Goal: Task Accomplishment & Management: Complete application form

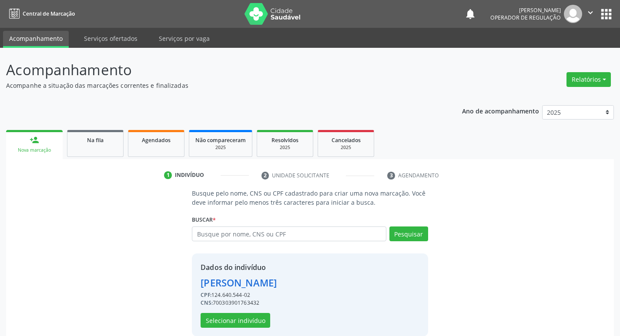
click at [212, 234] on input "text" at bounding box center [289, 234] width 194 height 15
type input "MARIA DAS NEVES DA SILVA"
click at [417, 238] on button "Pesquisar" at bounding box center [408, 234] width 39 height 15
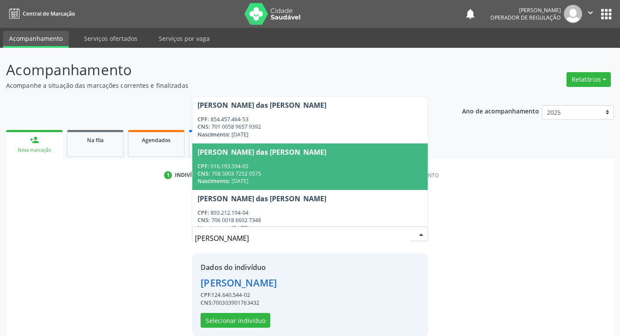
click at [559, 208] on div "Busque pelo nome, CNS ou CPF cadastrado para criar uma nova marcação. Você deve…" at bounding box center [309, 262] width 595 height 147
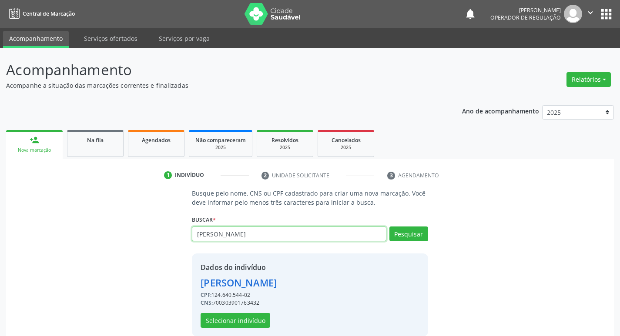
click at [288, 235] on input "MARIA DAS NEVES DA SILVA" at bounding box center [289, 234] width 194 height 15
type input "M"
type input "704209727579588"
click at [404, 238] on button "Pesquisar" at bounding box center [408, 234] width 39 height 15
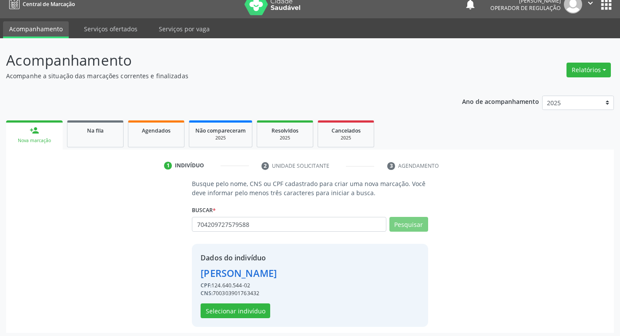
scroll to position [13, 0]
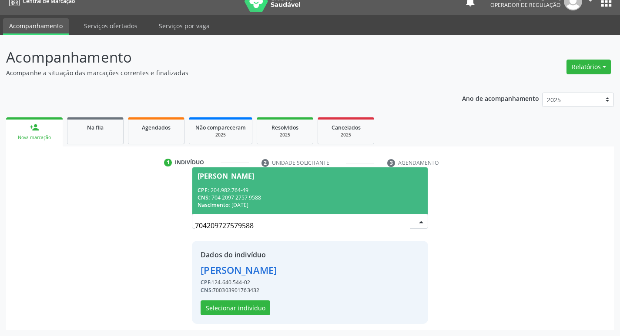
click at [268, 193] on div "CPF: 204.982.764-49" at bounding box center [309, 190] width 224 height 7
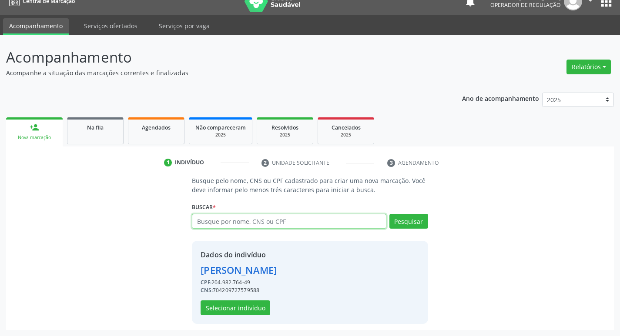
click at [283, 227] on input "text" at bounding box center [289, 221] width 194 height 15
type input "704209727579588"
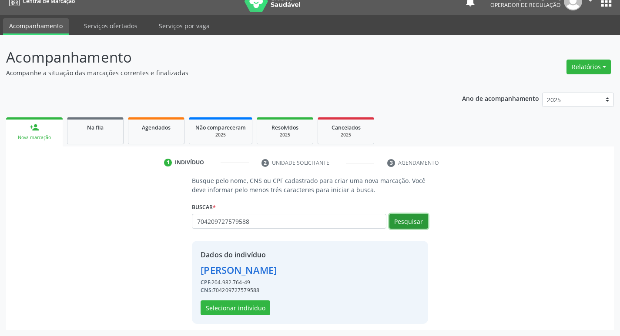
click at [402, 225] on button "Pesquisar" at bounding box center [408, 221] width 39 height 15
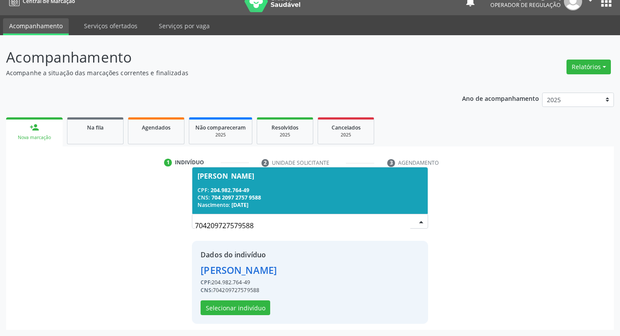
click at [247, 193] on div "CPF: 204.982.764-49" at bounding box center [309, 190] width 224 height 7
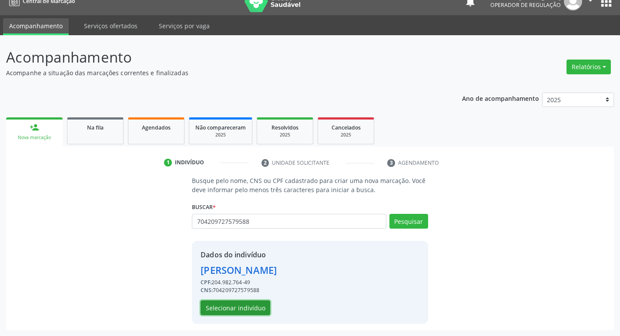
click at [232, 309] on button "Selecionar indivíduo" at bounding box center [235, 307] width 70 height 15
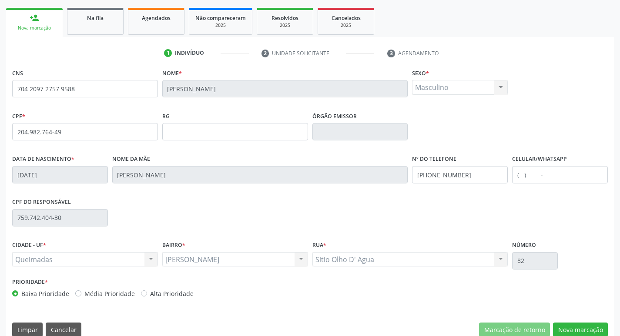
scroll to position [135, 0]
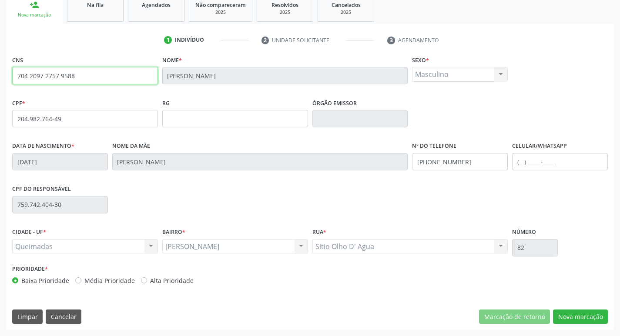
click at [116, 72] on input "704 2097 2757 9588" at bounding box center [85, 75] width 146 height 17
type input "7"
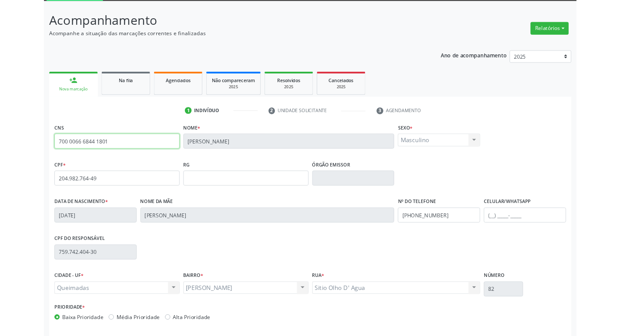
scroll to position [0, 0]
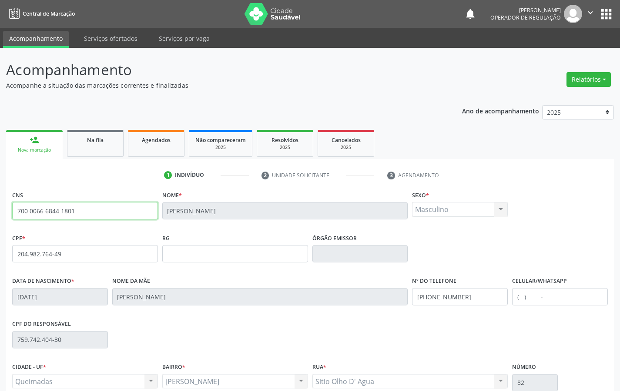
click at [87, 219] on input "700 0066 6844 1801" at bounding box center [85, 210] width 146 height 17
type input "7"
click at [103, 149] on link "Na fila" at bounding box center [95, 143] width 57 height 27
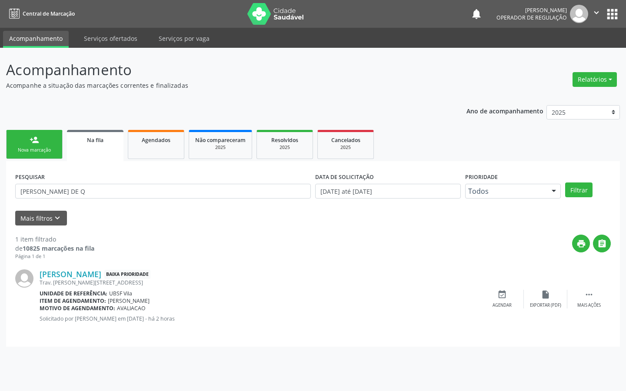
click at [48, 143] on link "person_add Nova marcação" at bounding box center [34, 144] width 57 height 29
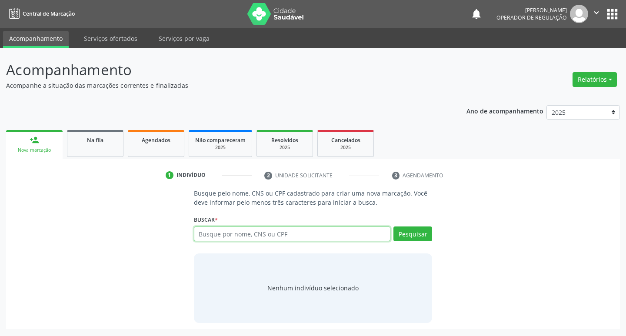
click at [267, 237] on input "text" at bounding box center [292, 234] width 197 height 15
click at [213, 237] on input "text" at bounding box center [292, 234] width 197 height 15
type input "700303901763432"
click at [415, 240] on button "Pesquisar" at bounding box center [413, 234] width 39 height 15
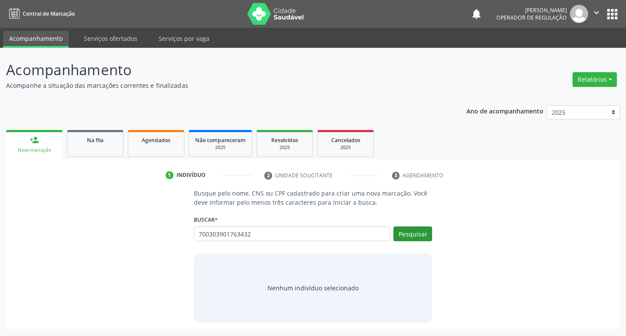
type input "700303901763432"
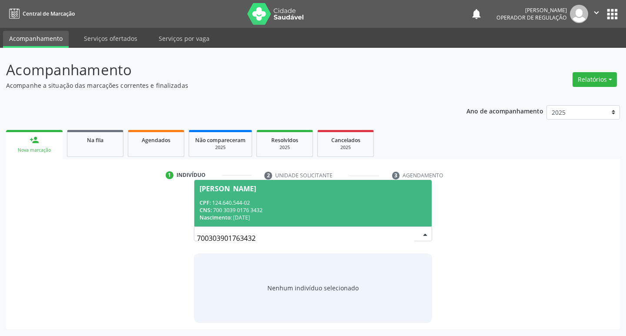
click at [223, 190] on div "Bruna Dayane Gomes de Melo" at bounding box center [228, 188] width 57 height 7
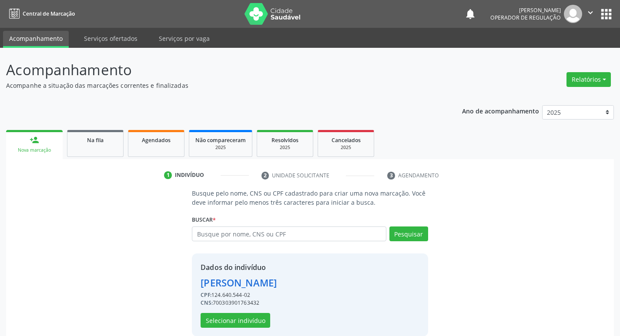
scroll to position [13, 0]
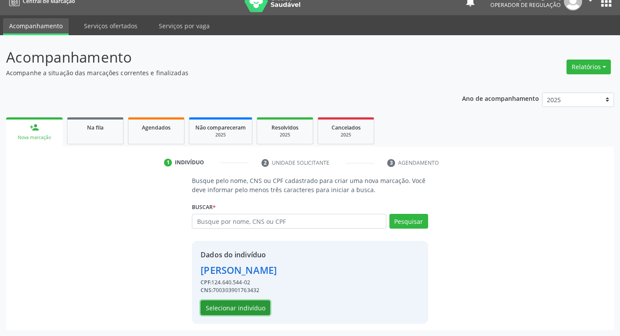
click at [219, 309] on button "Selecionar indivíduo" at bounding box center [235, 307] width 70 height 15
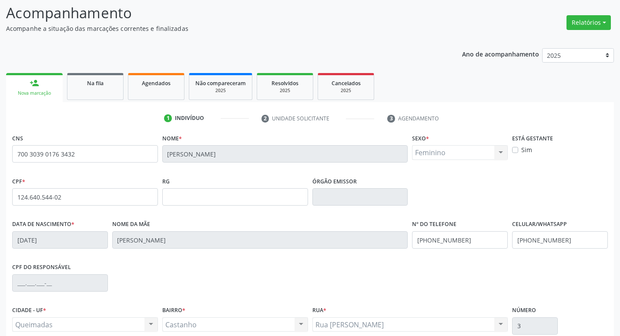
scroll to position [135, 0]
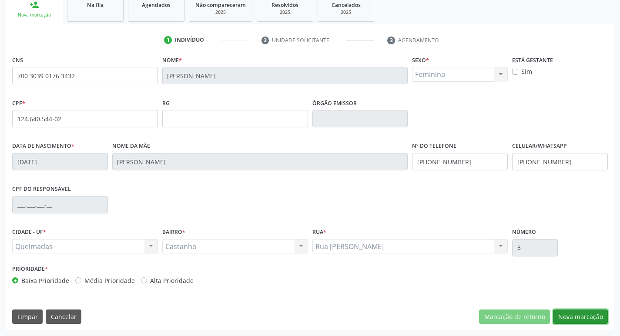
click at [578, 316] on button "Nova marcação" at bounding box center [580, 317] width 55 height 15
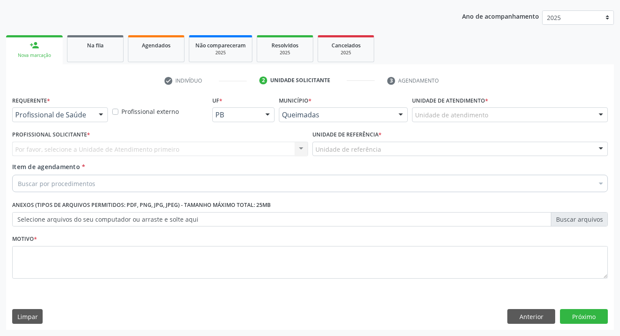
scroll to position [95, 0]
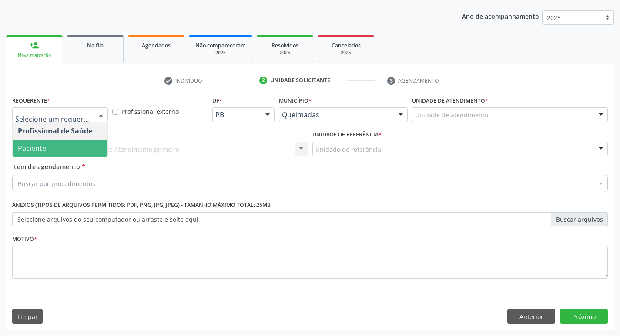
click at [39, 142] on span "Paciente" at bounding box center [60, 148] width 95 height 17
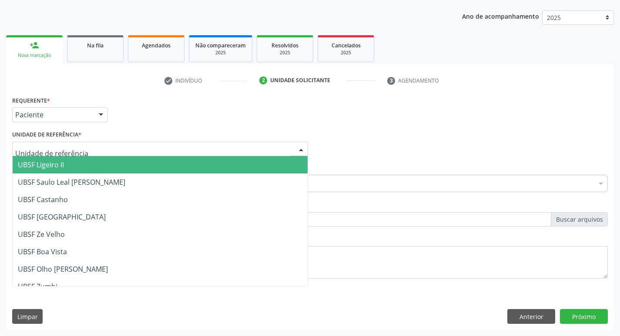
click at [57, 156] on div at bounding box center [160, 149] width 296 height 15
type input "C"
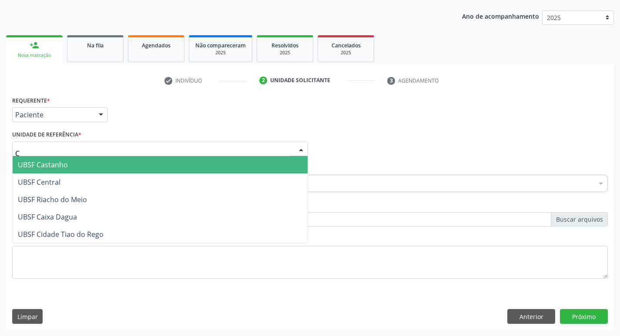
click at [27, 160] on span "UBSF Castanho" at bounding box center [160, 164] width 295 height 17
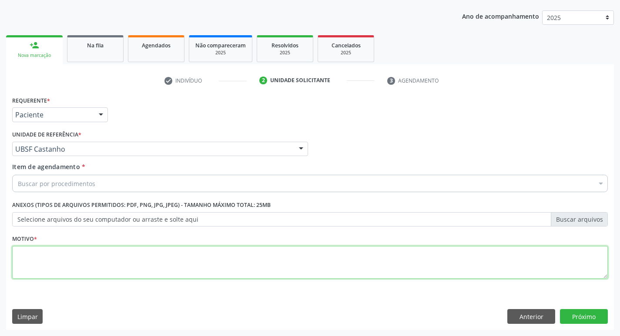
click at [43, 261] on textarea at bounding box center [309, 262] width 595 height 33
paste textarea "AVALIACAO"
type textarea "AVALIACAO"
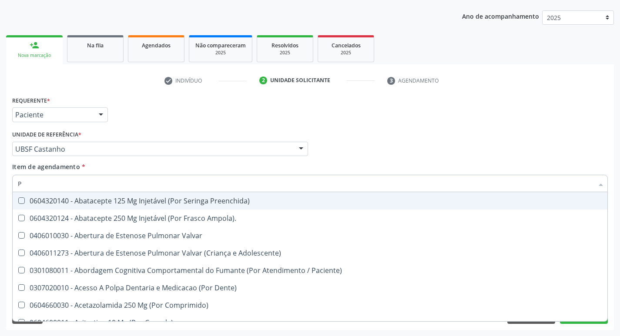
type input "PSIQUIA"
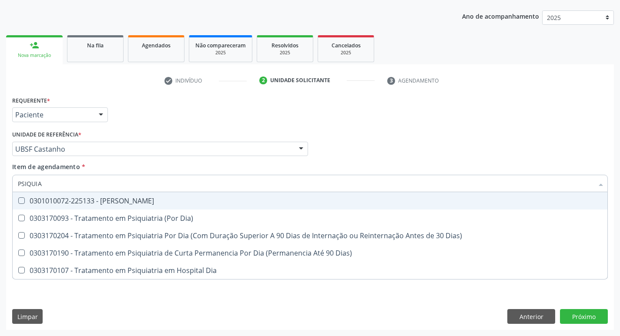
click at [110, 204] on div "0301010072-225133 - [PERSON_NAME]" at bounding box center [310, 200] width 584 height 7
checkbox Psiquiatra "true"
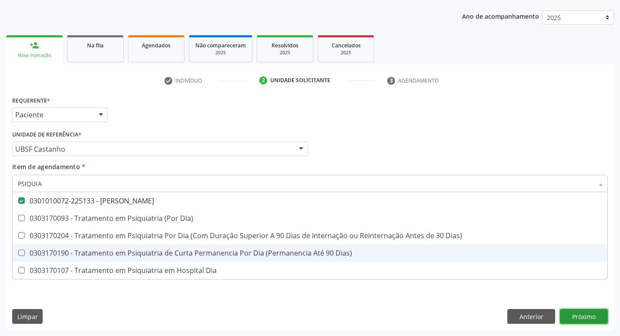
click at [586, 320] on div "Requerente * Paciente Profissional de Saúde Paciente Nenhum resultado encontrad…" at bounding box center [309, 212] width 607 height 236
checkbox Dia\) "true"
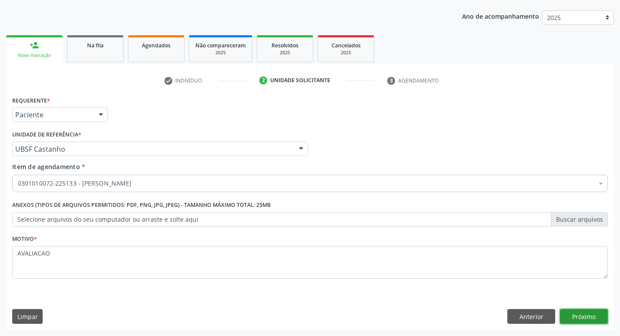
click at [586, 320] on button "Próximo" at bounding box center [584, 316] width 48 height 15
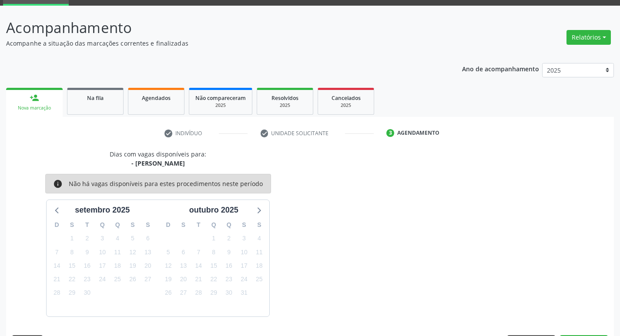
scroll to position [68, 0]
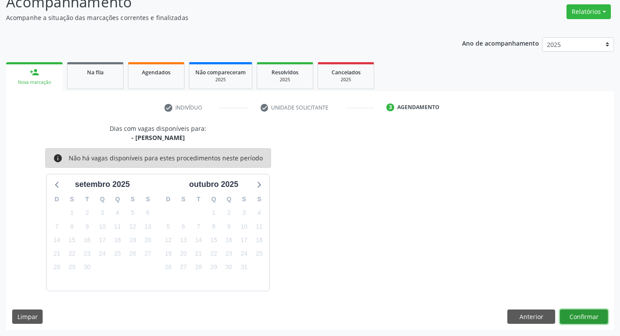
click at [587, 317] on button "Confirmar" at bounding box center [584, 317] width 48 height 15
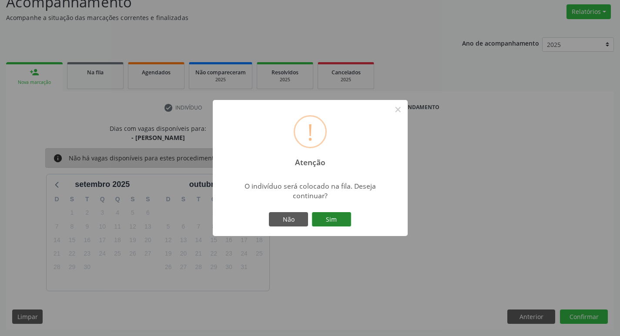
click at [338, 212] on button "Sim" at bounding box center [331, 219] width 39 height 15
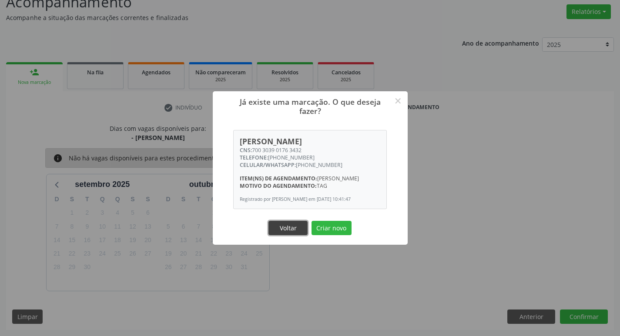
click at [293, 231] on button "Voltar" at bounding box center [287, 228] width 39 height 15
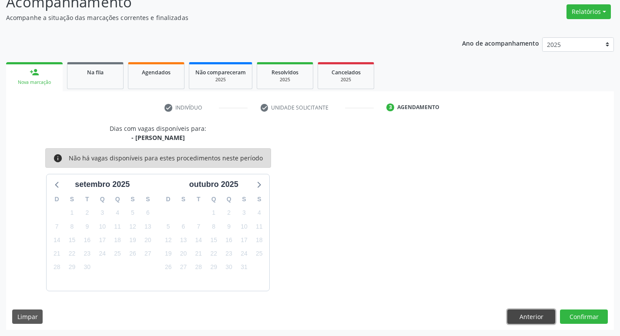
click at [531, 322] on button "Anterior" at bounding box center [531, 317] width 48 height 15
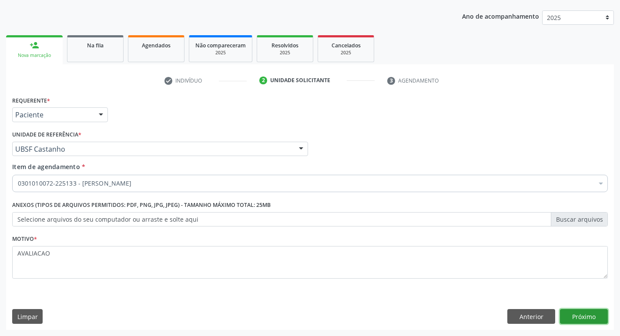
click at [592, 316] on button "Próximo" at bounding box center [584, 316] width 48 height 15
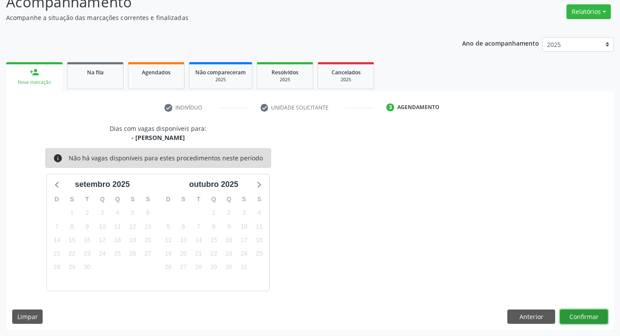
click at [589, 316] on button "Confirmar" at bounding box center [584, 317] width 48 height 15
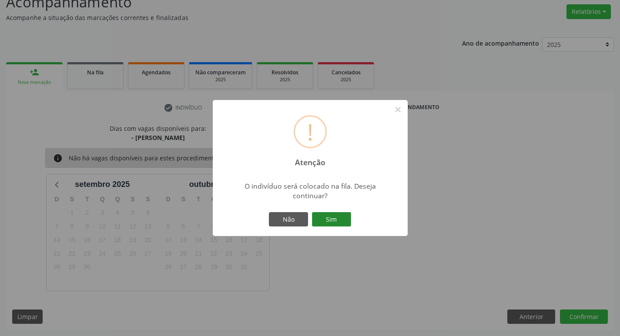
click at [333, 219] on button "Sim" at bounding box center [331, 219] width 39 height 15
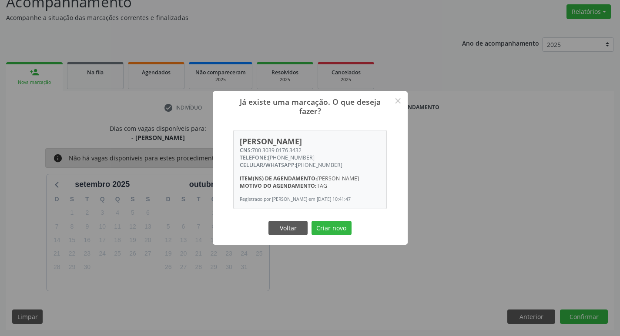
click at [335, 224] on div "Voltar Criar novo" at bounding box center [310, 228] width 87 height 18
click at [336, 226] on button "Criar novo" at bounding box center [331, 228] width 40 height 15
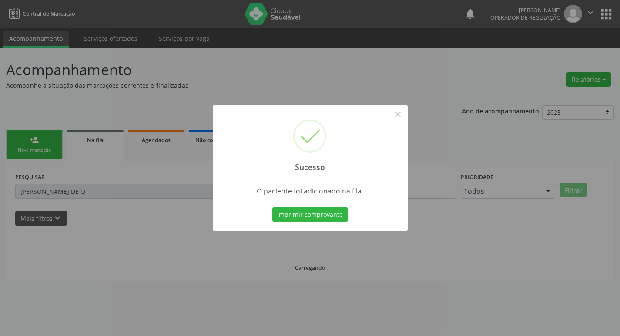
scroll to position [0, 0]
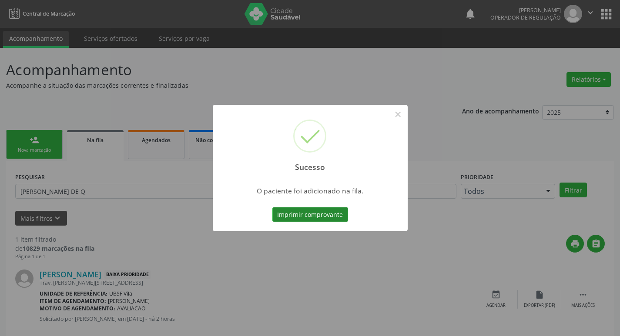
click at [303, 217] on button "Imprimir comprovante" at bounding box center [310, 214] width 76 height 15
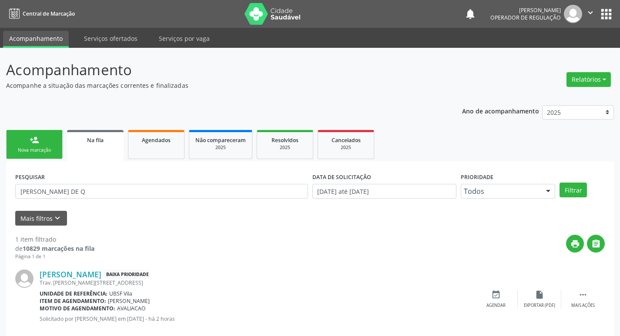
click at [25, 150] on div "Nova marcação" at bounding box center [34, 150] width 43 height 7
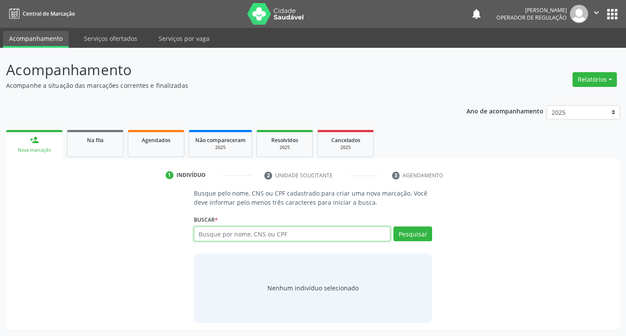
click at [216, 238] on input "text" at bounding box center [292, 234] width 197 height 15
type input "700603407675762"
click at [411, 230] on button "Pesquisar" at bounding box center [413, 234] width 39 height 15
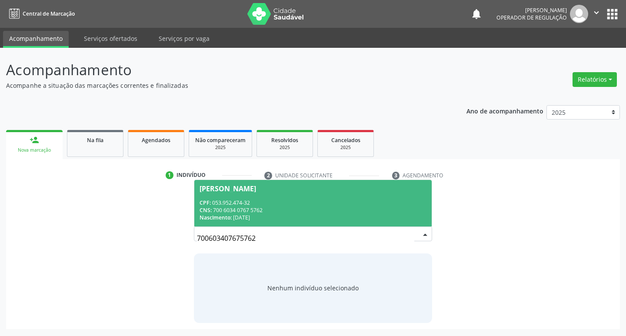
click at [235, 197] on span "Isalda Batista da Silva CPF: 053.952.474-32 CNS: 700 6034 0767 5762 Nascimento:…" at bounding box center [313, 203] width 238 height 47
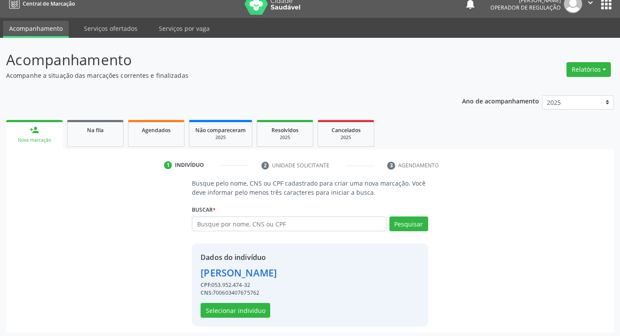
scroll to position [13, 0]
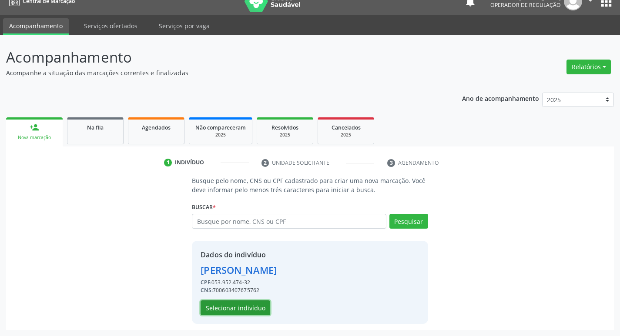
click at [224, 310] on button "Selecionar indivíduo" at bounding box center [235, 307] width 70 height 15
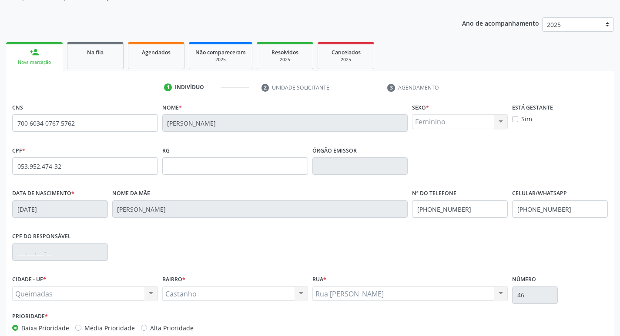
scroll to position [135, 0]
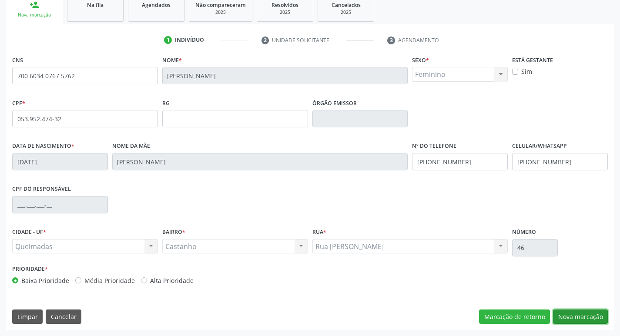
click at [575, 317] on button "Nova marcação" at bounding box center [580, 317] width 55 height 15
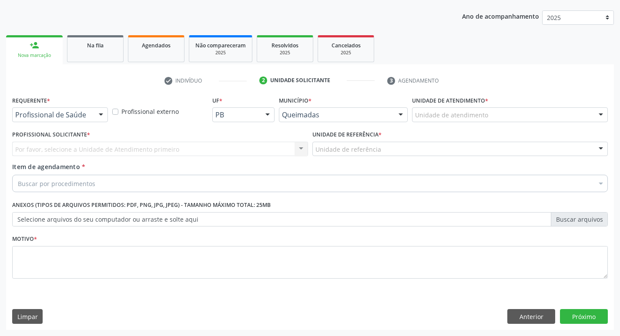
scroll to position [95, 0]
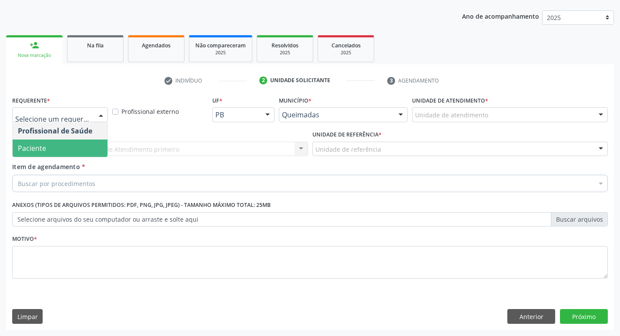
click at [22, 149] on span "Paciente" at bounding box center [32, 148] width 28 height 10
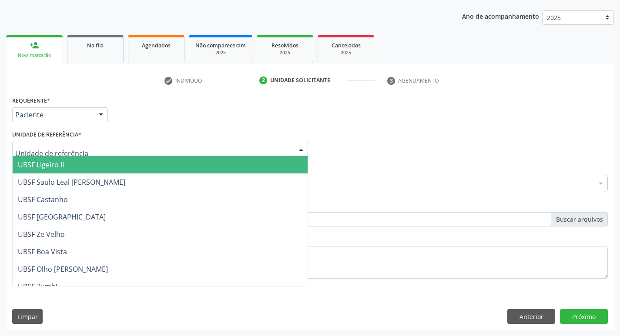
type input "C"
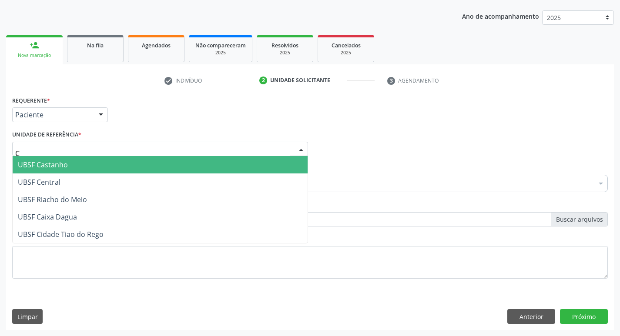
click at [41, 162] on span "UBSF Castanho" at bounding box center [43, 165] width 50 height 10
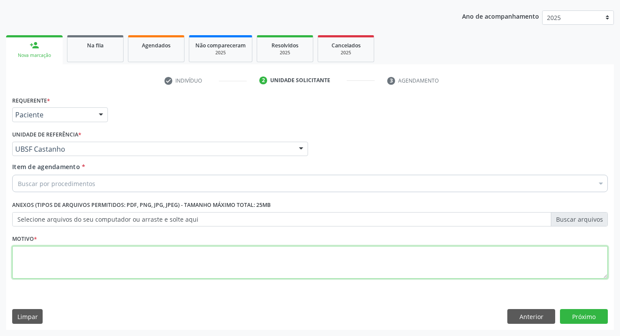
click at [33, 270] on textarea at bounding box center [309, 262] width 595 height 33
paste textarea "AVALIACAO"
type textarea "AVALIACAO"
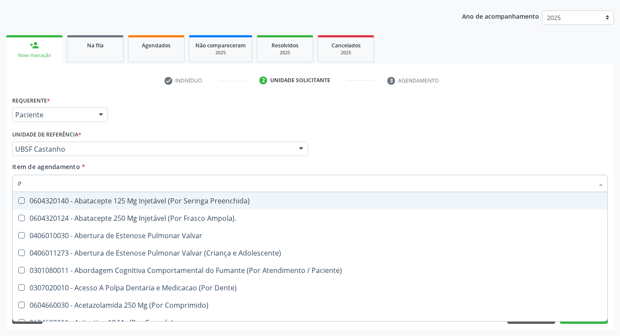
type input "PSIQUIA"
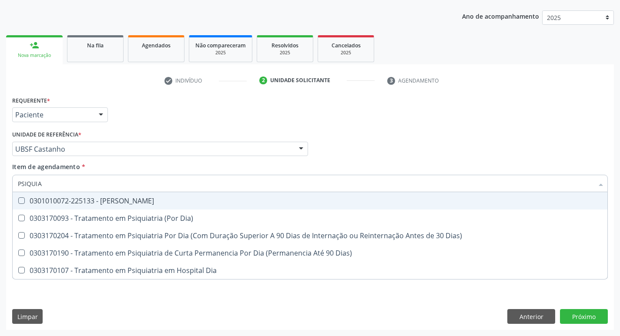
click at [102, 201] on div "0301010072-225133 - [PERSON_NAME]" at bounding box center [310, 200] width 584 height 7
checkbox Psiquiatra "true"
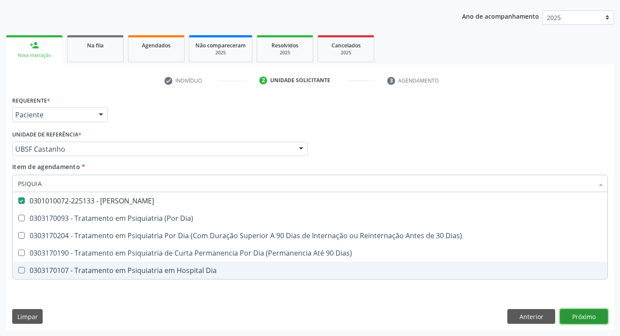
click at [593, 315] on div "Requerente * Paciente Profissional de Saúde Paciente Nenhum resultado encontrad…" at bounding box center [309, 212] width 607 height 236
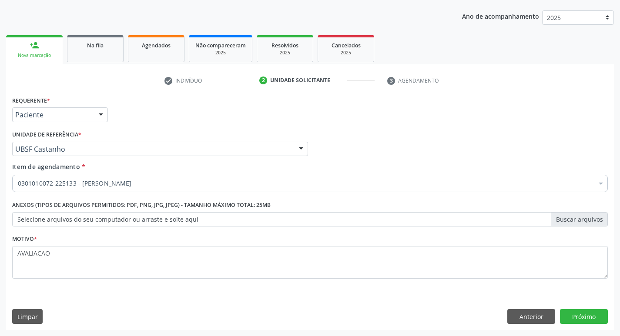
click at [585, 307] on div "Requerente * Paciente Profissional de Saúde Paciente Nenhum resultado encontrad…" at bounding box center [309, 212] width 607 height 236
click at [586, 311] on button "Próximo" at bounding box center [584, 316] width 48 height 15
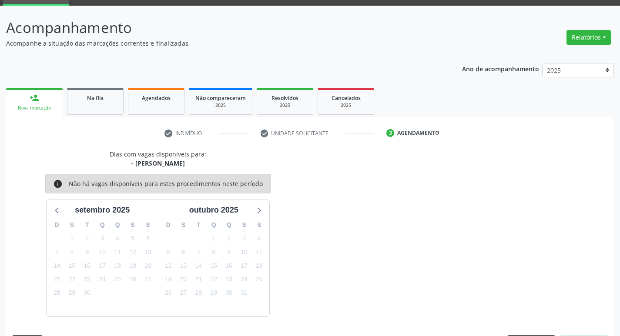
scroll to position [68, 0]
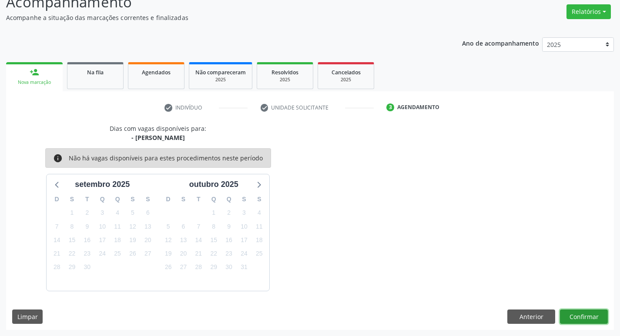
click at [582, 318] on button "Confirmar" at bounding box center [584, 317] width 48 height 15
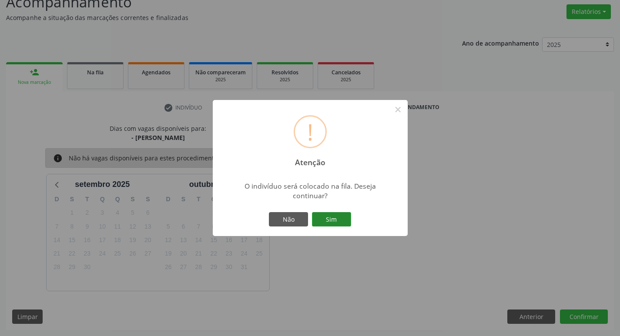
click at [335, 227] on button "Sim" at bounding box center [331, 219] width 39 height 15
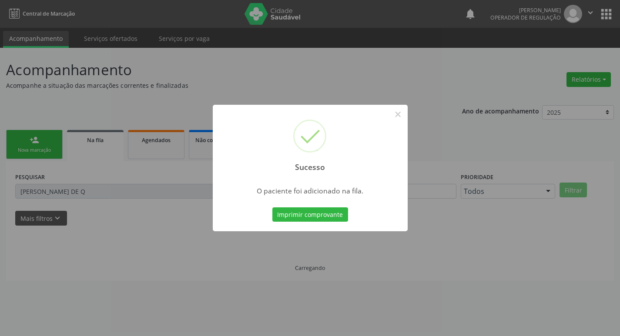
scroll to position [0, 0]
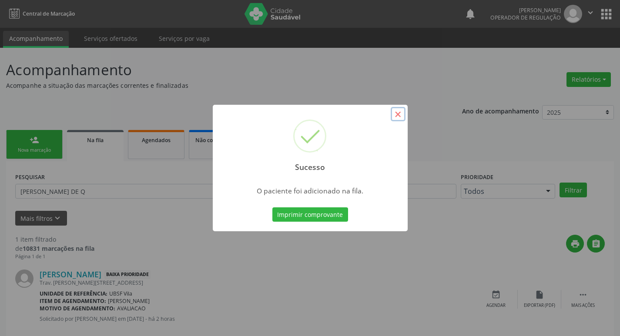
click at [398, 116] on button "×" at bounding box center [397, 114] width 15 height 15
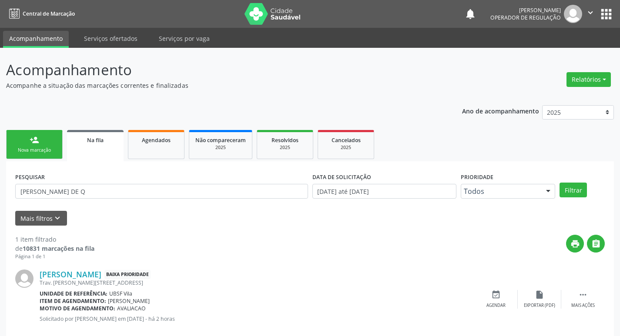
click at [61, 148] on link "person_add Nova marcação" at bounding box center [34, 144] width 57 height 29
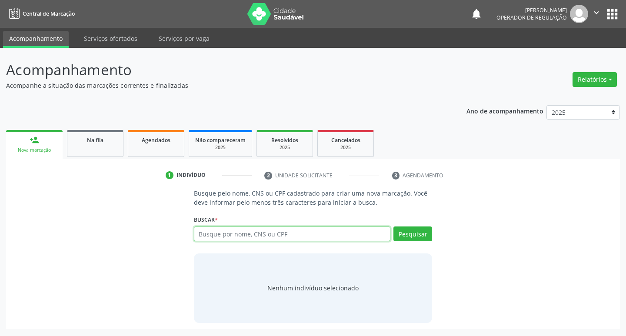
click at [234, 233] on input "text" at bounding box center [292, 234] width 197 height 15
type input "700808981358580"
click at [418, 236] on button "Pesquisar" at bounding box center [413, 234] width 39 height 15
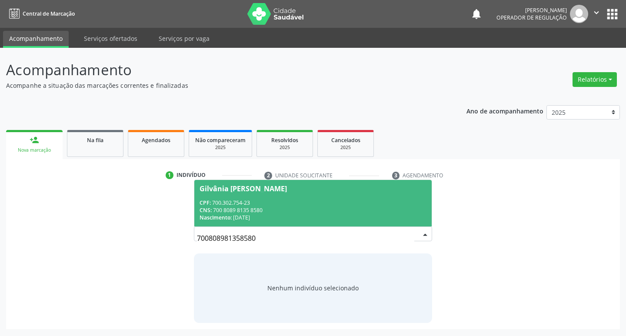
click at [245, 204] on div "CPF: 700.302.754-23" at bounding box center [313, 202] width 227 height 7
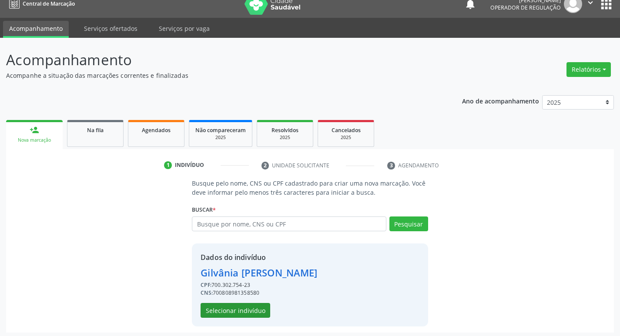
scroll to position [13, 0]
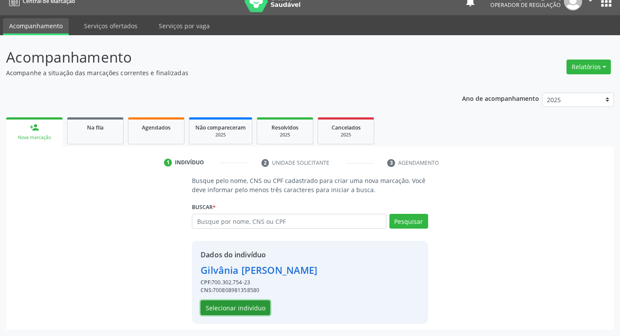
click at [243, 307] on button "Selecionar indivíduo" at bounding box center [235, 307] width 70 height 15
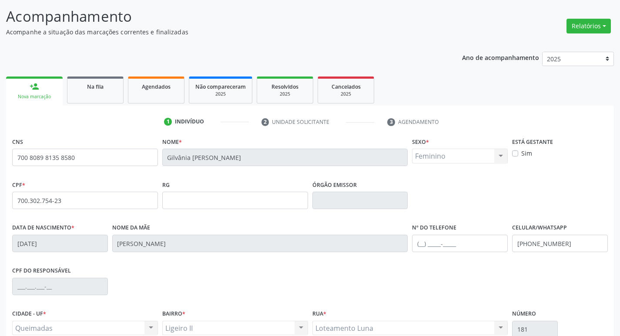
scroll to position [135, 0]
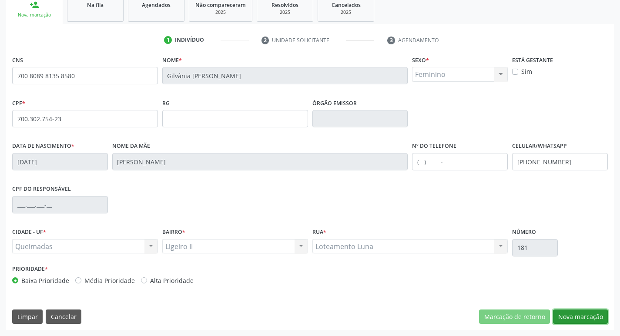
click at [564, 317] on button "Nova marcação" at bounding box center [580, 317] width 55 height 15
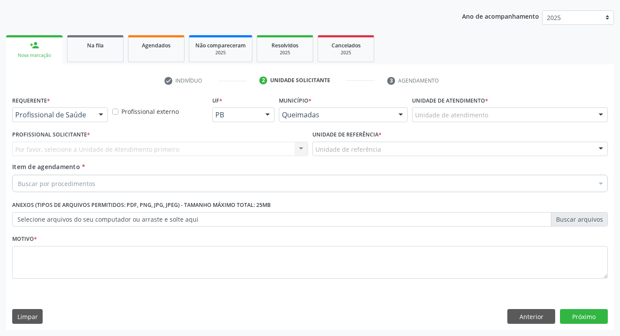
scroll to position [95, 0]
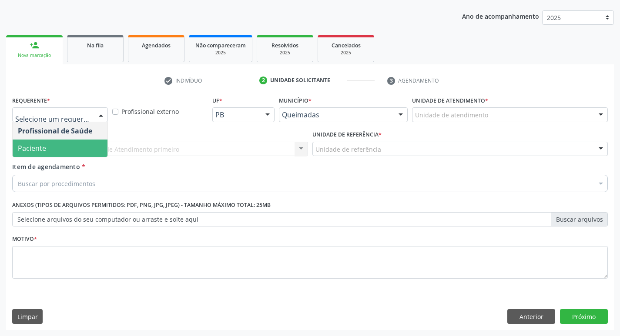
click at [47, 142] on span "Paciente" at bounding box center [60, 148] width 95 height 17
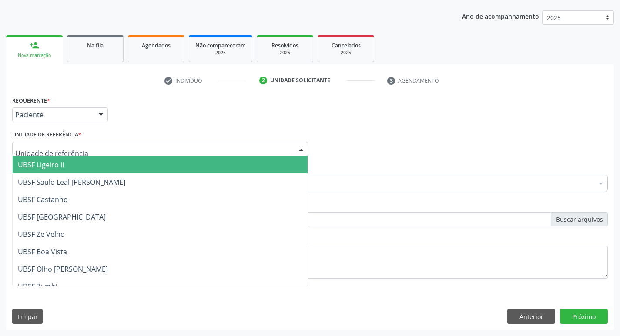
click at [77, 166] on span "UBSF Ligeiro II" at bounding box center [160, 164] width 295 height 17
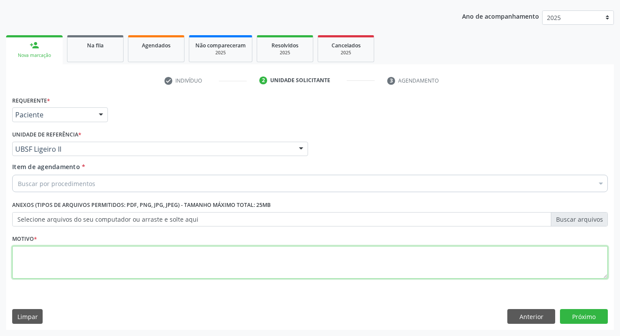
click at [32, 254] on textarea at bounding box center [309, 262] width 595 height 33
paste textarea "AVALIACAO"
type textarea "AVALIACAO"
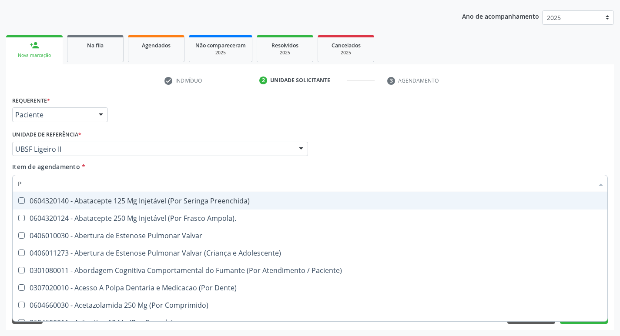
type input "PSIQUIA"
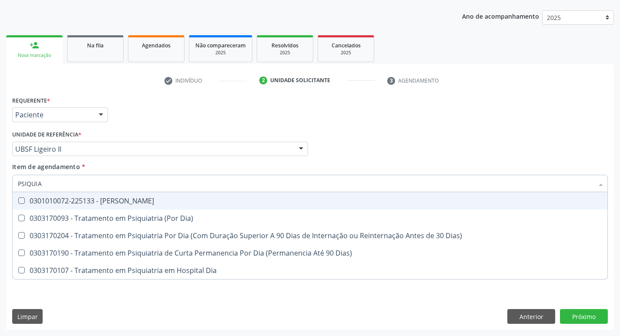
click at [164, 204] on div "0301010072-225133 - [PERSON_NAME]" at bounding box center [310, 200] width 584 height 7
checkbox Psiquiatra "true"
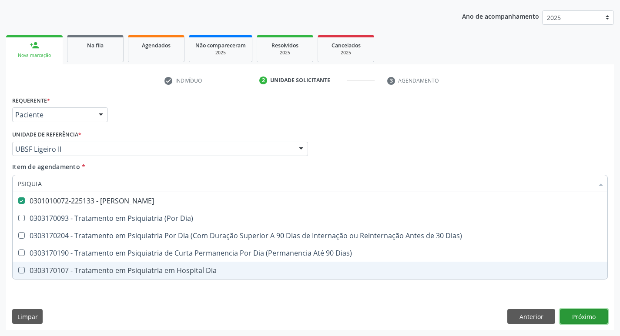
click at [574, 318] on div "Requerente * Paciente Profissional de Saúde Paciente Nenhum resultado encontrad…" at bounding box center [309, 212] width 607 height 236
checkbox Dia\) "true"
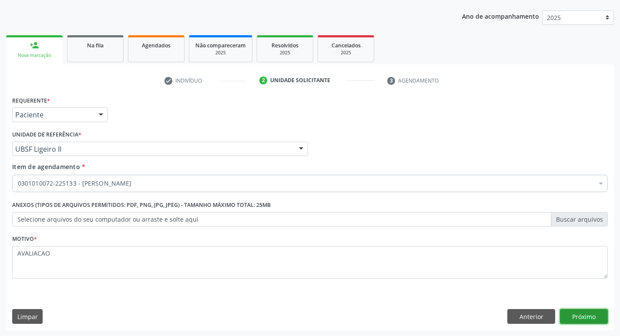
click at [578, 315] on button "Próximo" at bounding box center [584, 316] width 48 height 15
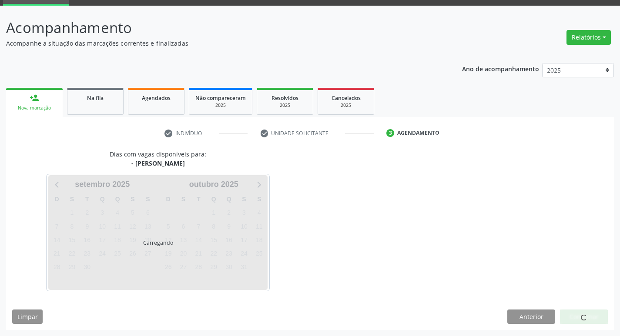
scroll to position [68, 0]
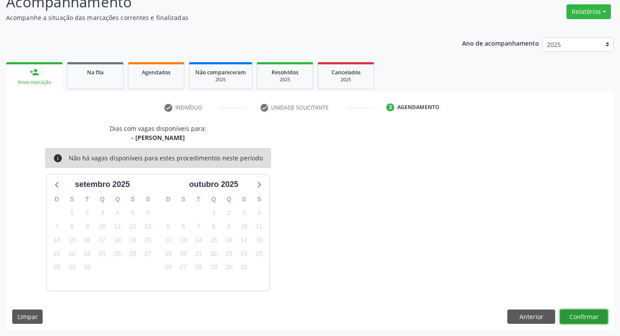
click at [581, 315] on button "Confirmar" at bounding box center [584, 317] width 48 height 15
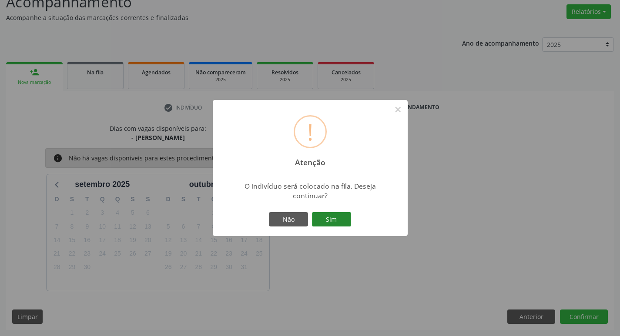
click at [327, 217] on button "Sim" at bounding box center [331, 219] width 39 height 15
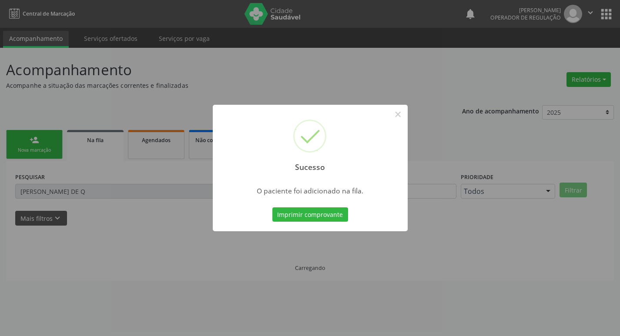
scroll to position [0, 0]
click at [400, 115] on button "×" at bounding box center [401, 114] width 15 height 15
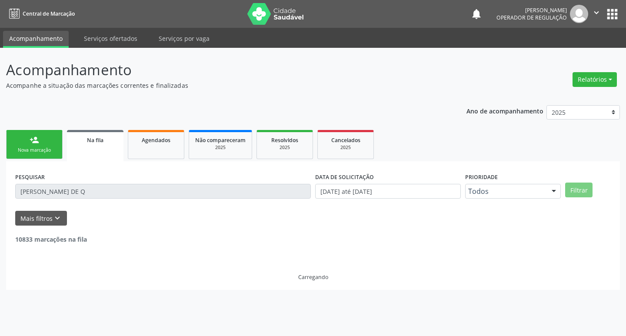
click at [52, 143] on link "person_add Nova marcação" at bounding box center [34, 144] width 57 height 29
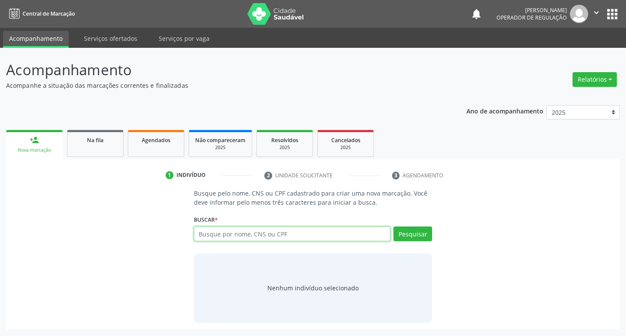
click at [228, 233] on input "text" at bounding box center [292, 234] width 197 height 15
click at [212, 233] on input "text" at bounding box center [292, 234] width 197 height 15
type input "700004947565904"
click at [410, 235] on button "Pesquisar" at bounding box center [413, 234] width 39 height 15
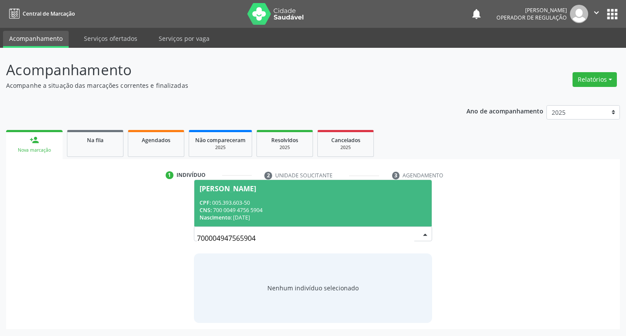
click at [240, 208] on div "CNS: 700 0049 4756 5904" at bounding box center [313, 210] width 227 height 7
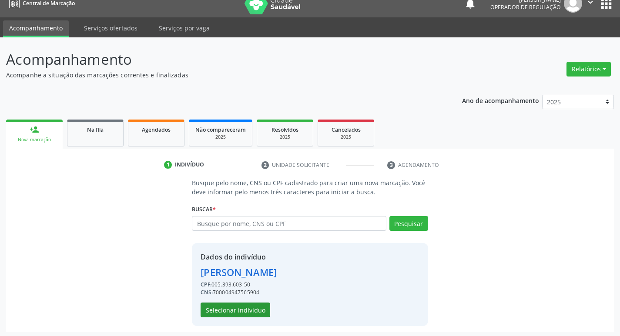
scroll to position [13, 0]
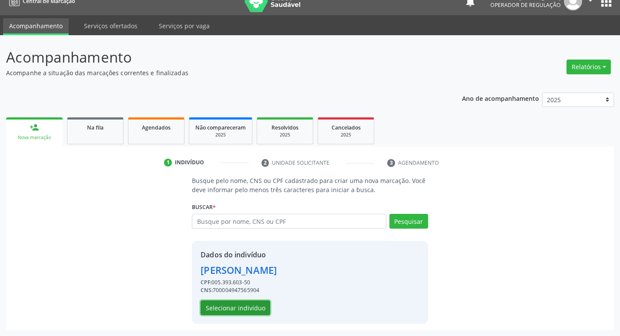
click at [237, 311] on button "Selecionar indivíduo" at bounding box center [235, 307] width 70 height 15
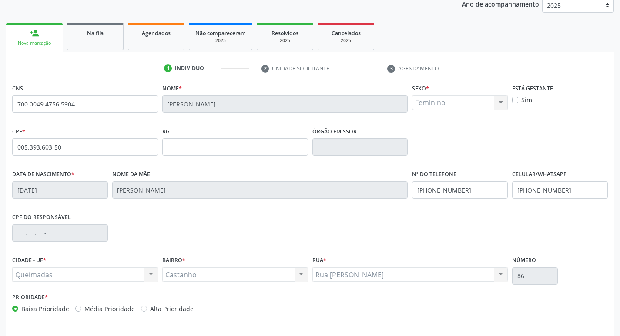
scroll to position [135, 0]
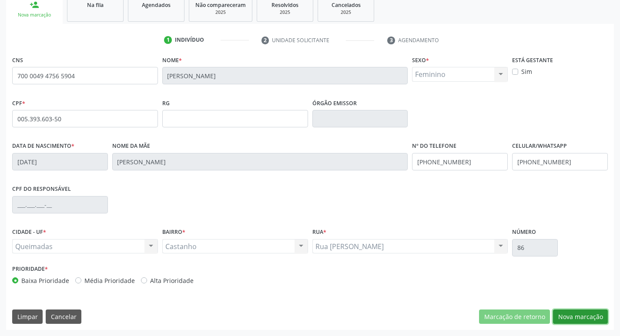
click at [594, 316] on button "Nova marcação" at bounding box center [580, 317] width 55 height 15
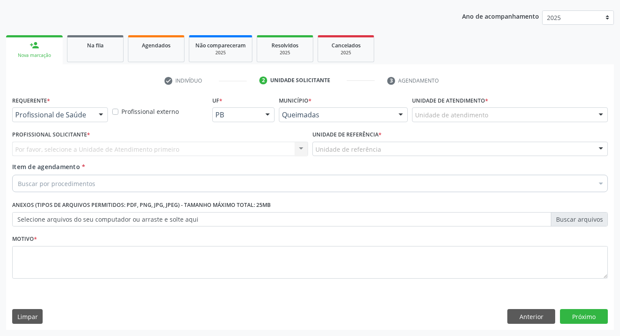
scroll to position [95, 0]
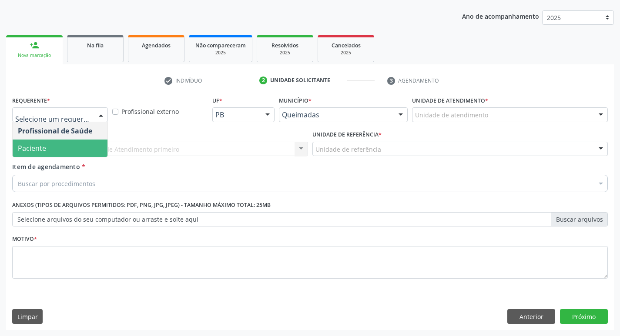
click at [54, 142] on span "Paciente" at bounding box center [60, 148] width 95 height 17
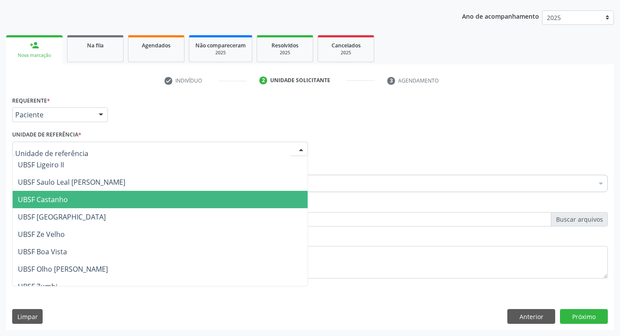
click at [75, 200] on span "UBSF Castanho" at bounding box center [160, 199] width 295 height 17
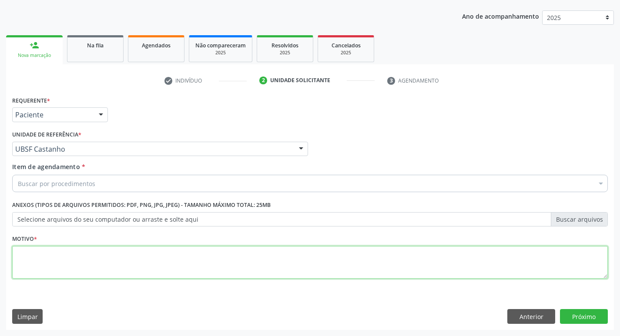
click at [35, 256] on textarea at bounding box center [309, 262] width 595 height 33
paste textarea "AVALIACAO"
type textarea "AVALIACAO"
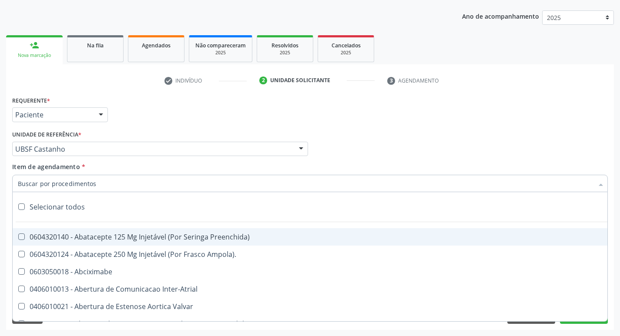
click at [45, 186] on input "Item de agendamento *" at bounding box center [305, 183] width 575 height 17
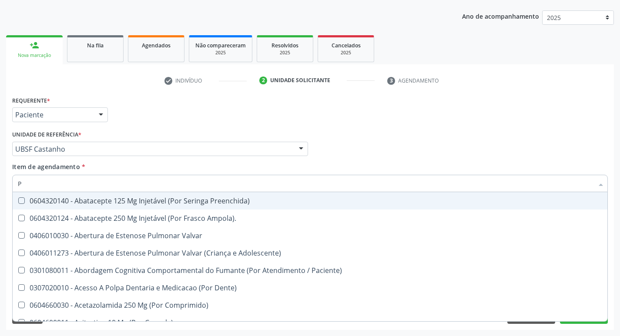
type input "PSIQUIA"
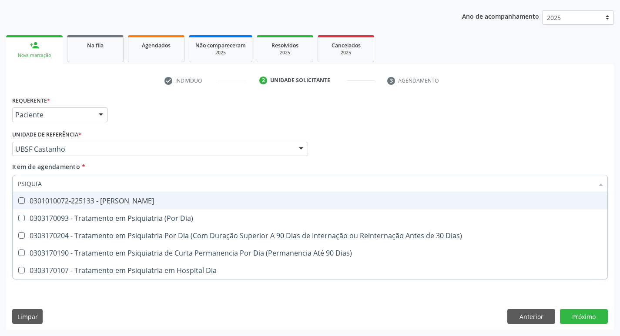
click at [126, 202] on div "0301010072-225133 - [PERSON_NAME]" at bounding box center [310, 200] width 584 height 7
checkbox Psiquiatra "true"
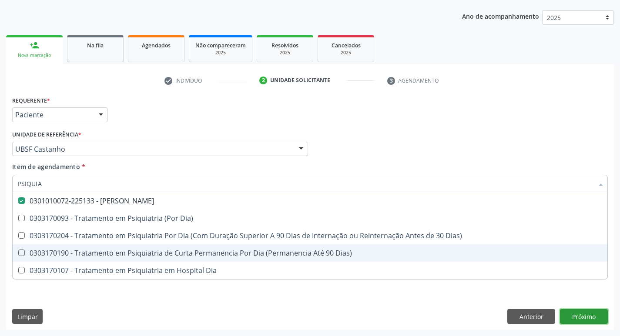
click at [576, 314] on div "Requerente * Paciente Profissional de Saúde Paciente Nenhum resultado encontrad…" at bounding box center [309, 212] width 607 height 236
checkbox Dia\) "true"
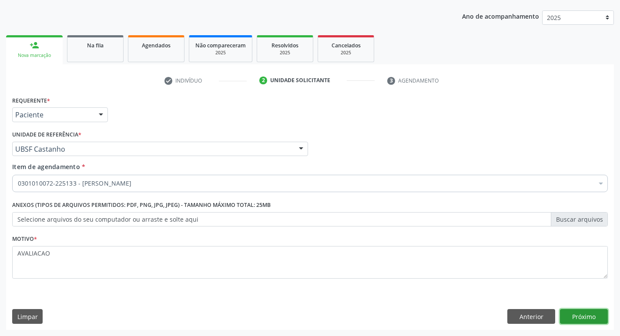
click at [571, 318] on button "Próximo" at bounding box center [584, 316] width 48 height 15
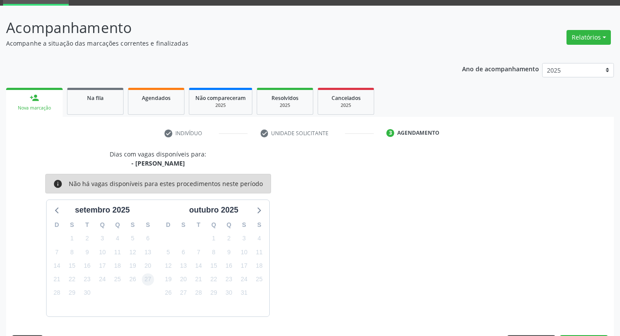
scroll to position [68, 0]
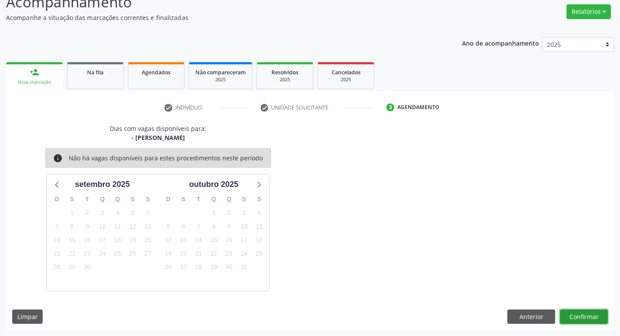
click at [581, 316] on button "Confirmar" at bounding box center [584, 317] width 48 height 15
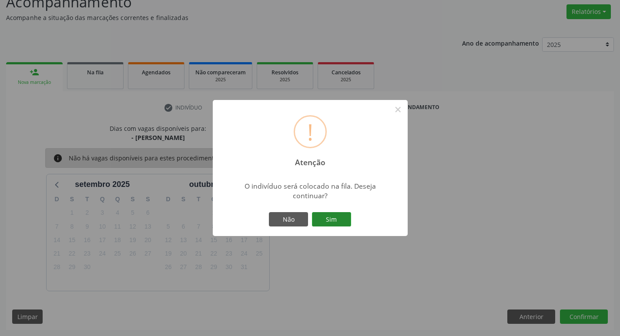
click at [330, 217] on button "Sim" at bounding box center [331, 219] width 39 height 15
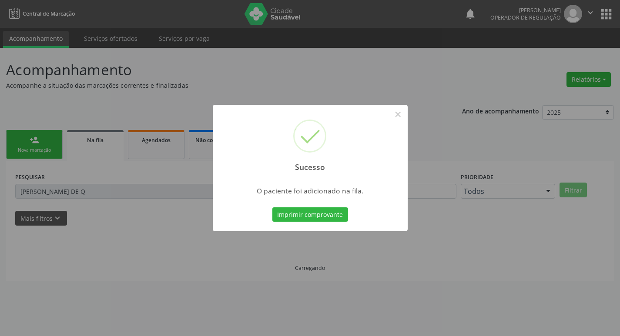
scroll to position [0, 0]
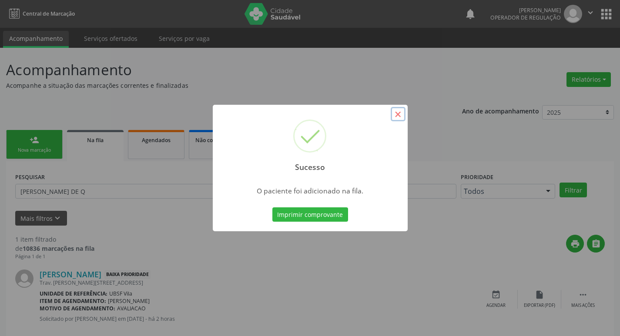
click at [400, 118] on button "×" at bounding box center [397, 114] width 15 height 15
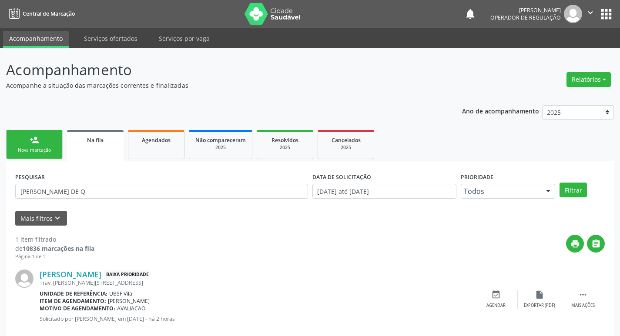
click at [14, 140] on link "person_add Nova marcação" at bounding box center [34, 144] width 57 height 29
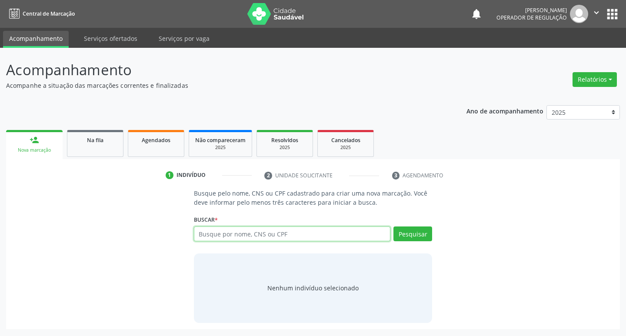
click at [257, 234] on input "text" at bounding box center [292, 234] width 197 height 15
click at [228, 234] on input "text" at bounding box center [292, 234] width 197 height 15
type input "700004947565904"
click at [407, 233] on button "Pesquisar" at bounding box center [413, 234] width 39 height 15
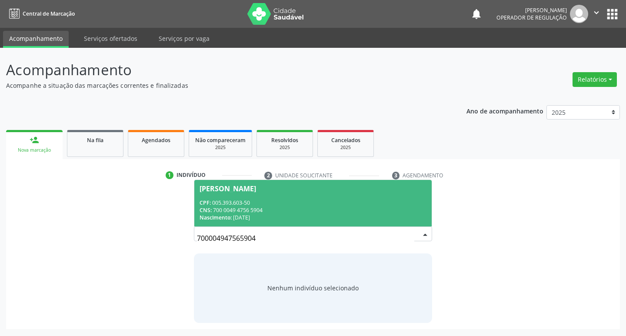
click at [238, 207] on div "CNS: 700 0049 4756 5904" at bounding box center [313, 210] width 227 height 7
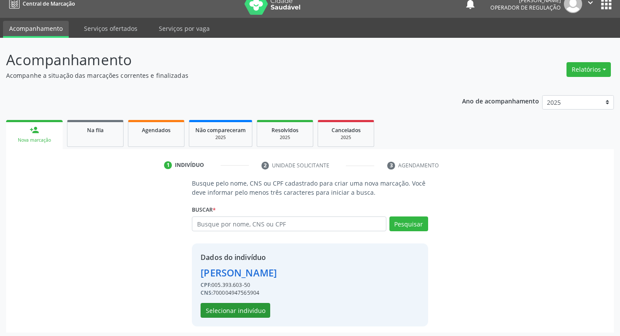
scroll to position [13, 0]
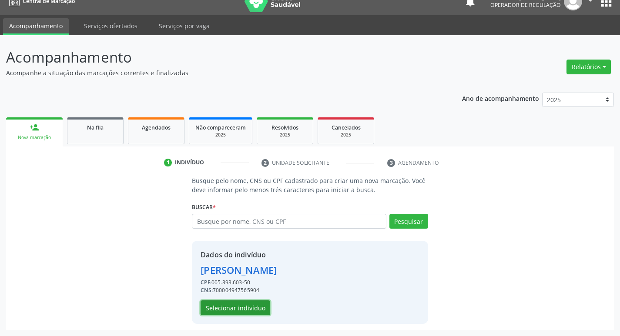
click at [244, 312] on button "Selecionar indivíduo" at bounding box center [235, 307] width 70 height 15
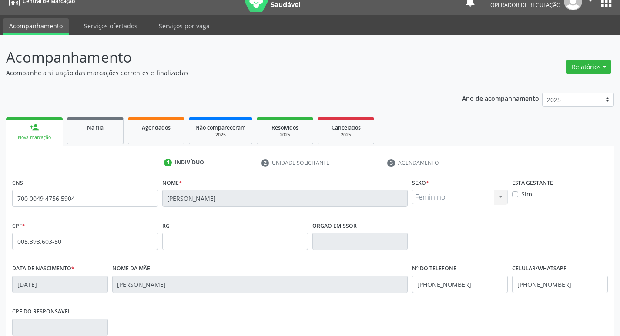
scroll to position [135, 0]
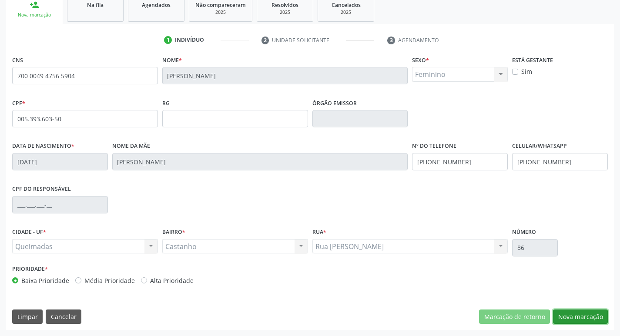
click at [581, 316] on button "Nova marcação" at bounding box center [580, 317] width 55 height 15
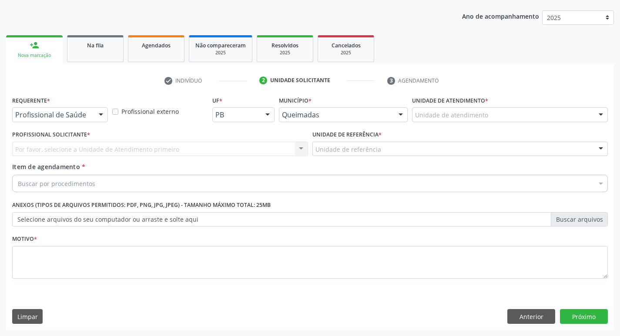
scroll to position [95, 0]
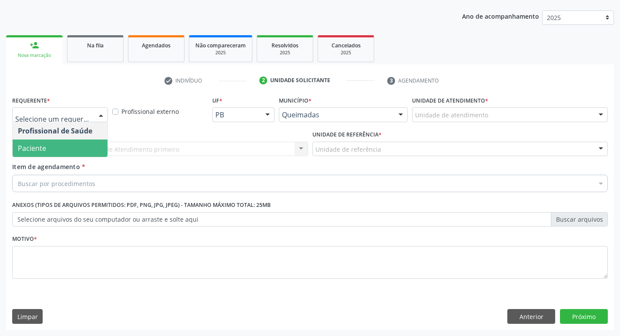
click at [51, 150] on span "Paciente" at bounding box center [60, 148] width 95 height 17
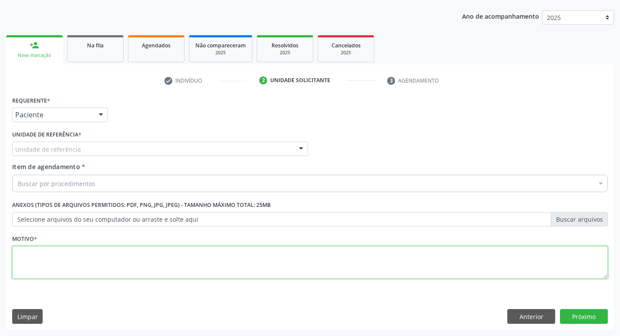
click at [39, 250] on textarea at bounding box center [309, 262] width 595 height 33
paste textarea "AVALIACAO"
type textarea "AVALIACAO"
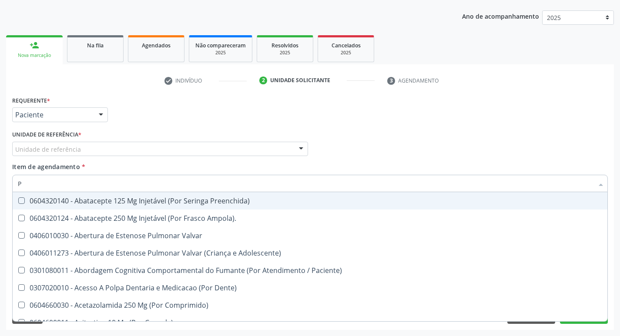
type input "PSIQUIA"
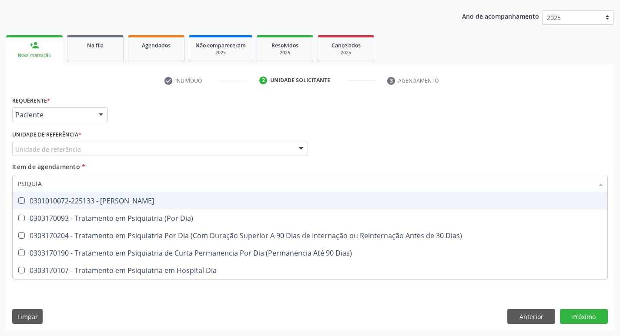
click at [82, 195] on span "0301010072-225133 - [PERSON_NAME]" at bounding box center [310, 200] width 594 height 17
checkbox Psiquiatra "true"
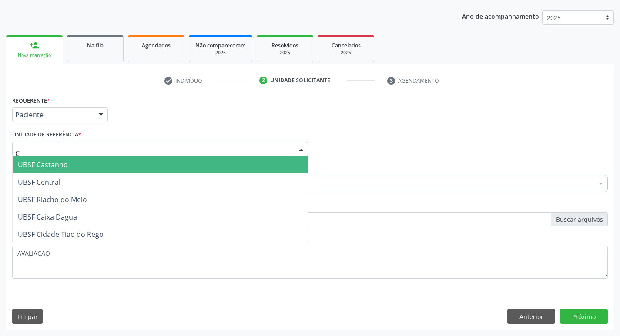
click at [39, 174] on span "UBSF Central" at bounding box center [160, 182] width 295 height 17
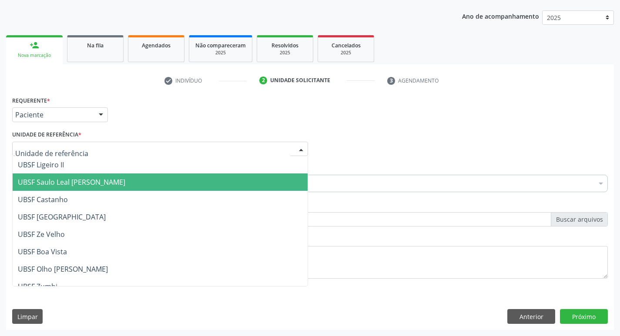
type input "C"
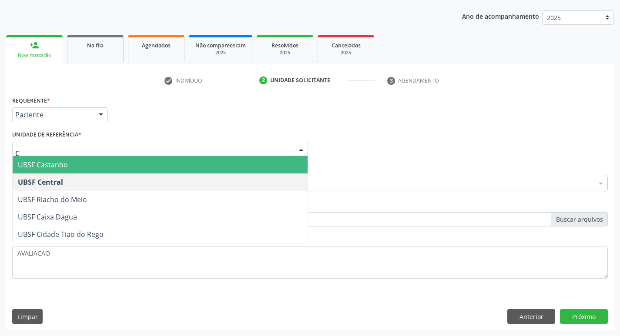
click at [50, 164] on span "UBSF Castanho" at bounding box center [43, 165] width 50 height 10
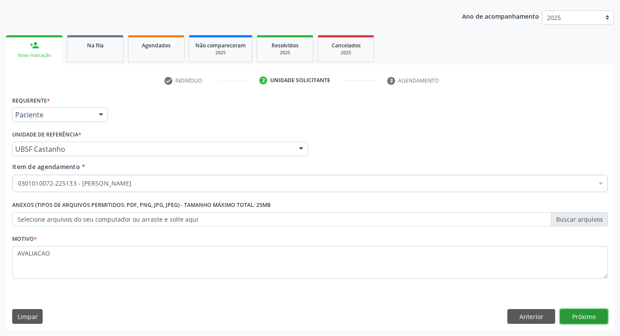
click at [585, 324] on button "Próximo" at bounding box center [584, 316] width 48 height 15
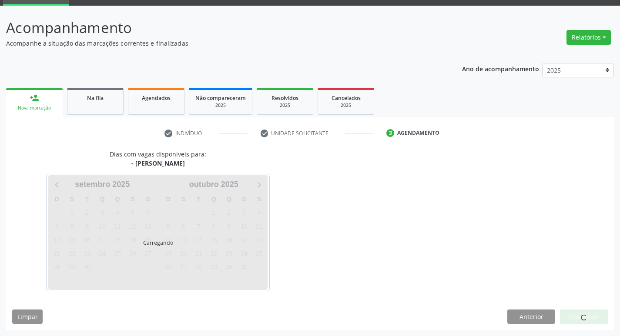
scroll to position [68, 0]
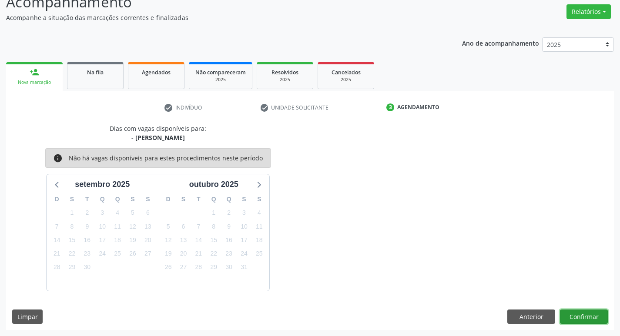
click at [580, 317] on button "Confirmar" at bounding box center [584, 317] width 48 height 15
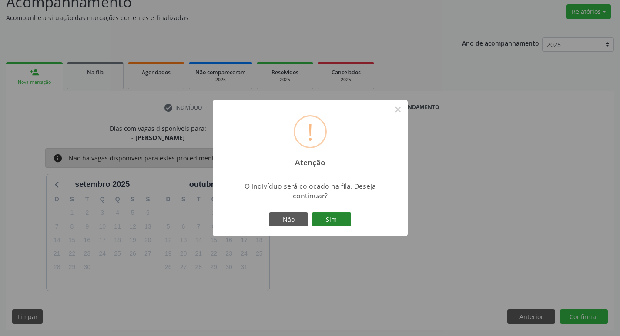
click at [335, 218] on button "Sim" at bounding box center [331, 219] width 39 height 15
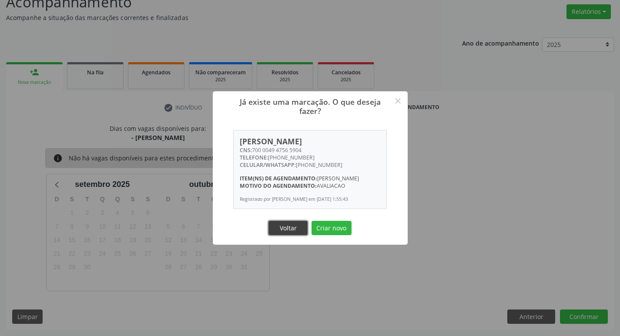
click at [291, 232] on button "Voltar" at bounding box center [287, 228] width 39 height 15
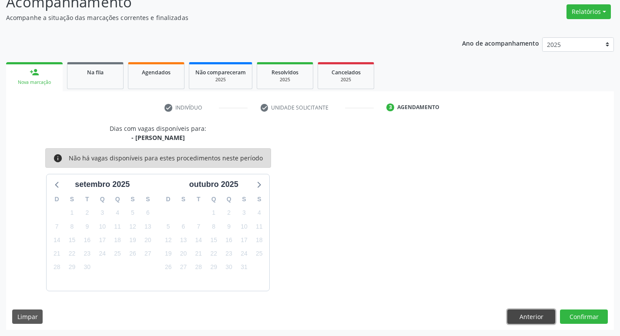
click at [532, 318] on button "Anterior" at bounding box center [531, 317] width 48 height 15
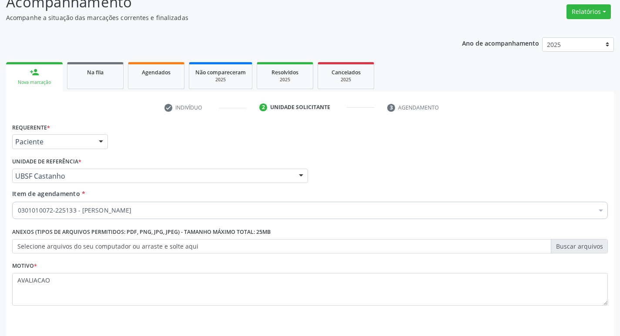
scroll to position [95, 0]
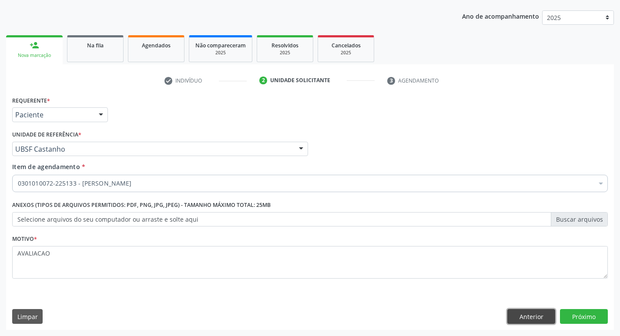
click at [530, 319] on button "Anterior" at bounding box center [531, 316] width 48 height 15
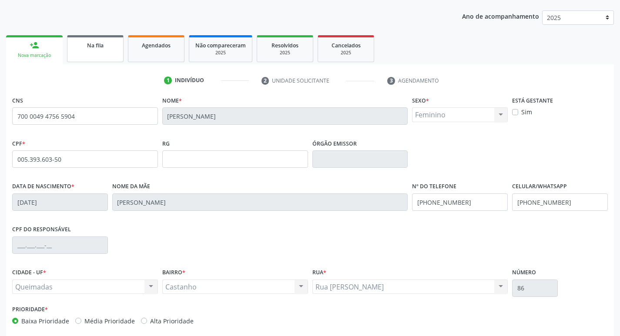
click at [83, 61] on link "Na fila" at bounding box center [95, 48] width 57 height 27
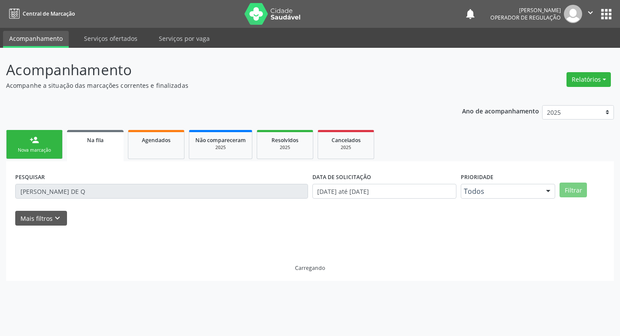
scroll to position [0, 0]
click at [31, 143] on div "person_add" at bounding box center [35, 140] width 10 height 10
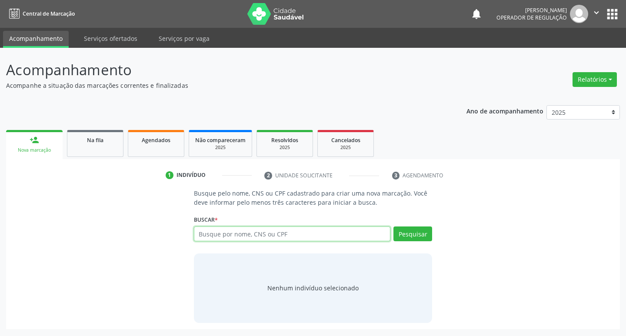
drag, startPoint x: 243, startPoint y: 239, endPoint x: 224, endPoint y: 243, distance: 18.8
click at [242, 239] on input "text" at bounding box center [292, 234] width 197 height 15
type input "706209086272969"
click at [412, 237] on button "Pesquisar" at bounding box center [413, 234] width 39 height 15
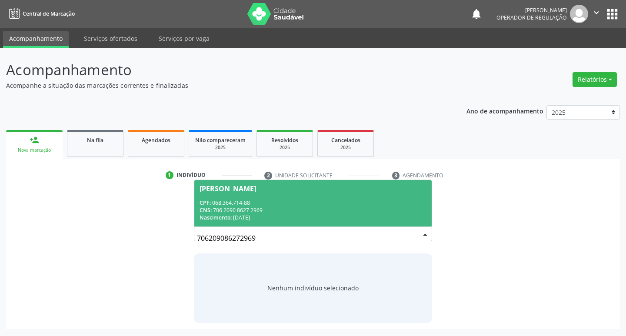
click at [245, 210] on div "CNS: 706 2090 8627 2969" at bounding box center [313, 210] width 227 height 7
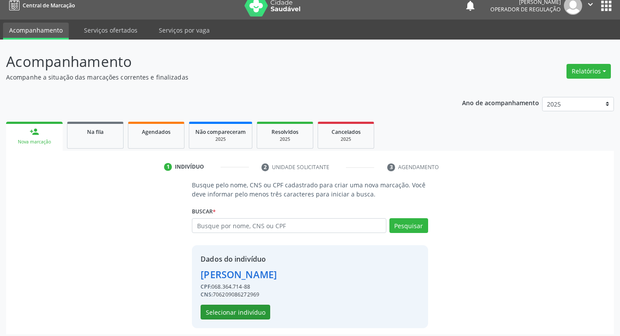
scroll to position [13, 0]
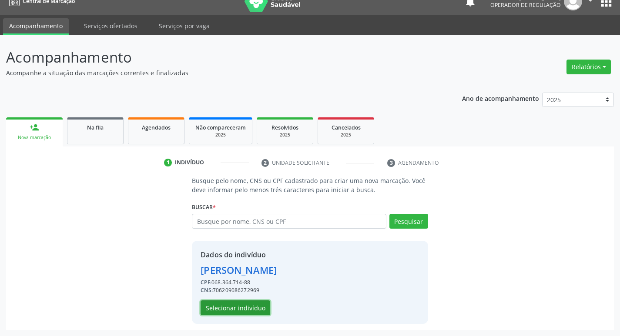
click at [234, 310] on button "Selecionar indivíduo" at bounding box center [235, 307] width 70 height 15
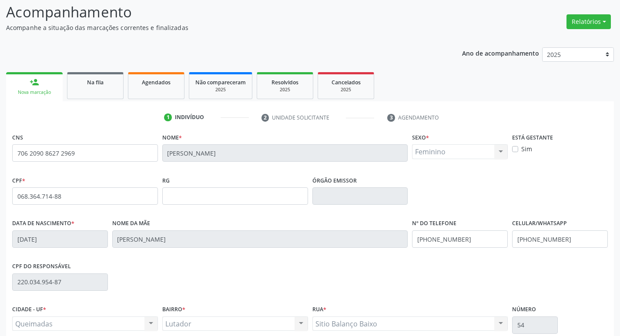
scroll to position [135, 0]
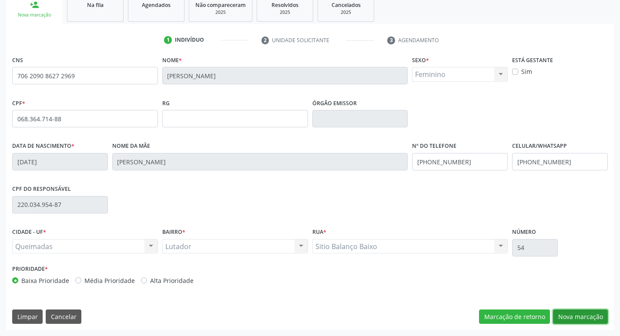
click at [593, 317] on button "Nova marcação" at bounding box center [580, 317] width 55 height 15
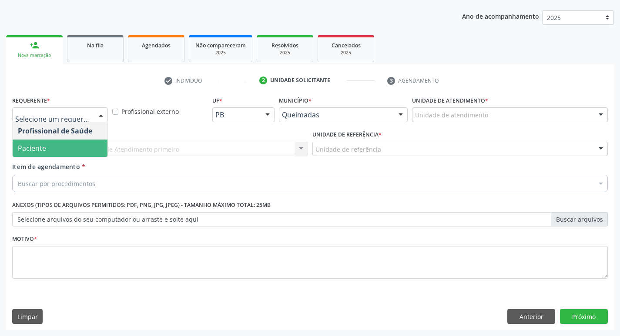
click at [63, 146] on span "Paciente" at bounding box center [60, 148] width 95 height 17
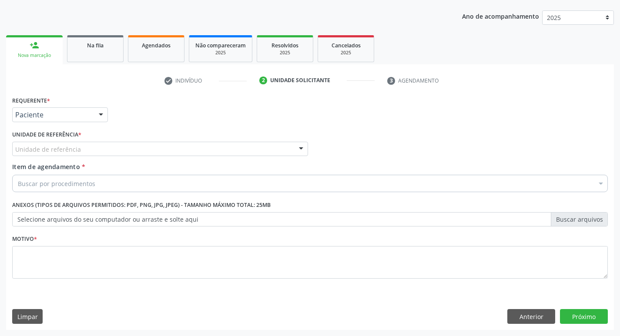
click at [78, 142] on div "Unidade de referência" at bounding box center [160, 149] width 296 height 15
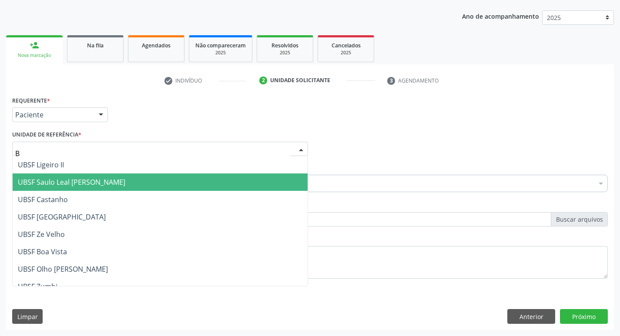
type input "BA"
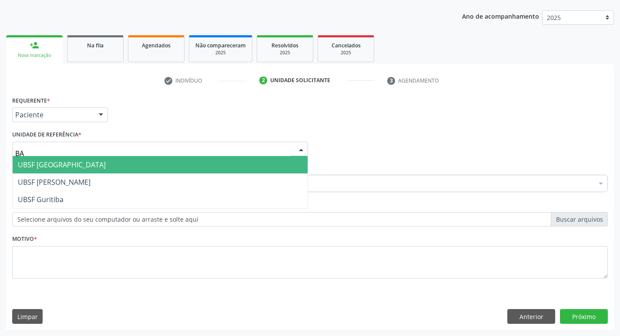
click at [55, 161] on span "UBSF [GEOGRAPHIC_DATA]" at bounding box center [62, 165] width 88 height 10
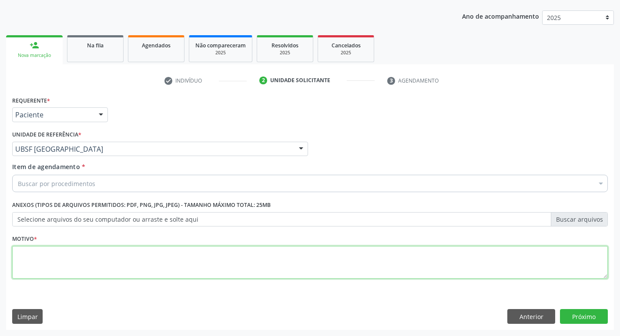
click at [33, 265] on textarea at bounding box center [309, 262] width 595 height 33
paste textarea "AVALIACAO"
type textarea "AVALIACAO"
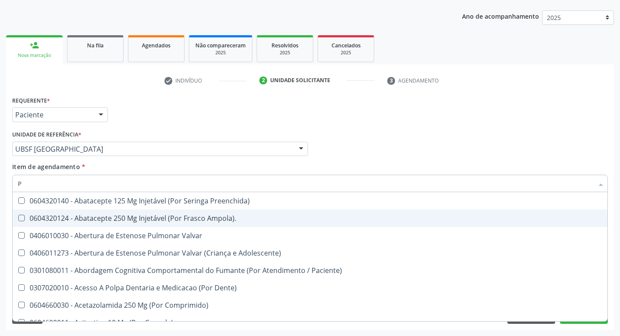
type input "PSIQUIA"
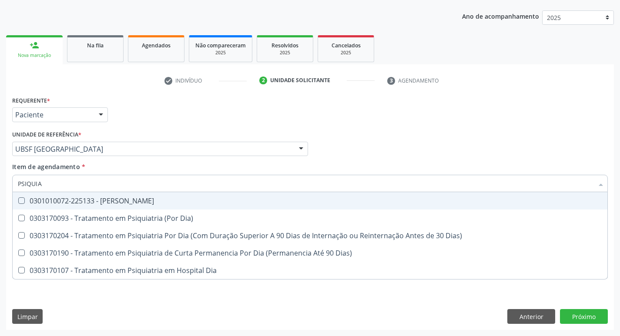
click at [120, 200] on div "0301010072-225133 - [PERSON_NAME]" at bounding box center [310, 200] width 584 height 7
checkbox Psiquiatra "true"
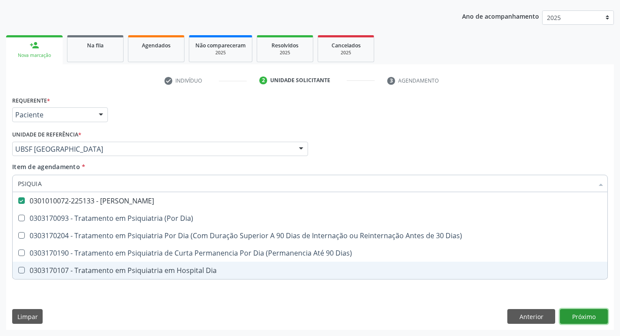
click at [583, 315] on div "Requerente * Paciente Profissional de Saúde Paciente Nenhum resultado encontrad…" at bounding box center [309, 212] width 607 height 236
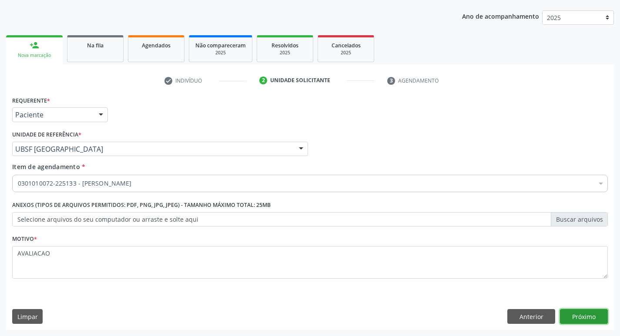
click at [575, 314] on button "Próximo" at bounding box center [584, 316] width 48 height 15
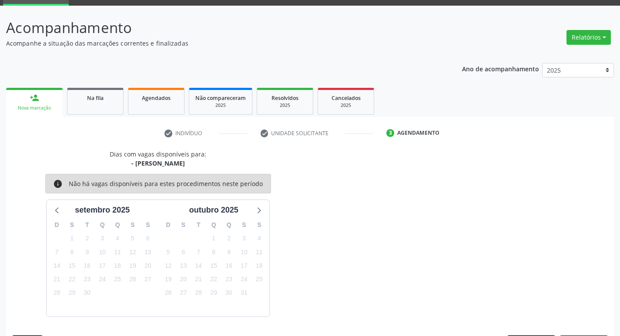
scroll to position [68, 0]
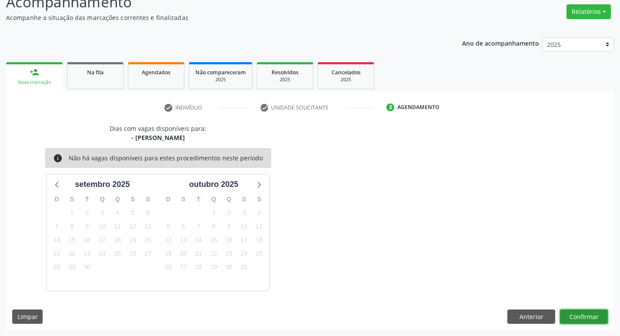
click at [588, 320] on button "Confirmar" at bounding box center [584, 317] width 48 height 15
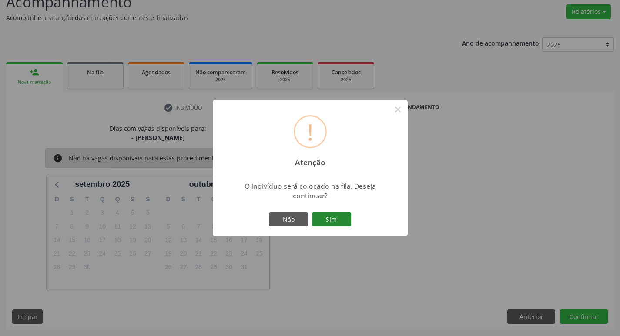
click at [331, 221] on button "Sim" at bounding box center [331, 219] width 39 height 15
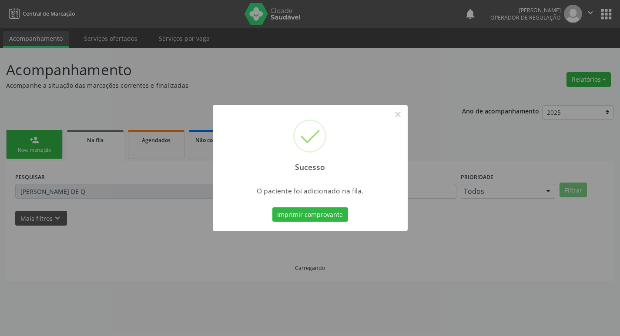
scroll to position [0, 0]
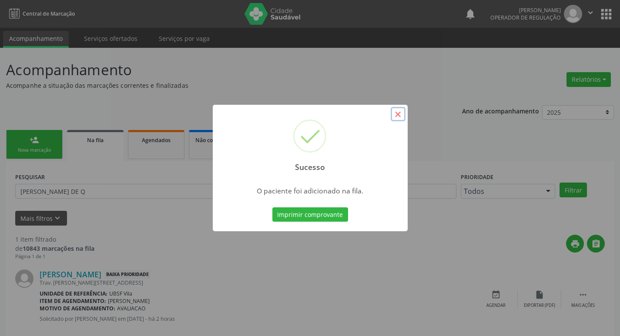
click at [397, 116] on button "×" at bounding box center [397, 114] width 15 height 15
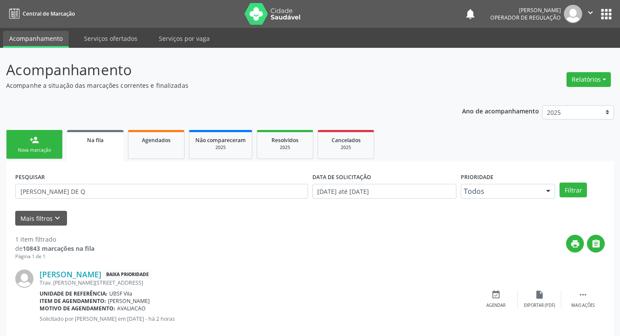
click at [31, 146] on link "person_add Nova marcação" at bounding box center [34, 144] width 57 height 29
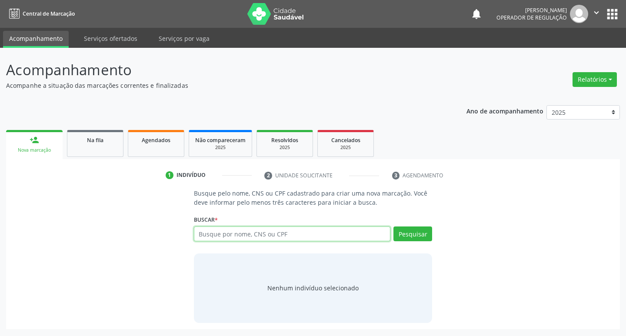
click at [282, 228] on input "text" at bounding box center [292, 234] width 197 height 15
click at [278, 229] on input "text" at bounding box center [292, 234] width 197 height 15
type input "704702788441631"
click at [424, 238] on button "Pesquisar" at bounding box center [413, 234] width 39 height 15
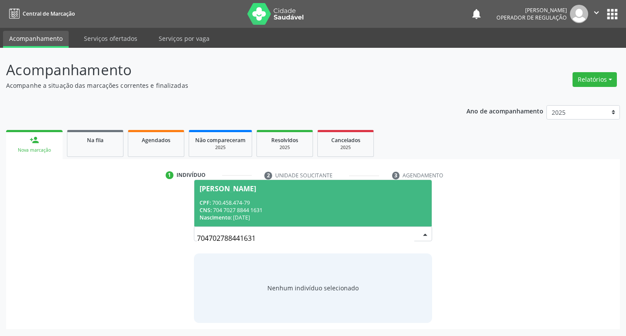
click at [230, 203] on div "CPF: 700.458.474-79" at bounding box center [313, 202] width 227 height 7
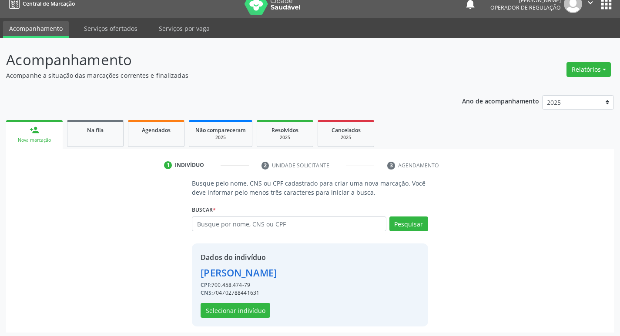
scroll to position [13, 0]
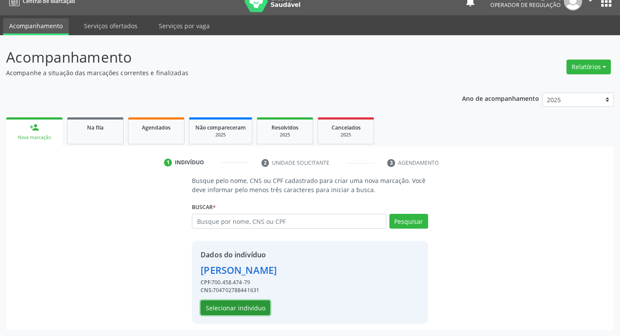
click at [216, 312] on button "Selecionar indivíduo" at bounding box center [235, 307] width 70 height 15
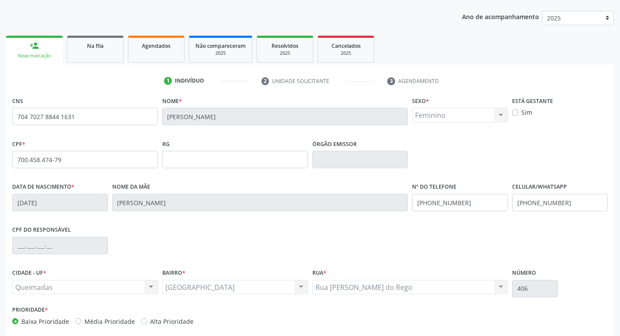
scroll to position [135, 0]
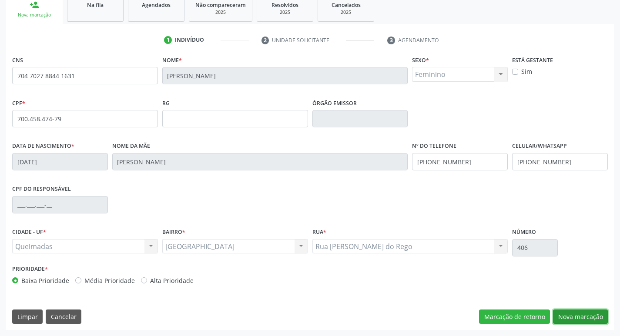
click at [581, 316] on button "Nova marcação" at bounding box center [580, 317] width 55 height 15
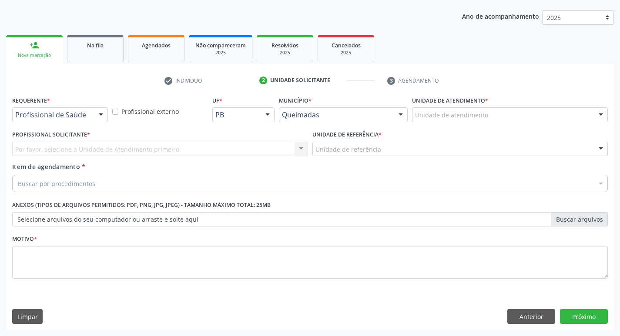
scroll to position [95, 0]
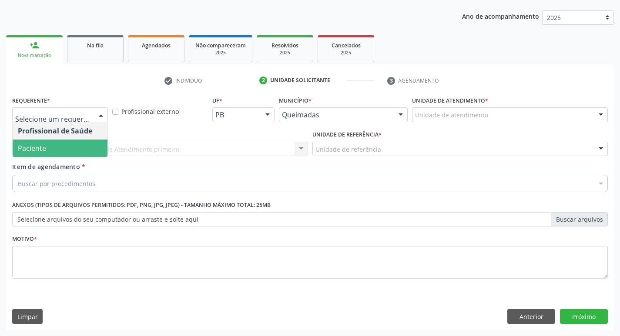
click at [40, 151] on span "Paciente" at bounding box center [32, 148] width 28 height 10
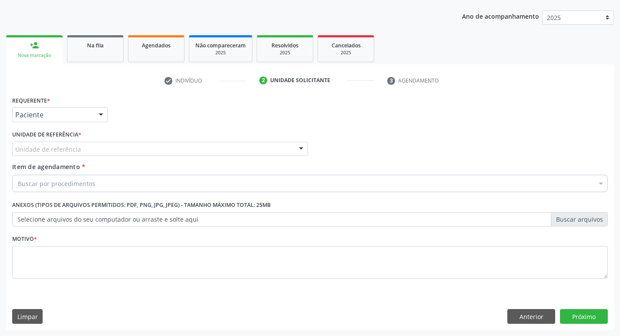
click at [52, 132] on label "Unidade de referência *" at bounding box center [46, 134] width 69 height 13
click at [52, 140] on label "Unidade de referência *" at bounding box center [46, 134] width 69 height 13
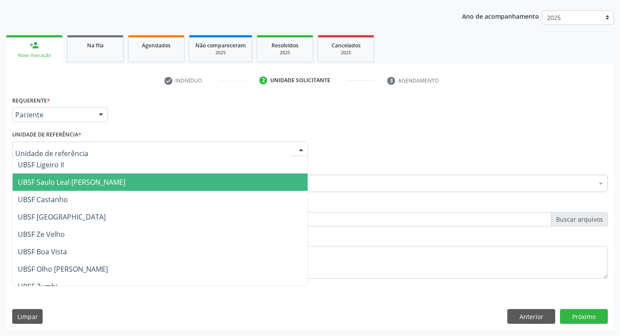
click at [87, 184] on span "UBSF Saulo Leal [PERSON_NAME]" at bounding box center [71, 182] width 107 height 10
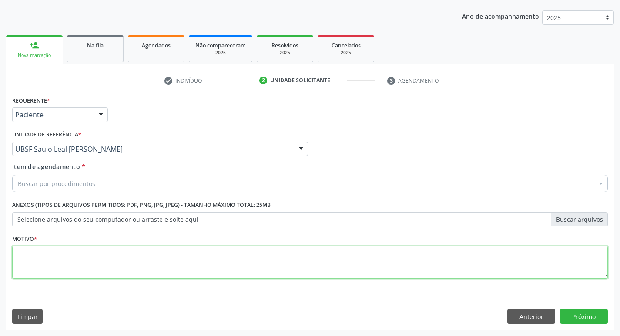
click at [57, 269] on textarea at bounding box center [309, 262] width 595 height 33
paste textarea "AVALIACAO"
type textarea "AVALIACAO"
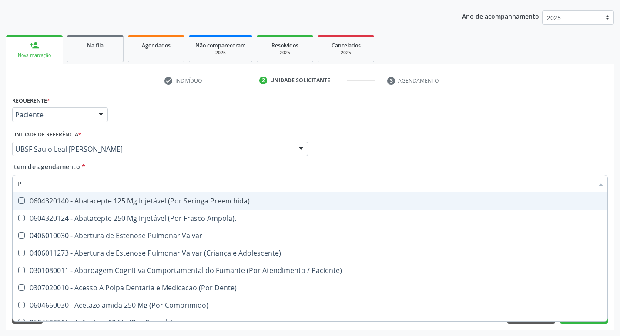
type input "PSIQUIA"
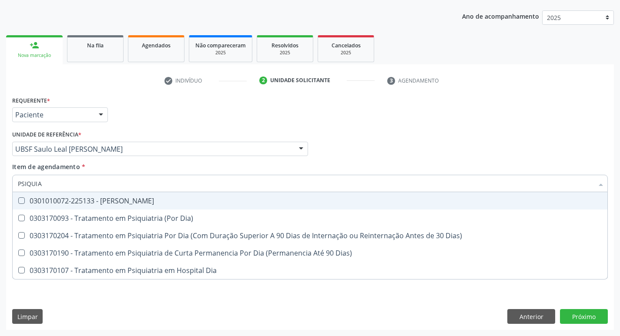
click at [79, 206] on span "0301010072-225133 - [PERSON_NAME]" at bounding box center [310, 200] width 594 height 17
checkbox Psiquiatra "true"
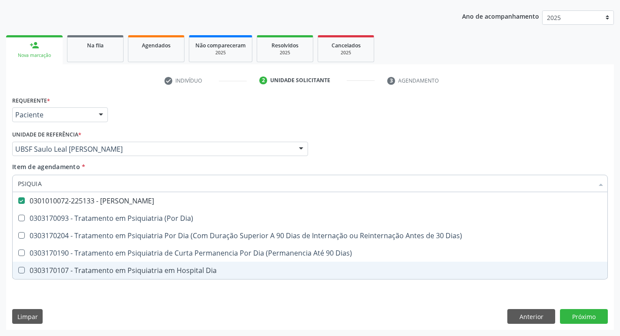
click at [587, 326] on div "Requerente * Paciente Profissional de Saúde Paciente Nenhum resultado encontrad…" at bounding box center [309, 212] width 607 height 236
checkbox Dia\) "true"
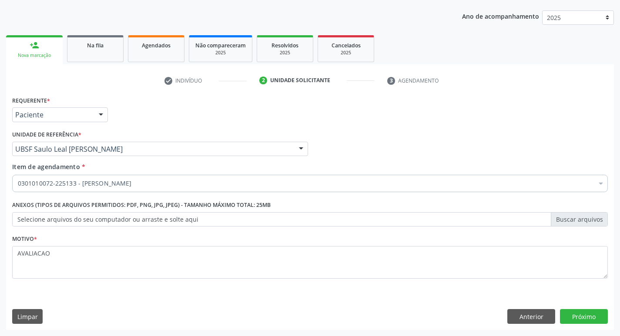
scroll to position [0, 0]
click at [580, 314] on button "Próximo" at bounding box center [584, 316] width 48 height 15
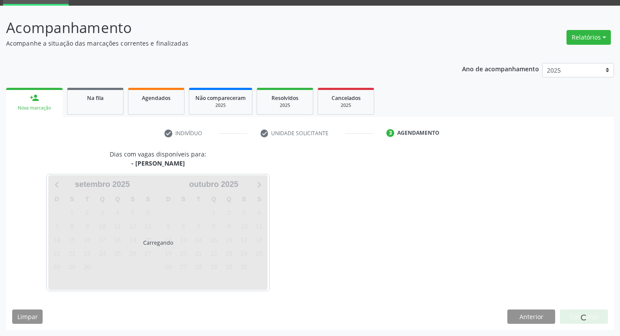
scroll to position [68, 0]
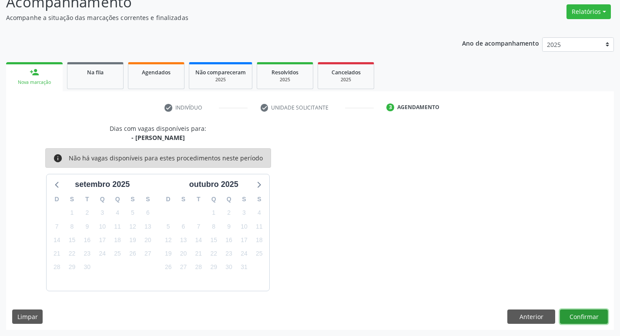
click at [572, 315] on button "Confirmar" at bounding box center [584, 317] width 48 height 15
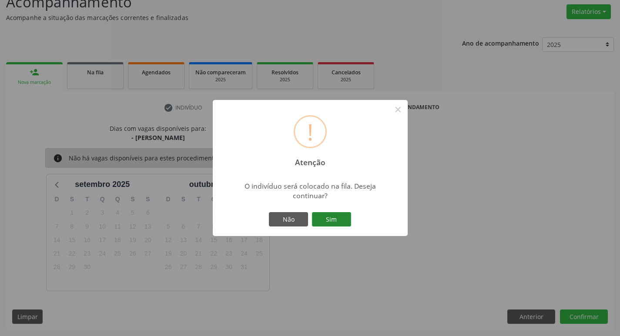
click at [337, 216] on button "Sim" at bounding box center [331, 219] width 39 height 15
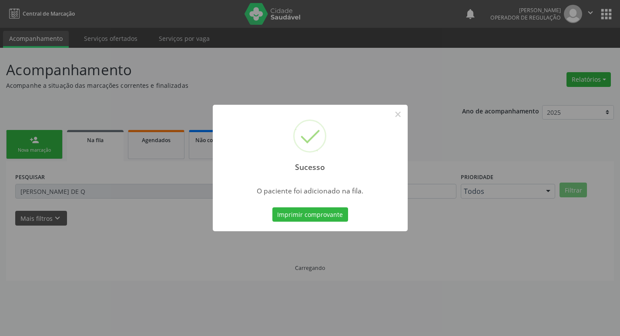
scroll to position [0, 0]
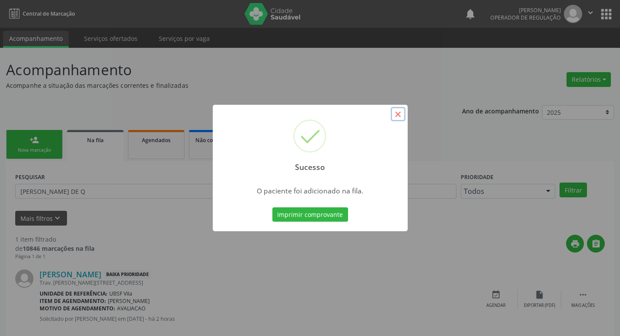
click at [394, 113] on button "×" at bounding box center [397, 114] width 15 height 15
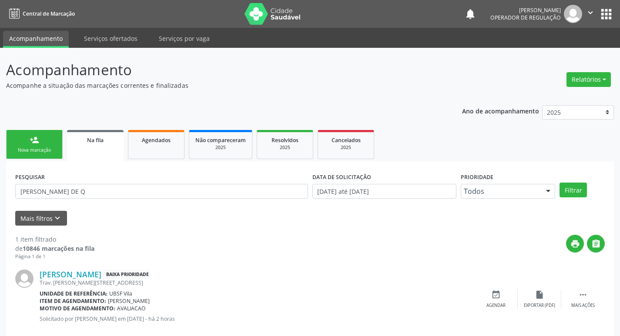
click at [36, 154] on link "person_add Nova marcação" at bounding box center [34, 144] width 57 height 29
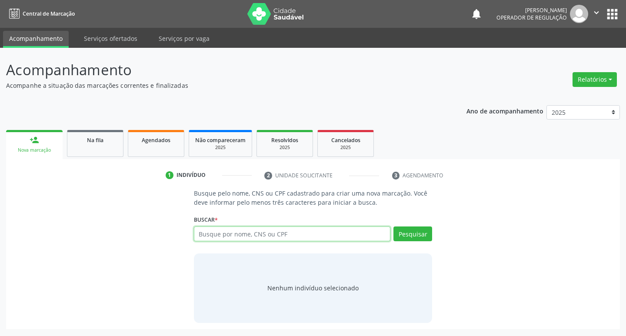
click at [219, 236] on input "text" at bounding box center [292, 234] width 197 height 15
type input "700501782236252"
click at [409, 235] on button "Pesquisar" at bounding box center [413, 234] width 39 height 15
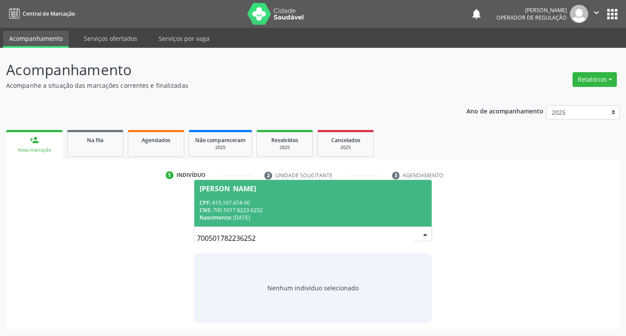
drag, startPoint x: 312, startPoint y: 200, endPoint x: 317, endPoint y: 189, distance: 12.1
click at [312, 200] on div "CPF: 415.107.474-00" at bounding box center [313, 202] width 227 height 7
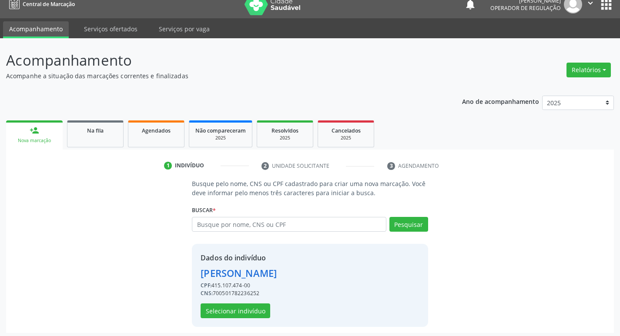
scroll to position [13, 0]
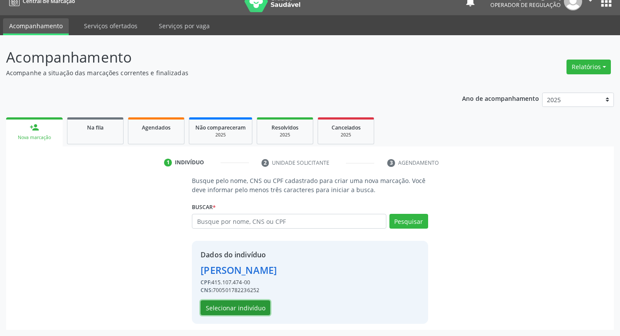
click at [242, 308] on button "Selecionar indivíduo" at bounding box center [235, 307] width 70 height 15
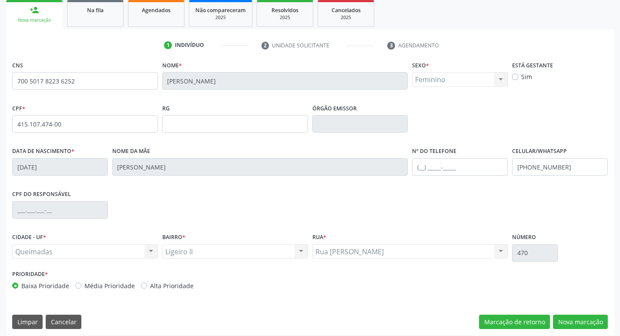
scroll to position [135, 0]
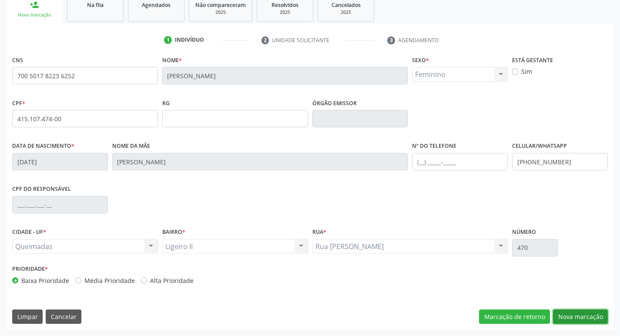
click at [573, 316] on button "Nova marcação" at bounding box center [580, 317] width 55 height 15
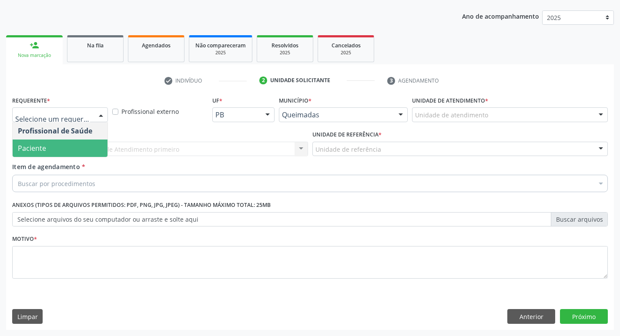
click at [60, 150] on span "Paciente" at bounding box center [60, 148] width 95 height 17
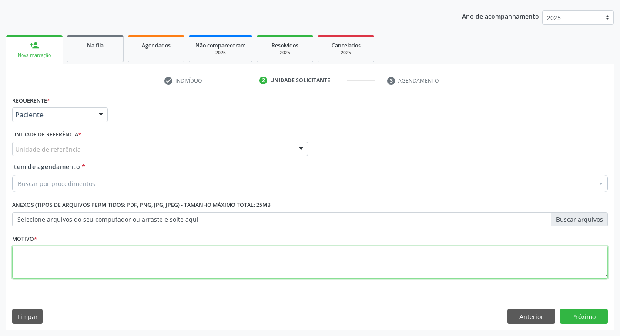
click at [27, 264] on textarea at bounding box center [309, 262] width 595 height 33
paste textarea "AVALIACAO"
type textarea "AVALIACAO"
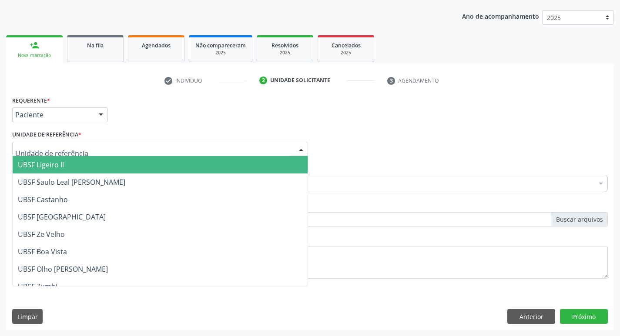
type input "L"
click at [53, 164] on span "UBSF Ligeiro II" at bounding box center [41, 165] width 46 height 10
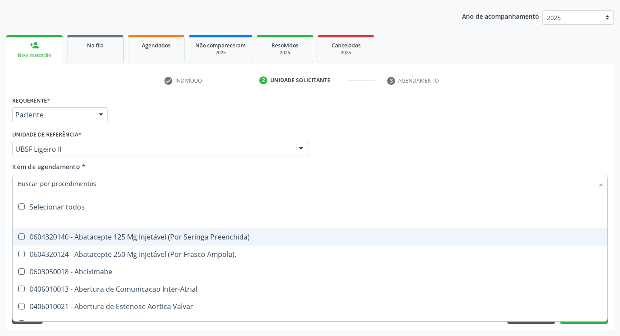
paste input "AVALIACAO"
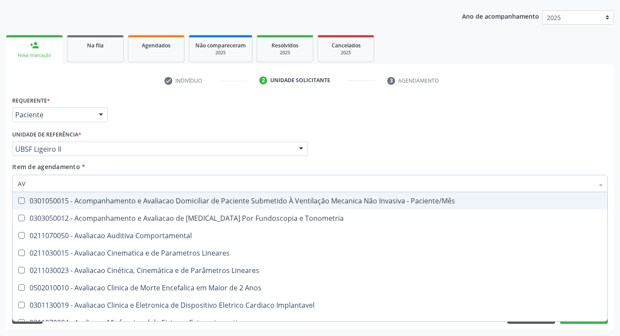
type input "A"
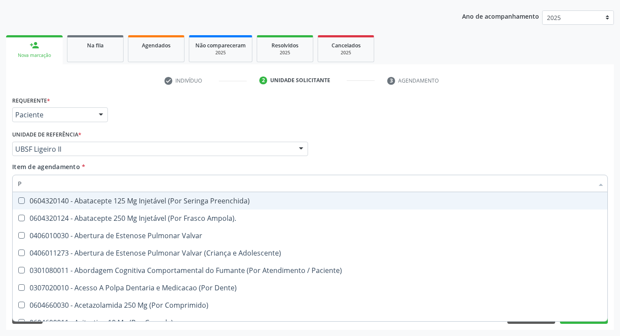
type input "PSIQUIA"
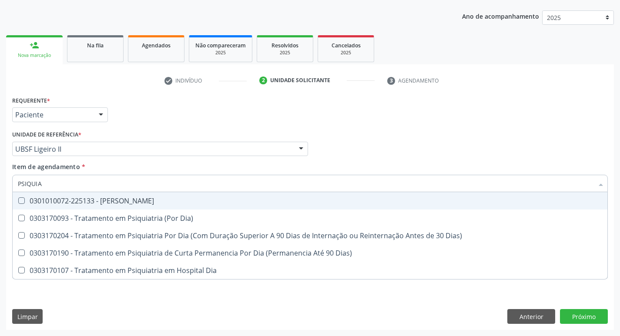
click at [93, 202] on div "0301010072-225133 - [PERSON_NAME]" at bounding box center [310, 200] width 584 height 7
checkbox Psiquiatra "true"
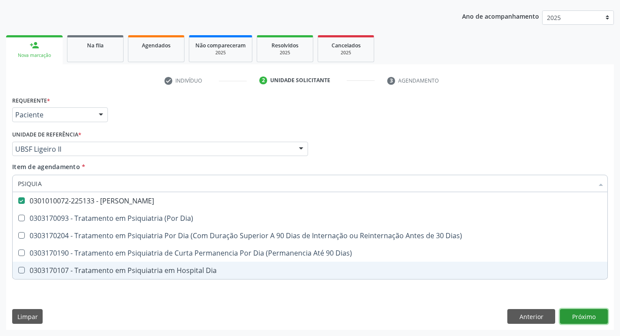
click at [582, 321] on div "Requerente * Paciente Profissional de Saúde Paciente Nenhum resultado encontrad…" at bounding box center [309, 212] width 607 height 236
checkbox Dia\) "true"
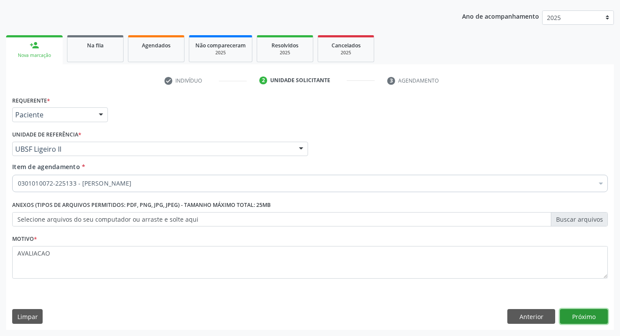
click at [583, 315] on button "Próximo" at bounding box center [584, 316] width 48 height 15
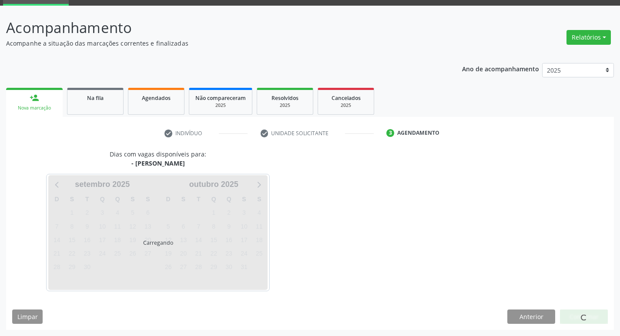
scroll to position [68, 0]
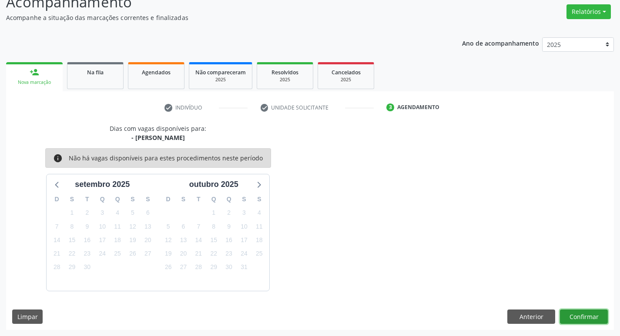
click at [583, 315] on button "Confirmar" at bounding box center [584, 317] width 48 height 15
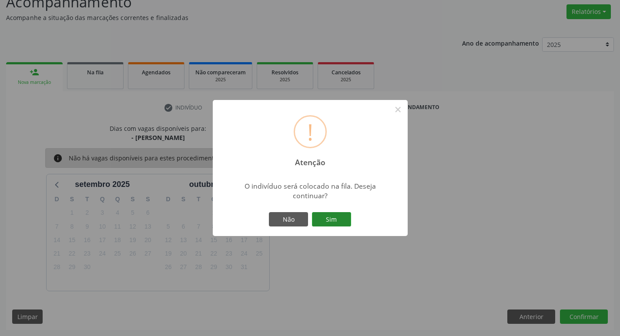
click at [327, 218] on button "Sim" at bounding box center [331, 219] width 39 height 15
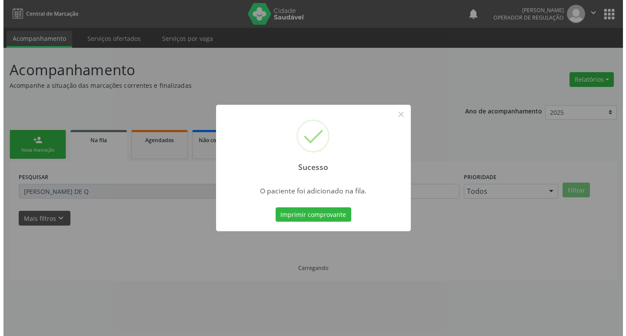
scroll to position [0, 0]
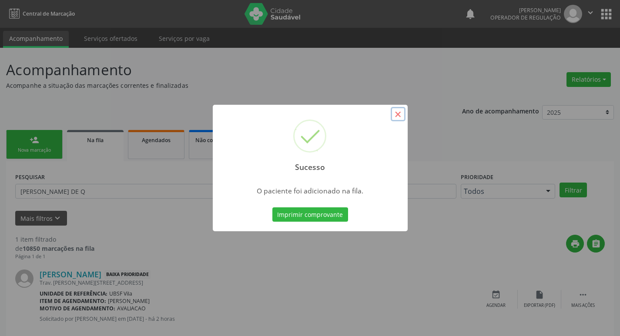
click at [398, 116] on button "×" at bounding box center [397, 114] width 15 height 15
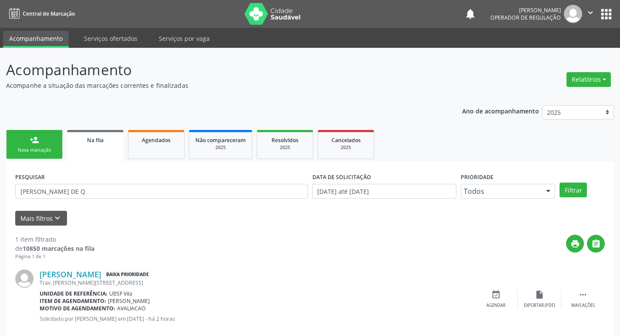
click at [40, 151] on div "Nova marcação" at bounding box center [34, 150] width 43 height 7
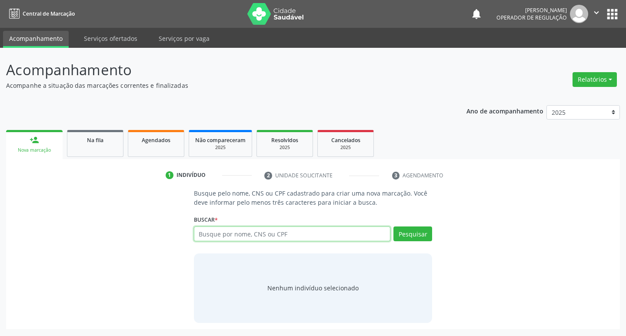
click at [228, 234] on input "text" at bounding box center [292, 234] width 197 height 15
type input "701101814292480"
click at [423, 236] on button "Pesquisar" at bounding box center [413, 234] width 39 height 15
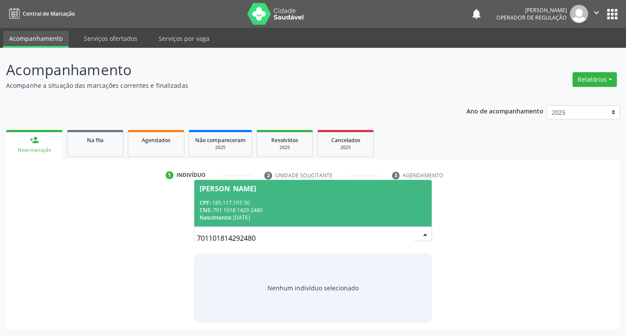
click at [250, 207] on div "CNS: 701 1018 1429 2480" at bounding box center [313, 210] width 227 height 7
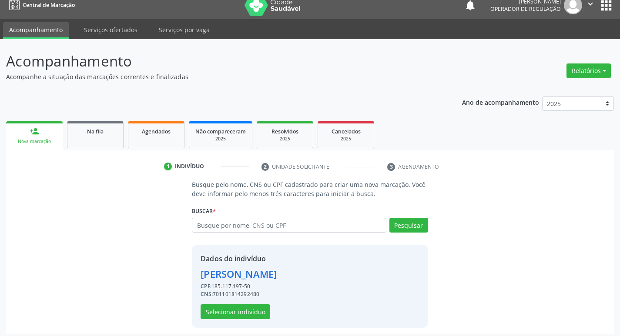
scroll to position [13, 0]
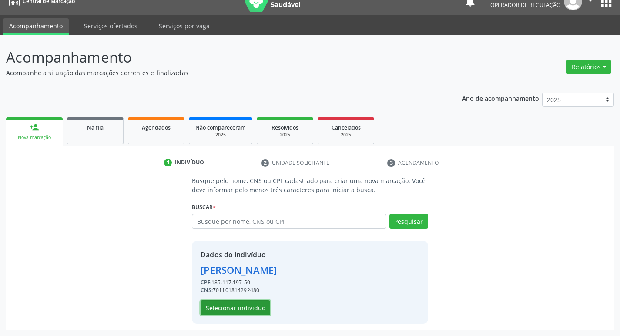
click at [237, 310] on button "Selecionar indivíduo" at bounding box center [235, 307] width 70 height 15
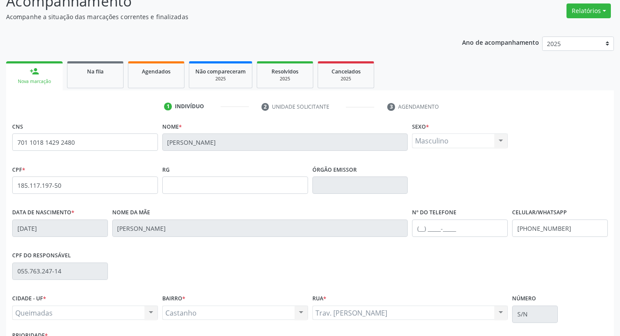
scroll to position [135, 0]
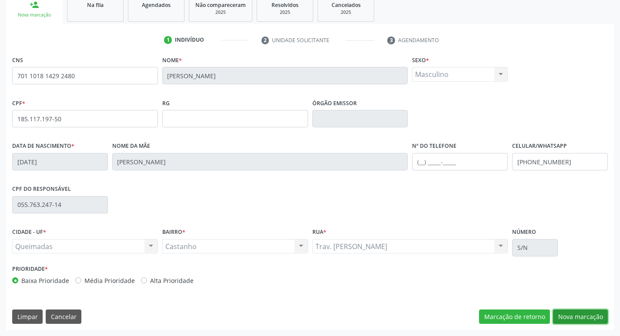
click at [577, 320] on button "Nova marcação" at bounding box center [580, 317] width 55 height 15
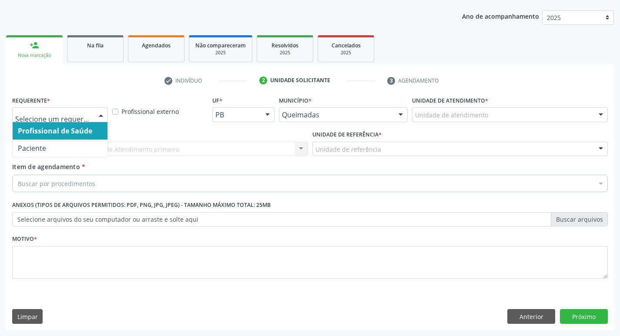
click at [69, 120] on div at bounding box center [60, 114] width 96 height 15
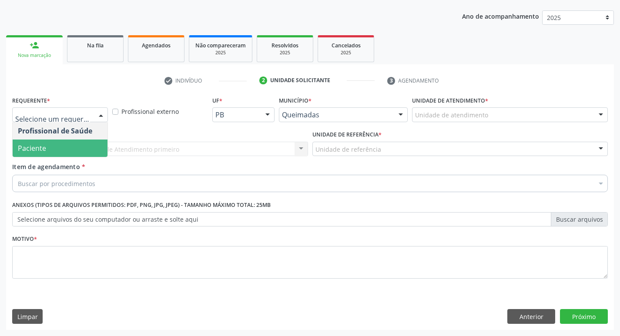
click at [49, 151] on span "Paciente" at bounding box center [60, 148] width 95 height 17
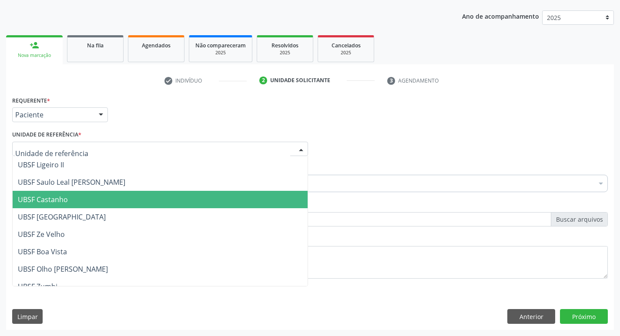
click at [78, 194] on span "UBSF Castanho" at bounding box center [160, 199] width 295 height 17
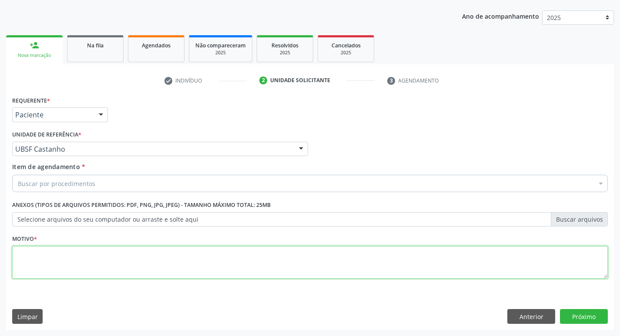
click at [50, 256] on textarea at bounding box center [309, 262] width 595 height 33
paste textarea "AVALIACAO"
type textarea "AVALIACAO"
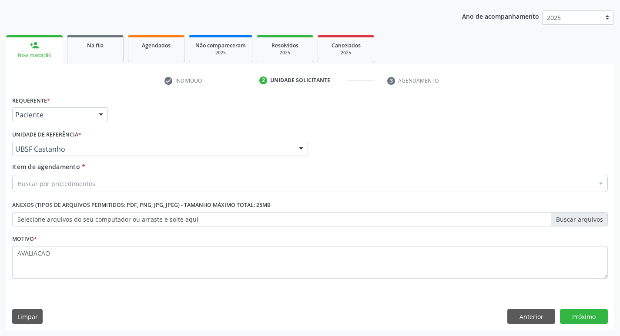
click at [36, 188] on div "Buscar por procedimentos" at bounding box center [309, 183] width 595 height 17
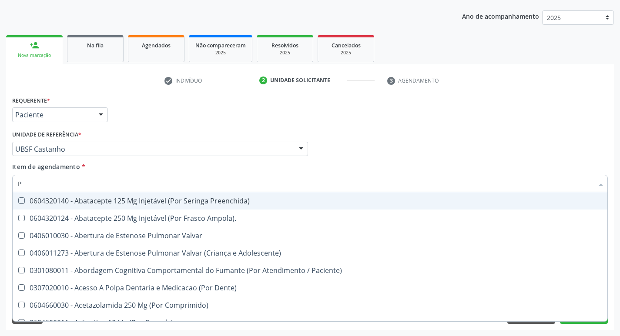
type input "PSIQUIA"
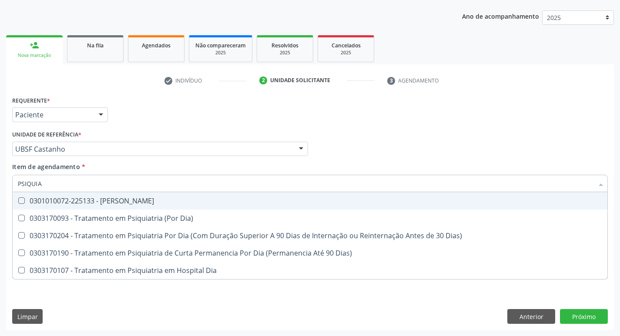
click at [146, 199] on div "0301010072-225133 - [PERSON_NAME]" at bounding box center [310, 200] width 584 height 7
checkbox Psiquiatra "true"
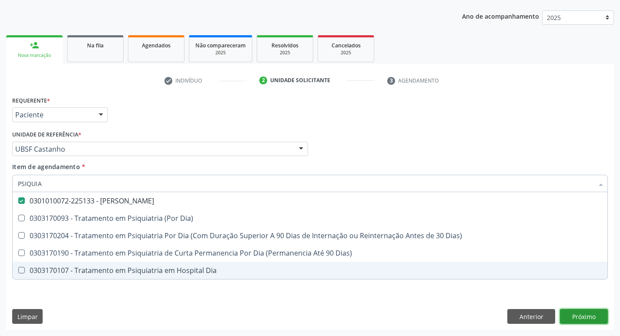
click at [586, 312] on div "Requerente * Paciente Profissional de Saúde Paciente Nenhum resultado encontrad…" at bounding box center [309, 212] width 607 height 236
checkbox Dia\) "true"
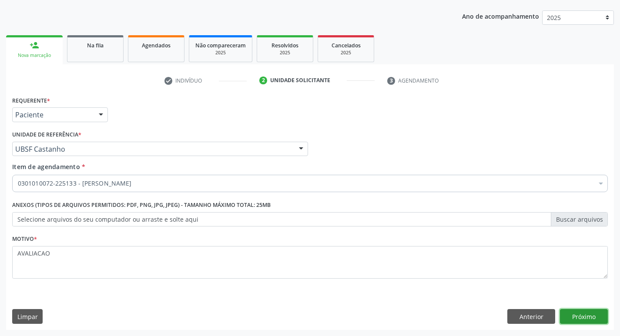
click at [583, 321] on button "Próximo" at bounding box center [584, 316] width 48 height 15
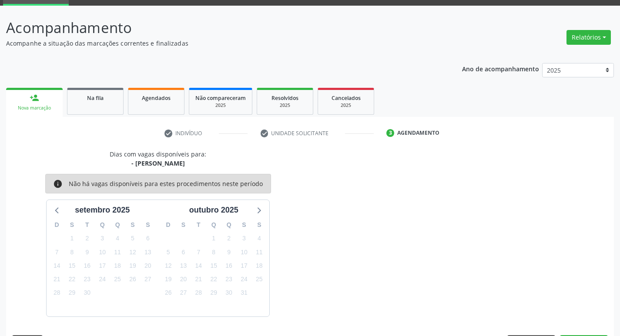
scroll to position [68, 0]
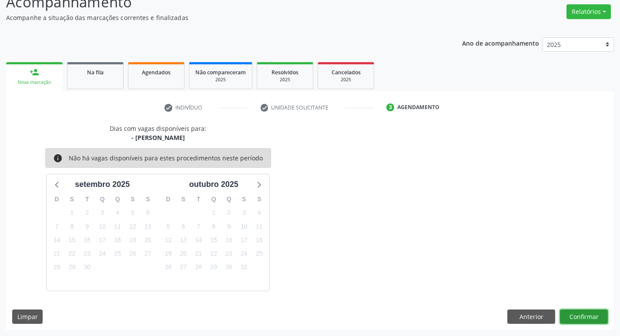
click at [578, 316] on button "Confirmar" at bounding box center [584, 317] width 48 height 15
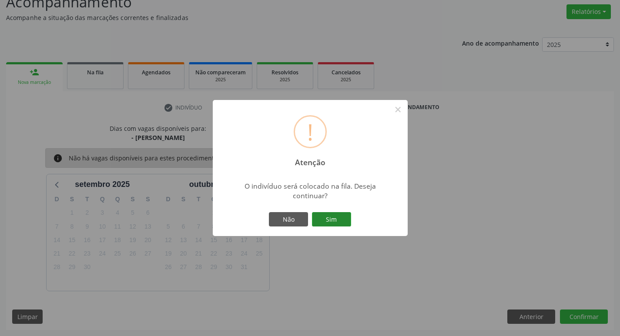
click at [335, 222] on button "Sim" at bounding box center [331, 219] width 39 height 15
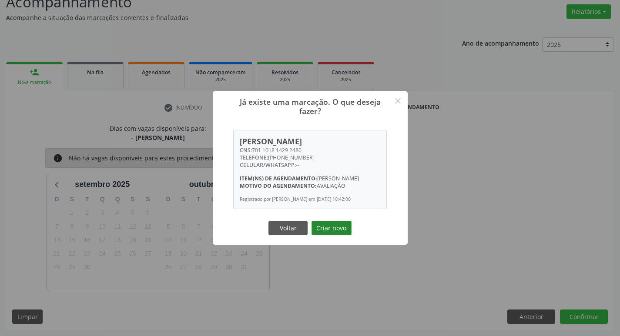
click at [348, 228] on button "Criar novo" at bounding box center [331, 228] width 40 height 15
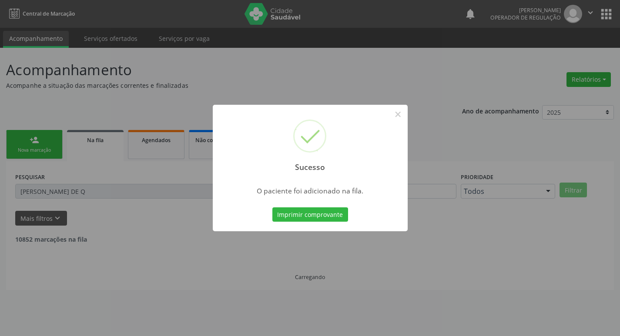
scroll to position [0, 0]
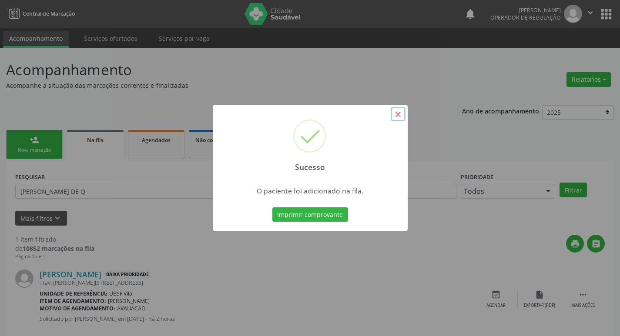
click at [400, 116] on button "×" at bounding box center [397, 114] width 15 height 15
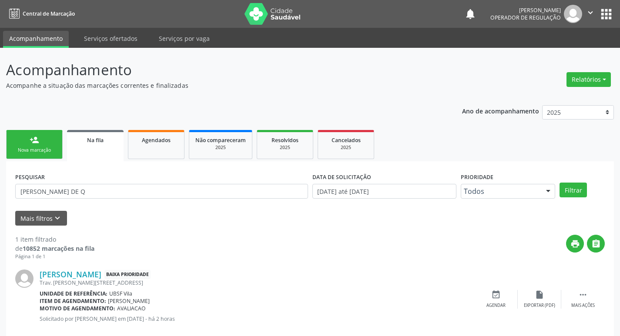
click at [18, 151] on div "Nova marcação" at bounding box center [34, 150] width 43 height 7
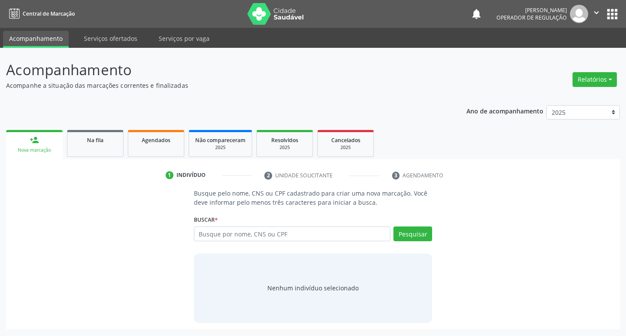
click at [285, 224] on div "Buscar * Busque por nome, CNS ou CPF Nenhum resultado encontrado para: " " Digi…" at bounding box center [313, 230] width 239 height 34
click at [300, 235] on input "text" at bounding box center [292, 234] width 197 height 15
type input "702404536949027"
click at [404, 234] on button "Pesquisar" at bounding box center [413, 234] width 39 height 15
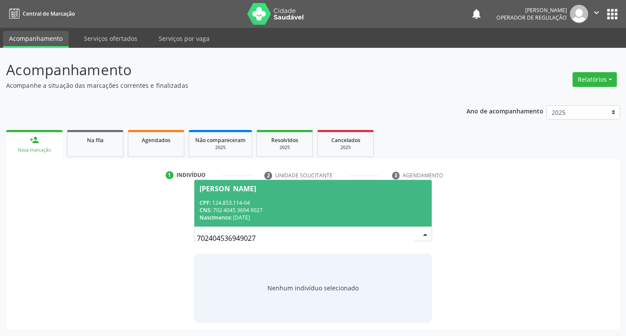
click at [254, 200] on div "CPF: 124.853.114-04" at bounding box center [313, 202] width 227 height 7
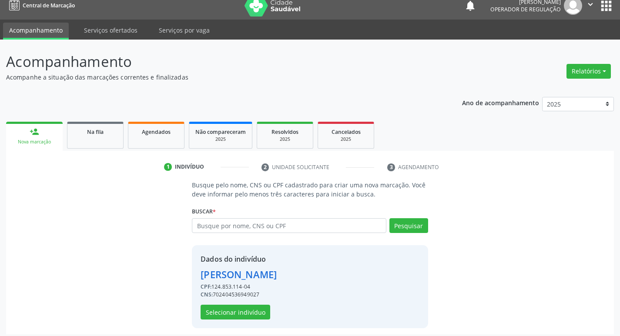
scroll to position [13, 0]
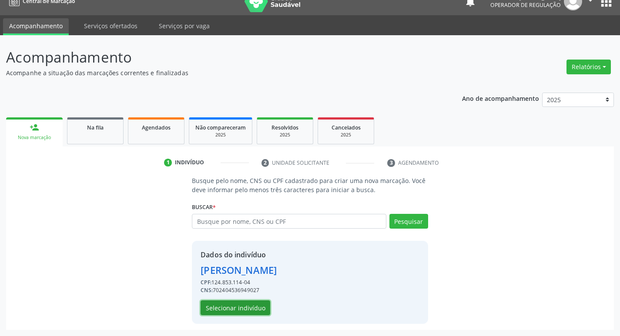
click at [244, 311] on button "Selecionar indivíduo" at bounding box center [235, 307] width 70 height 15
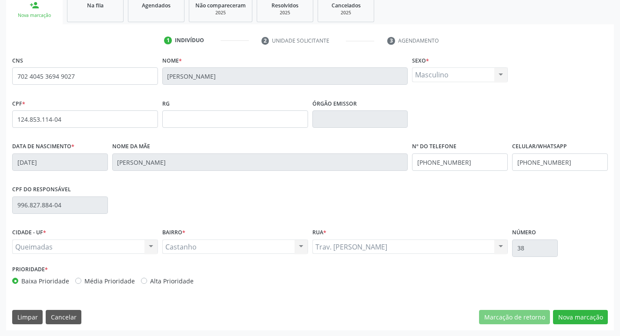
scroll to position [135, 0]
click at [570, 313] on button "Nova marcação" at bounding box center [580, 317] width 55 height 15
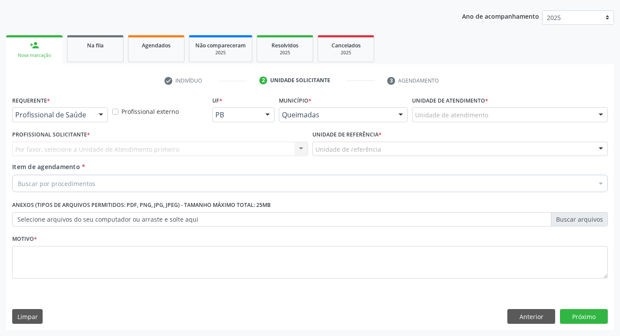
scroll to position [95, 0]
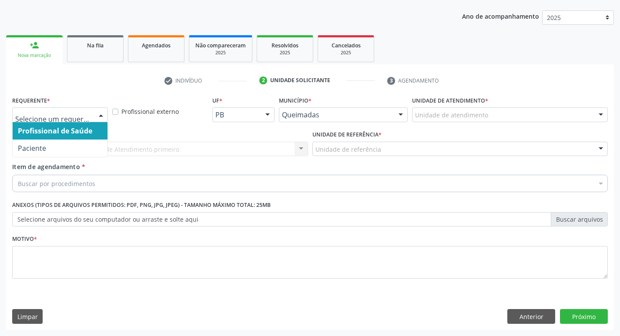
click at [49, 120] on div at bounding box center [60, 114] width 96 height 15
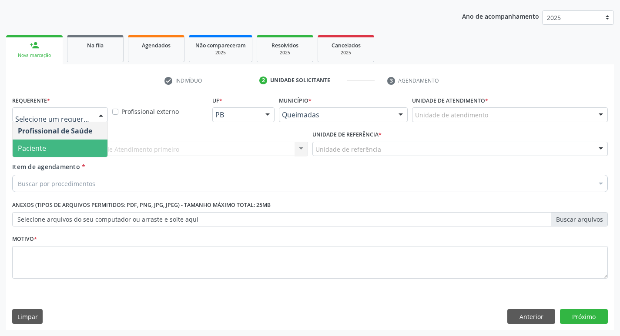
click at [47, 140] on span "Paciente" at bounding box center [60, 148] width 95 height 17
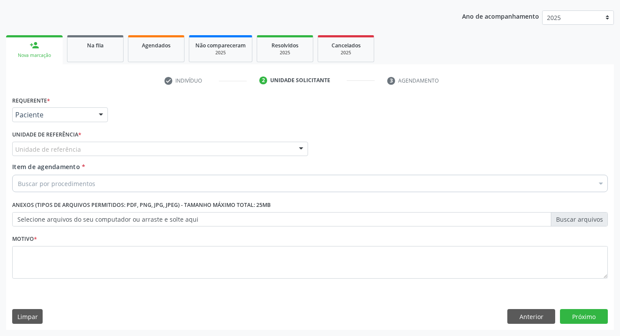
click at [47, 140] on label "Unidade de referência *" at bounding box center [46, 134] width 69 height 13
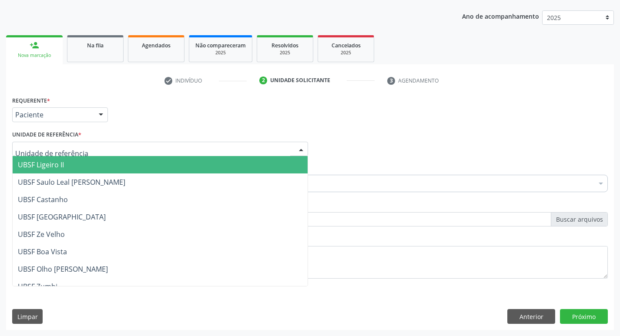
type input "C"
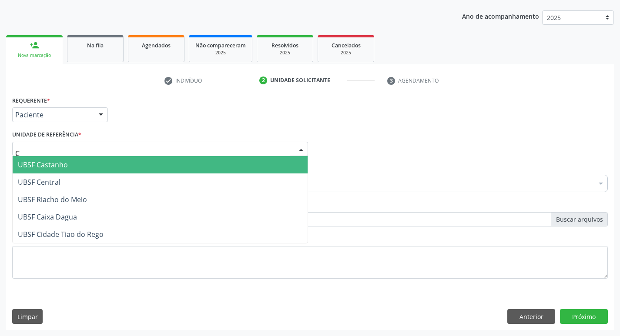
click at [42, 166] on span "UBSF Castanho" at bounding box center [43, 165] width 50 height 10
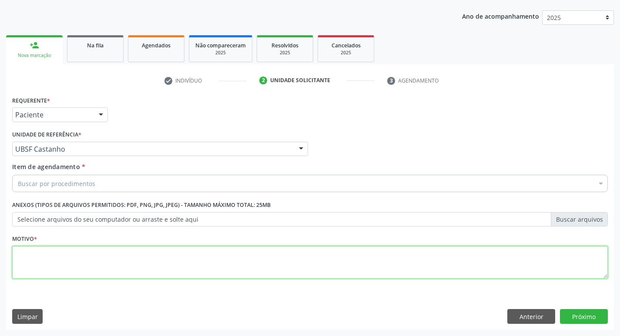
click at [46, 260] on textarea at bounding box center [309, 262] width 595 height 33
paste textarea "AVALIACAO"
type textarea "AVALIACAO"
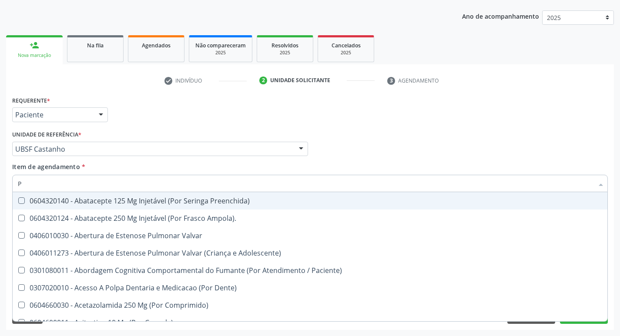
type input "PSIQUIA"
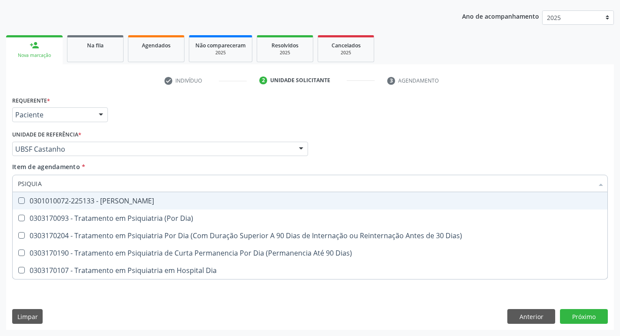
click at [106, 207] on span "0301010072-225133 - [PERSON_NAME]" at bounding box center [310, 200] width 594 height 17
checkbox Psiquiatra "true"
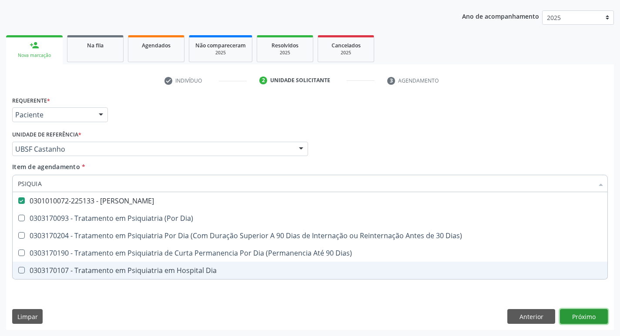
click at [572, 315] on div "Requerente * Paciente Profissional de Saúde Paciente Nenhum resultado encontrad…" at bounding box center [309, 212] width 607 height 236
checkbox Dia\) "true"
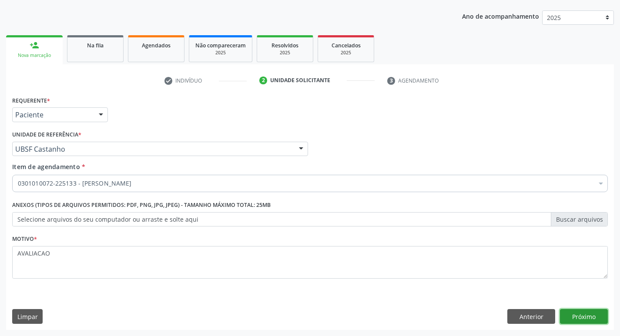
click at [575, 316] on button "Próximo" at bounding box center [584, 316] width 48 height 15
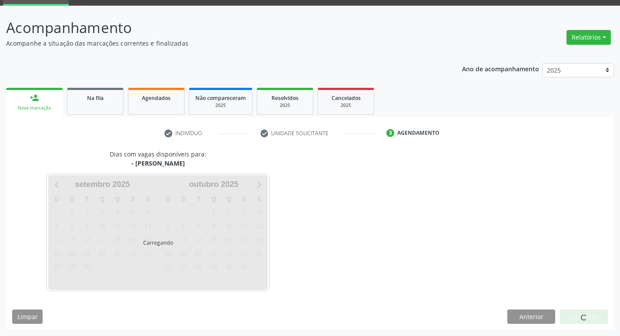
scroll to position [68, 0]
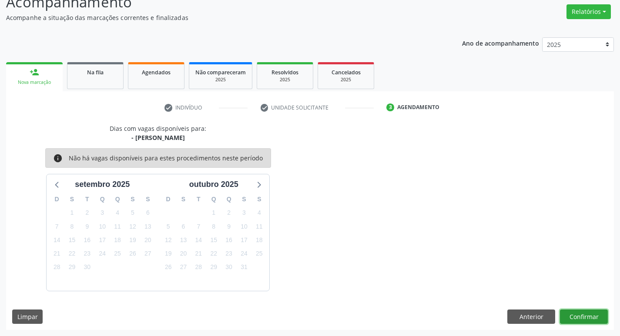
click at [591, 315] on button "Confirmar" at bounding box center [584, 317] width 48 height 15
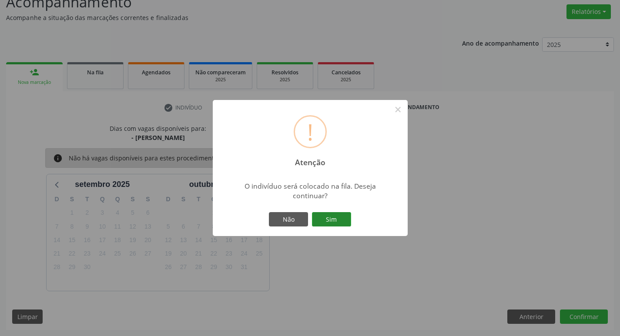
click at [336, 221] on button "Sim" at bounding box center [331, 219] width 39 height 15
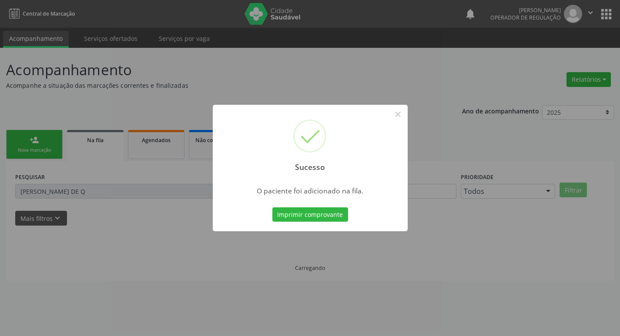
scroll to position [0, 0]
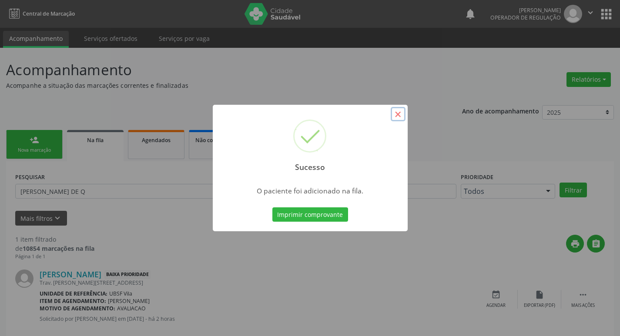
click at [399, 118] on button "×" at bounding box center [397, 114] width 15 height 15
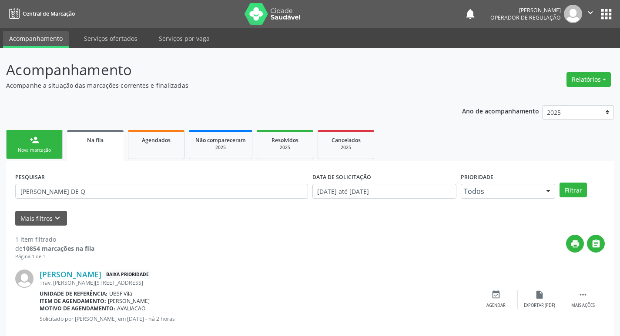
click at [43, 138] on link "person_add Nova marcação" at bounding box center [34, 144] width 57 height 29
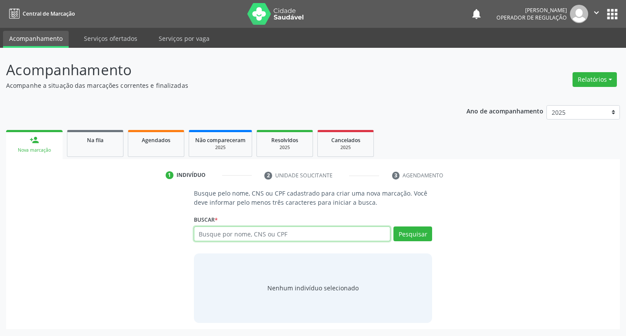
click at [212, 234] on input "text" at bounding box center [292, 234] width 197 height 15
type input "707605225533392"
click at [403, 232] on button "Pesquisar" at bounding box center [413, 234] width 39 height 15
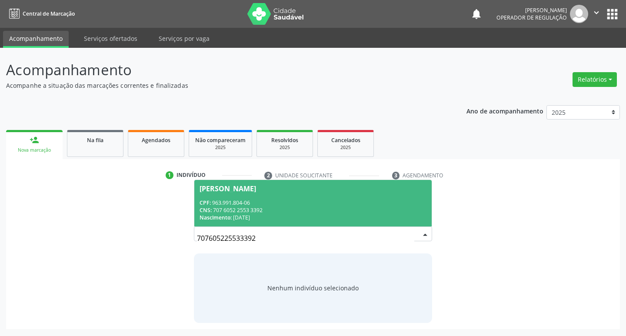
click at [248, 188] on div "[PERSON_NAME]" at bounding box center [228, 188] width 57 height 7
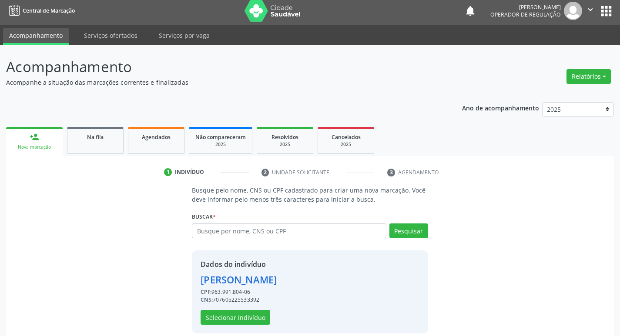
scroll to position [13, 0]
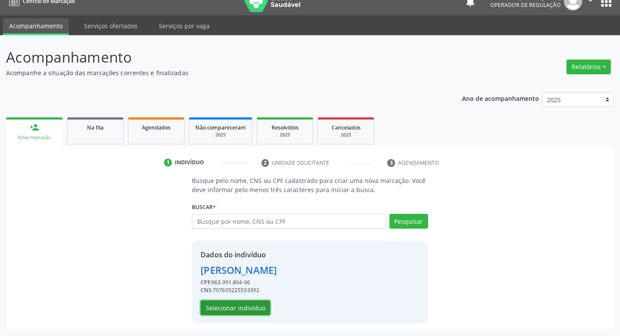
click at [236, 309] on button "Selecionar indivíduo" at bounding box center [235, 307] width 70 height 15
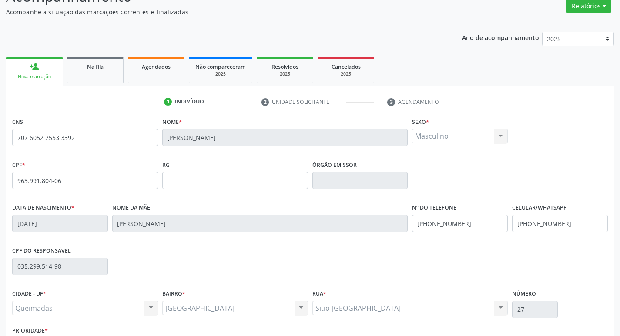
scroll to position [135, 0]
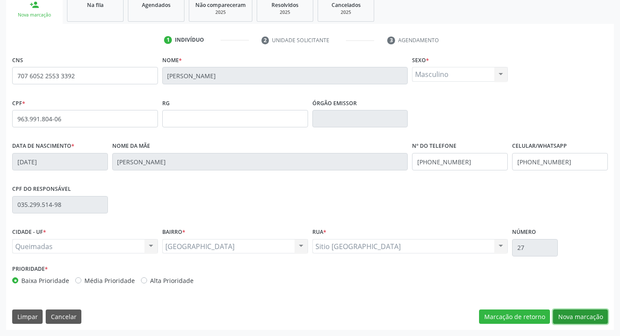
click at [574, 317] on button "Nova marcação" at bounding box center [580, 317] width 55 height 15
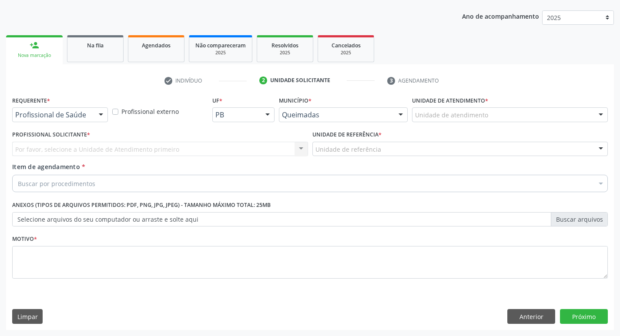
scroll to position [95, 0]
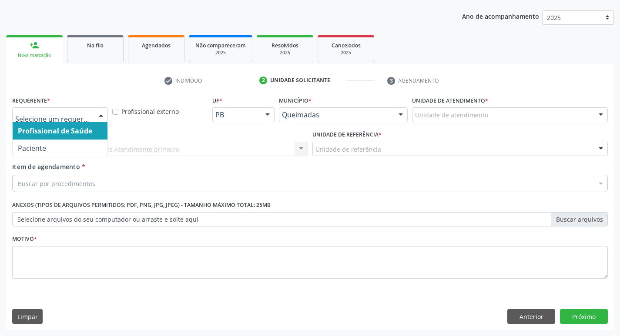
click at [13, 115] on div at bounding box center [60, 114] width 96 height 15
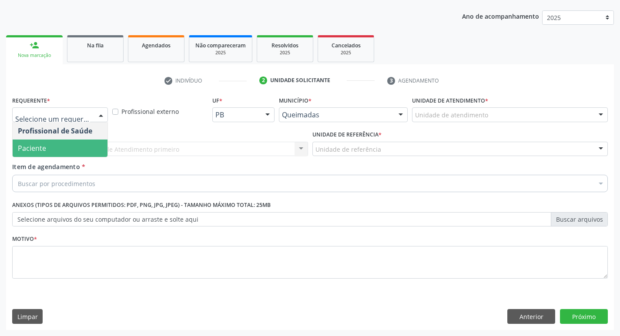
click at [39, 148] on span "Paciente" at bounding box center [32, 148] width 28 height 10
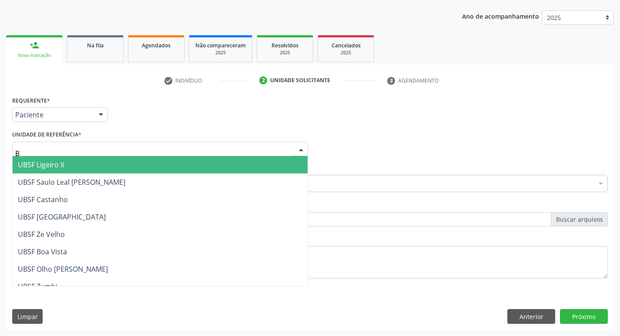
type input "BA"
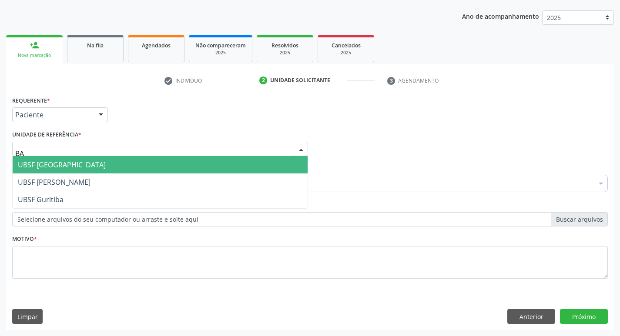
drag, startPoint x: 53, startPoint y: 164, endPoint x: 48, endPoint y: 160, distance: 6.1
click at [53, 164] on span "UBSF [GEOGRAPHIC_DATA]" at bounding box center [62, 165] width 88 height 10
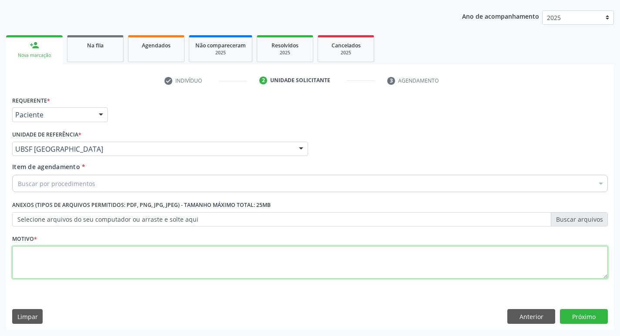
click at [27, 254] on textarea at bounding box center [309, 262] width 595 height 33
paste textarea "AVALIACAO"
type textarea "AVALIACAO"
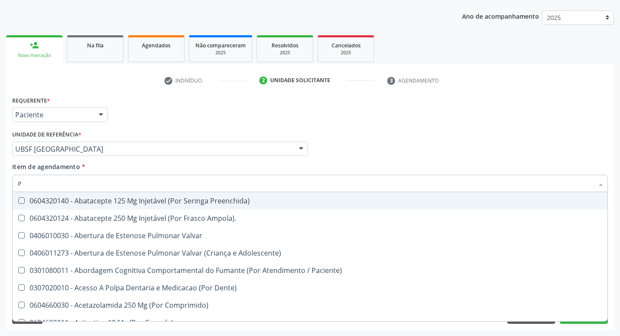
type input "PSIQUIA"
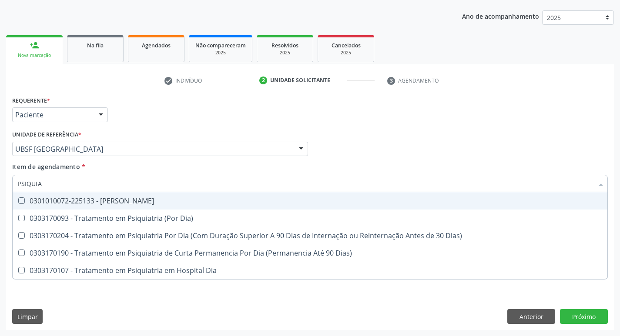
drag, startPoint x: 135, startPoint y: 202, endPoint x: 128, endPoint y: 198, distance: 8.2
click at [135, 202] on div "0301010072-225133 - [PERSON_NAME]" at bounding box center [310, 200] width 584 height 7
checkbox Psiquiatra "true"
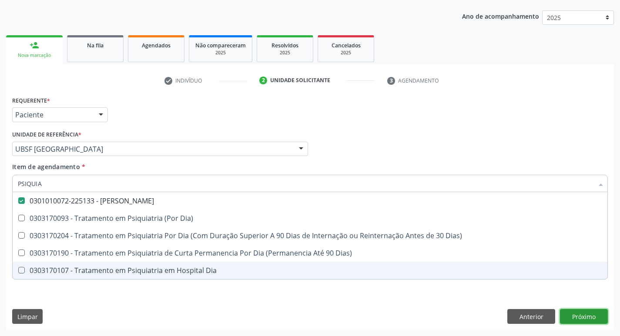
click at [577, 318] on div "Requerente * Paciente Profissional de Saúde Paciente Nenhum resultado encontrad…" at bounding box center [309, 212] width 607 height 236
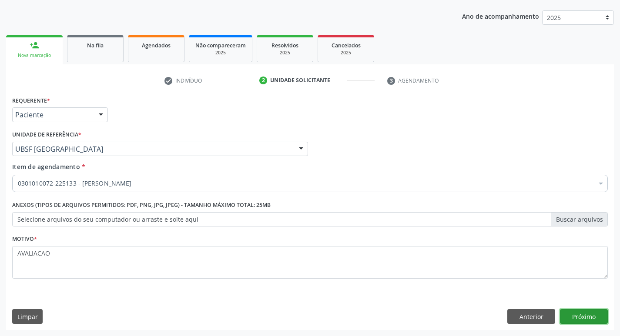
click at [591, 315] on button "Próximo" at bounding box center [584, 316] width 48 height 15
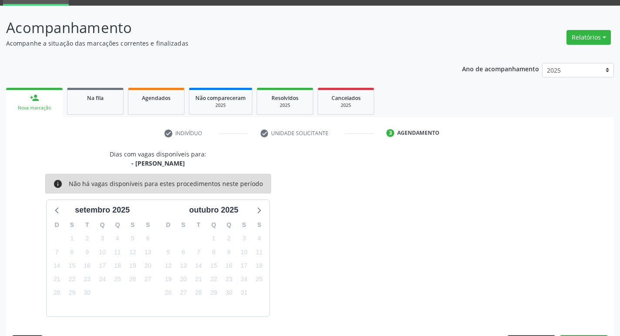
scroll to position [68, 0]
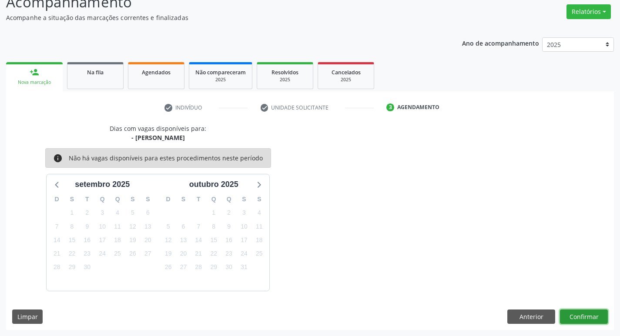
click at [577, 320] on button "Confirmar" at bounding box center [584, 317] width 48 height 15
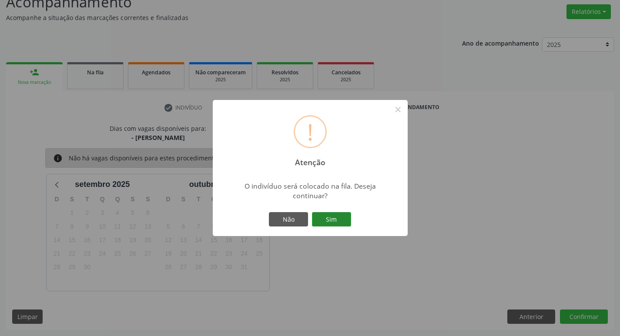
click at [325, 219] on button "Sim" at bounding box center [331, 219] width 39 height 15
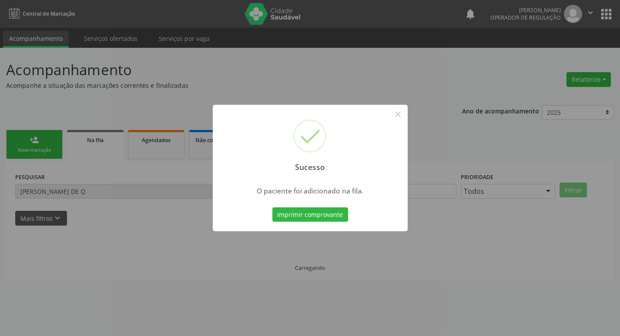
scroll to position [0, 0]
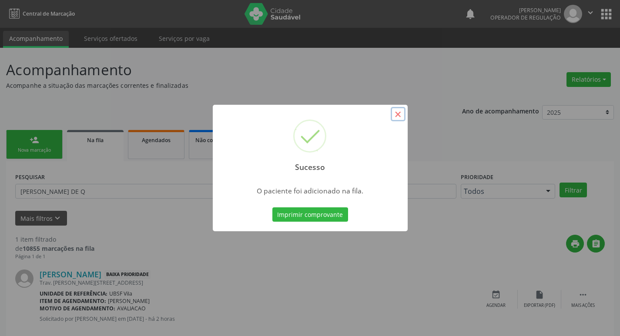
click at [397, 121] on button "×" at bounding box center [397, 114] width 15 height 15
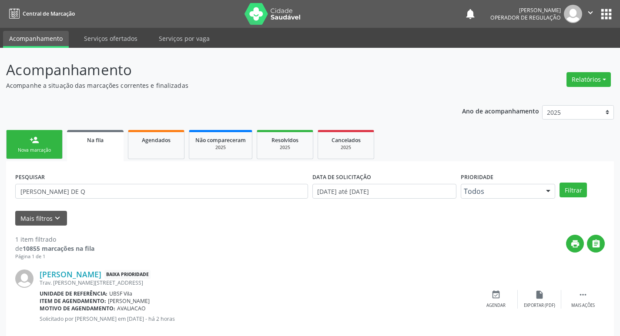
click at [38, 155] on link "person_add Nova marcação" at bounding box center [34, 144] width 57 height 29
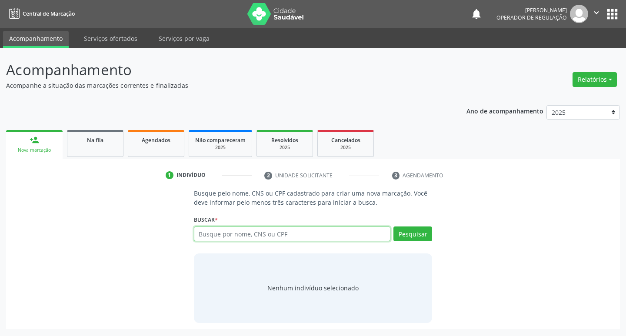
click at [210, 231] on input "text" at bounding box center [292, 234] width 197 height 15
type input "702506374444236"
click at [410, 233] on button "Pesquisar" at bounding box center [413, 234] width 39 height 15
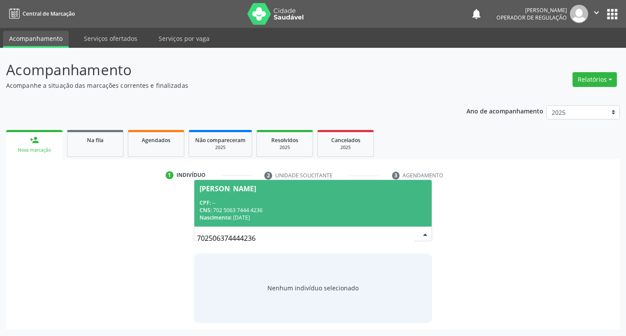
click at [254, 198] on span "[PERSON_NAME] CPF: -- CNS: 702 5063 7444 4236 Nascimento: [DATE]" at bounding box center [313, 203] width 238 height 47
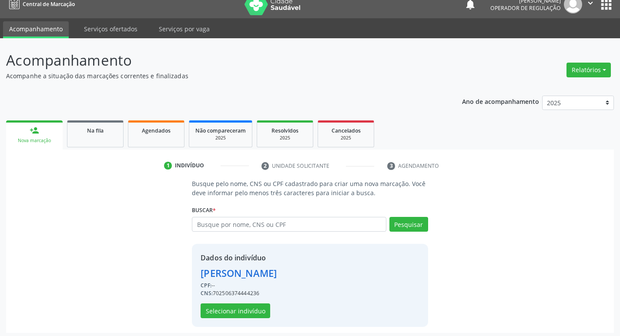
scroll to position [13, 0]
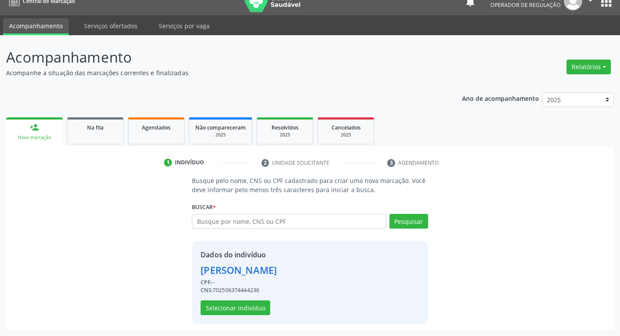
click at [243, 294] on div "Dados do indivíduo [PERSON_NAME] CPF: -- CNS: 702506374444236 Selecionar indiví…" at bounding box center [238, 283] width 76 height 66
click at [233, 312] on button "Selecionar indivíduo" at bounding box center [235, 307] width 70 height 15
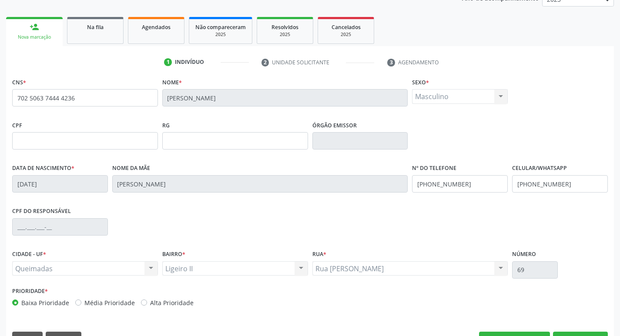
scroll to position [135, 0]
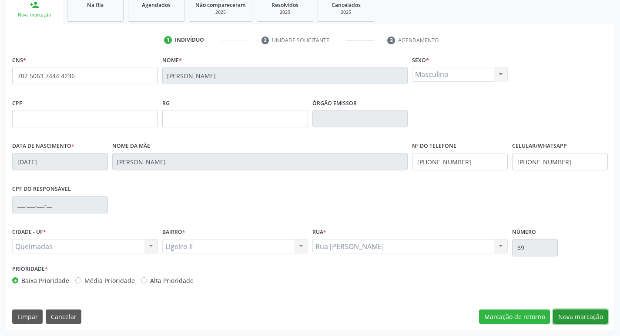
click at [584, 317] on button "Nova marcação" at bounding box center [580, 317] width 55 height 15
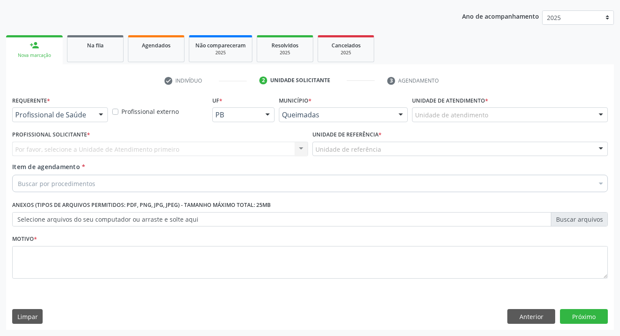
scroll to position [95, 0]
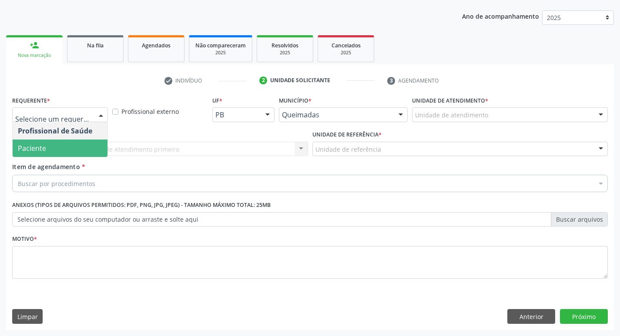
click at [22, 152] on span "Paciente" at bounding box center [32, 148] width 28 height 10
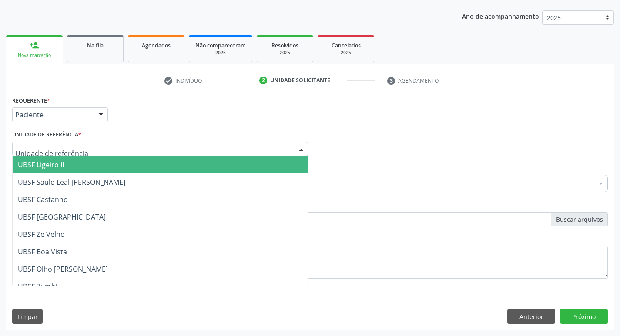
click at [72, 164] on span "UBSF Ligeiro II" at bounding box center [160, 164] width 295 height 17
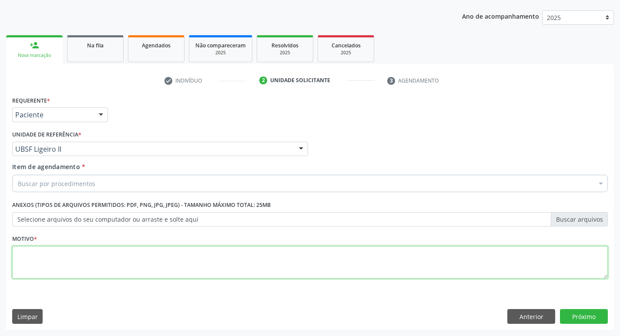
click at [36, 269] on textarea at bounding box center [309, 262] width 595 height 33
paste textarea "AVALIACAO"
type textarea "AVALIACAO"
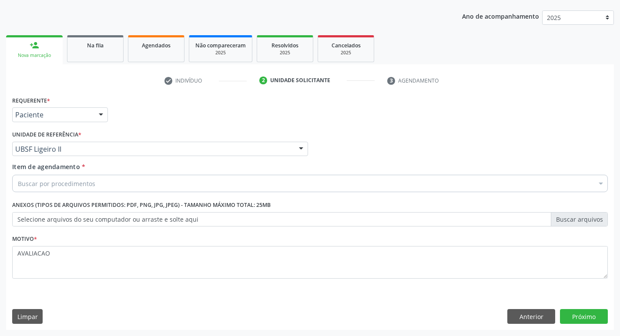
click at [72, 191] on div "Buscar por procedimentos" at bounding box center [309, 183] width 595 height 17
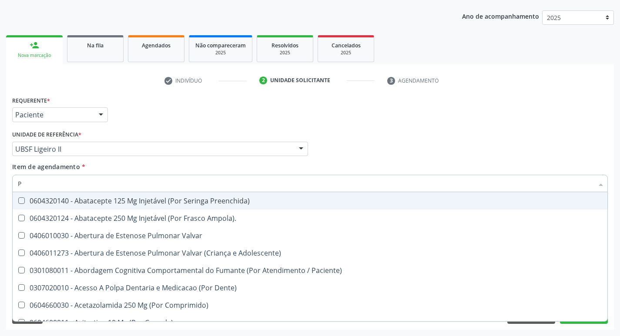
type input "PSIQUIA"
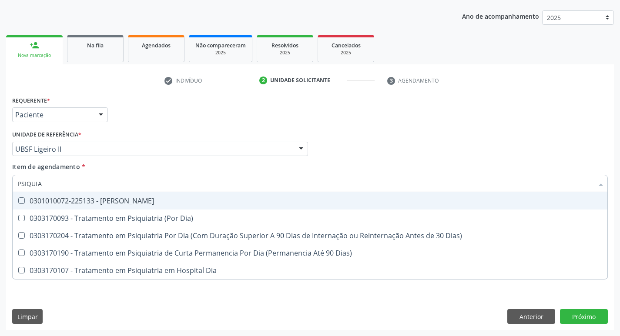
click at [125, 204] on div "0301010072-225133 - [PERSON_NAME]" at bounding box center [310, 200] width 584 height 7
checkbox Psiquiatra "true"
click at [584, 317] on div "Requerente * Paciente Profissional de Saúde Paciente Nenhum resultado encontrad…" at bounding box center [309, 212] width 607 height 236
checkbox Dia\) "true"
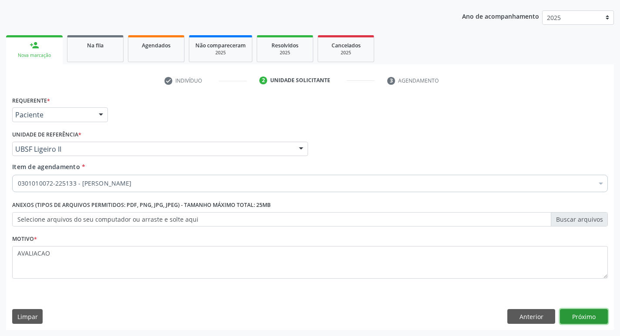
click at [572, 312] on button "Próximo" at bounding box center [584, 316] width 48 height 15
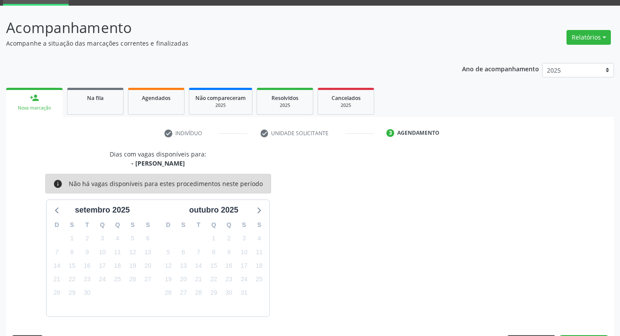
scroll to position [68, 0]
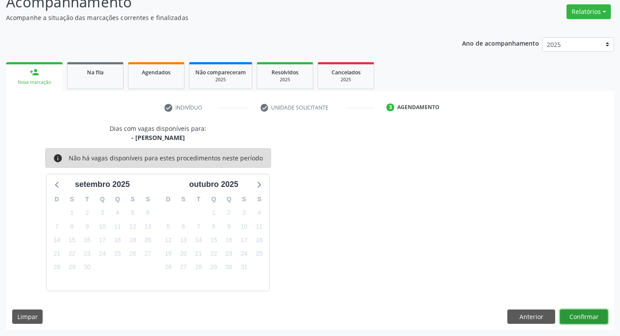
click at [590, 321] on button "Confirmar" at bounding box center [584, 317] width 48 height 15
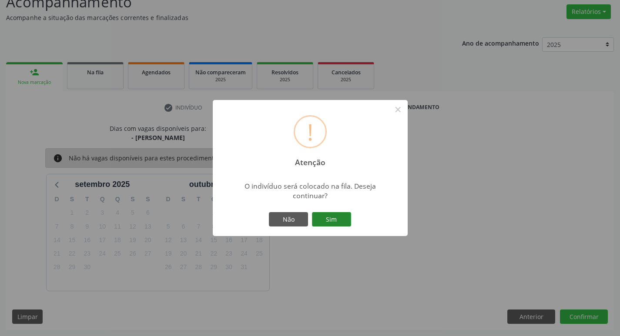
click at [338, 218] on button "Sim" at bounding box center [331, 219] width 39 height 15
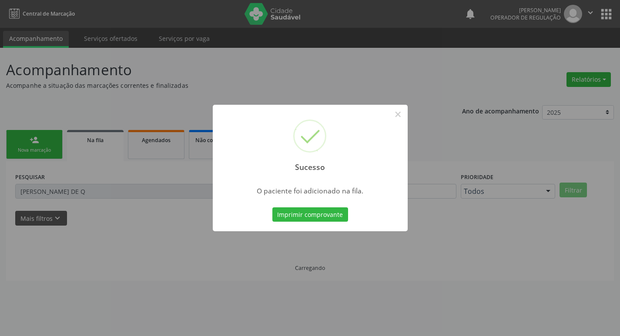
scroll to position [0, 0]
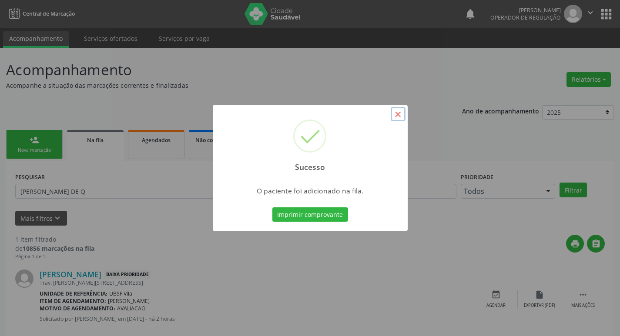
click at [394, 118] on button "×" at bounding box center [397, 114] width 15 height 15
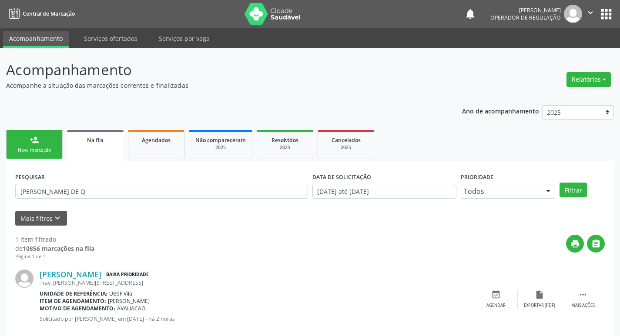
click at [32, 145] on link "person_add Nova marcação" at bounding box center [34, 144] width 57 height 29
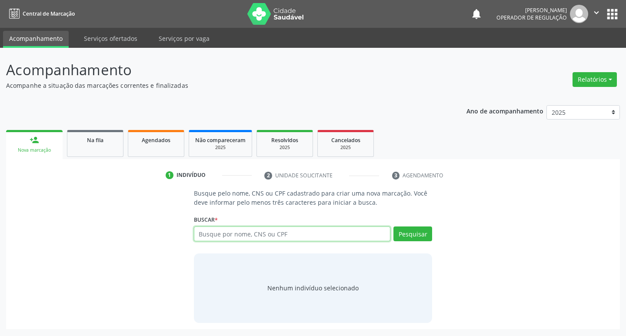
click at [219, 231] on input "text" at bounding box center [292, 234] width 197 height 15
type input "702300171059016"
click at [412, 233] on button "Pesquisar" at bounding box center [413, 234] width 39 height 15
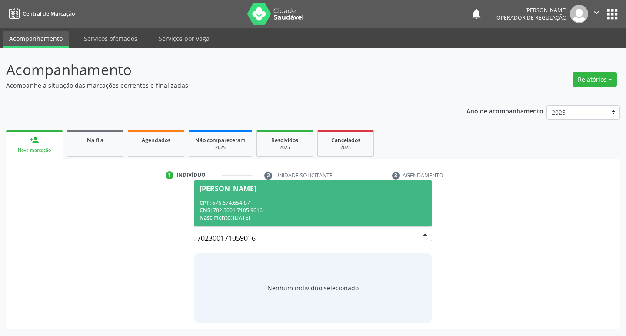
click at [297, 197] on span "[PERSON_NAME] CPF: 676.674.654-87 CNS: 702 3001 7105 9016 Nascimento: [DATE]" at bounding box center [313, 203] width 238 height 47
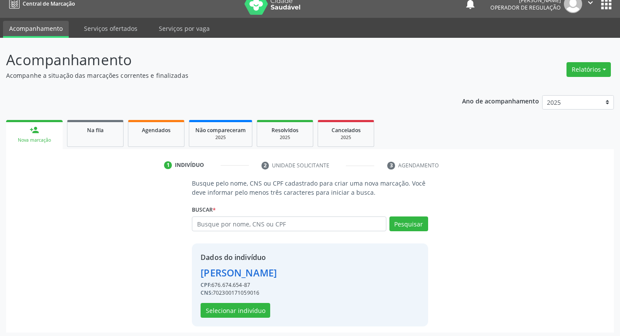
scroll to position [13, 0]
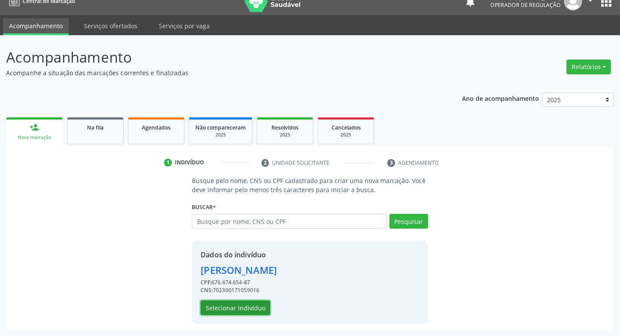
click at [217, 312] on button "Selecionar indivíduo" at bounding box center [235, 307] width 70 height 15
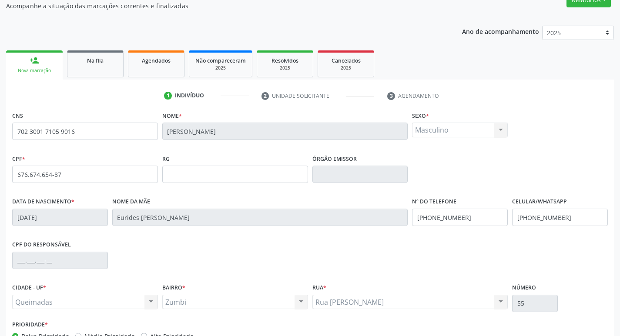
scroll to position [135, 0]
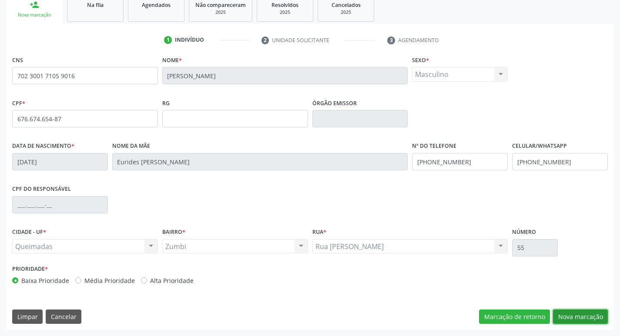
click at [571, 320] on button "Nova marcação" at bounding box center [580, 317] width 55 height 15
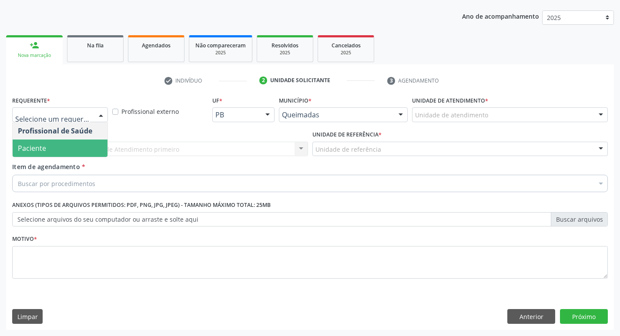
click at [53, 152] on span "Paciente" at bounding box center [60, 148] width 95 height 17
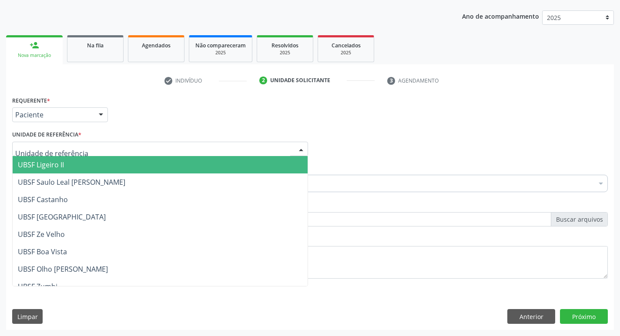
type input "A"
type input "Z"
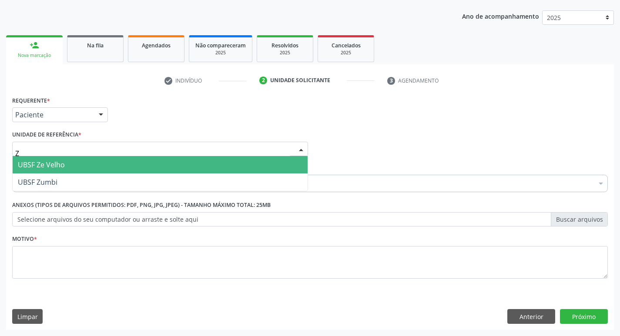
drag, startPoint x: 58, startPoint y: 171, endPoint x: 60, endPoint y: 177, distance: 6.5
click at [60, 177] on ul "UBSF Ze Velho UBSF Zumbi Nenhum resultado encontrado para: " Z " Não há nenhuma…" at bounding box center [160, 173] width 295 height 35
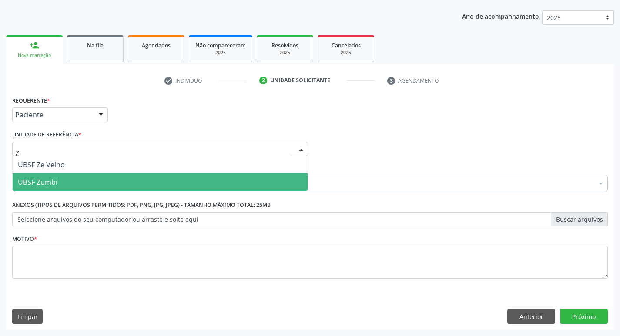
click at [57, 177] on span "UBSF Zumbi" at bounding box center [160, 182] width 295 height 17
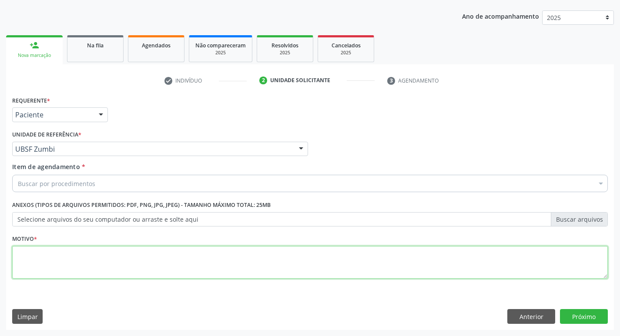
click at [24, 261] on textarea at bounding box center [309, 262] width 595 height 33
paste textarea "AVALIACAO"
type textarea "AVALIACAO"
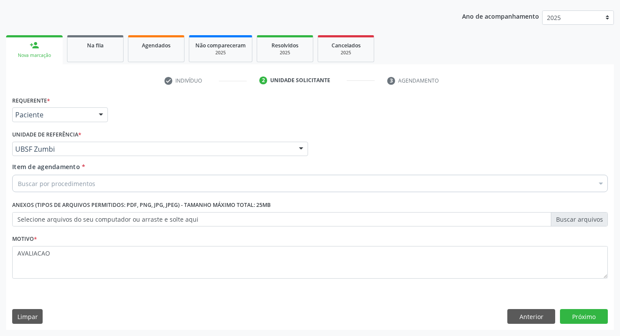
click at [57, 191] on div "Buscar por procedimentos" at bounding box center [309, 183] width 595 height 17
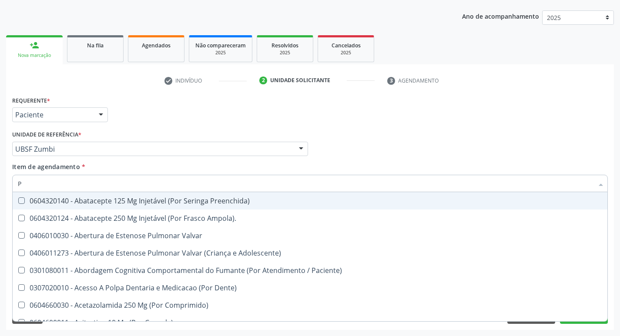
type input "PSIQUIA"
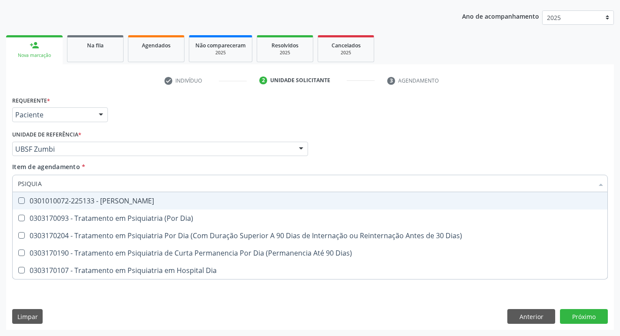
click at [114, 203] on div "0301010072-225133 - [PERSON_NAME]" at bounding box center [310, 200] width 584 height 7
checkbox Psiquiatra "true"
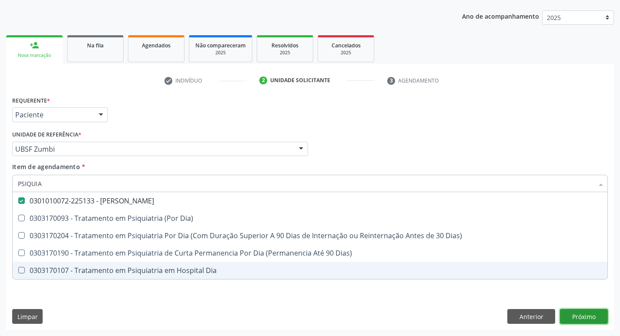
click at [580, 313] on div "Requerente * Paciente Profissional de Saúde Paciente Nenhum resultado encontrad…" at bounding box center [309, 212] width 607 height 236
checkbox Dia\) "true"
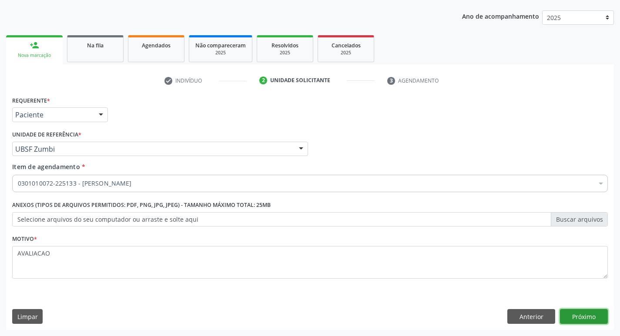
click at [573, 317] on button "Próximo" at bounding box center [584, 316] width 48 height 15
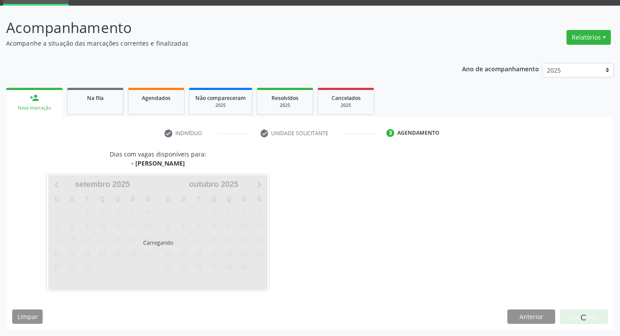
scroll to position [68, 0]
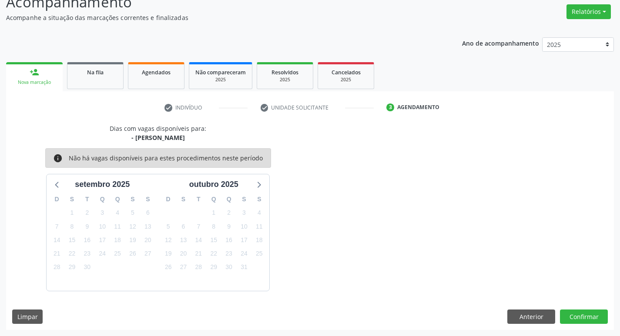
click at [590, 309] on div "Dias com vagas disponíveis para: - Médico Psiquiatra info Não há vagas disponív…" at bounding box center [309, 227] width 607 height 206
click at [584, 314] on button "Confirmar" at bounding box center [584, 317] width 48 height 15
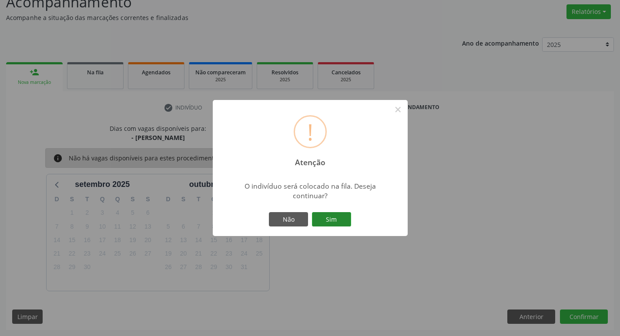
click at [340, 222] on button "Sim" at bounding box center [331, 219] width 39 height 15
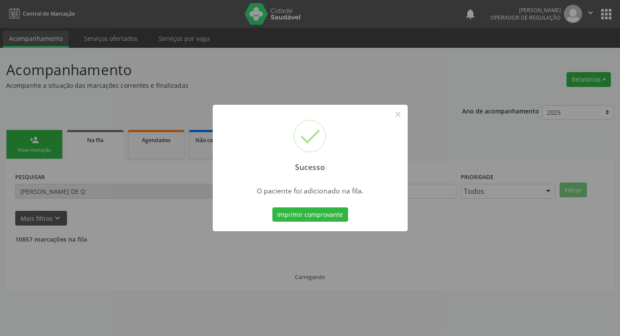
scroll to position [0, 0]
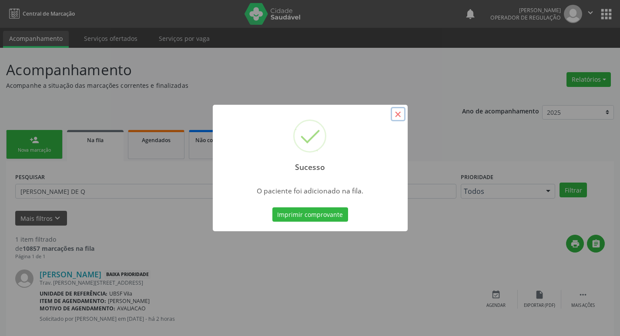
click at [397, 113] on button "×" at bounding box center [397, 114] width 15 height 15
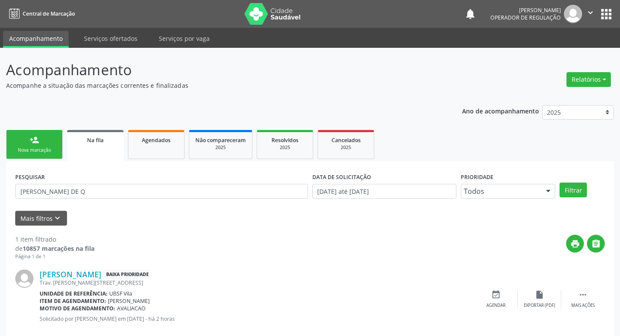
click at [16, 151] on div "Nova marcação" at bounding box center [34, 150] width 43 height 7
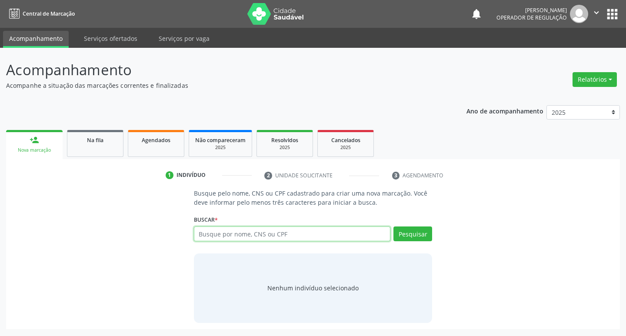
click at [290, 231] on input "text" at bounding box center [292, 234] width 197 height 15
type input "700008897958804"
click at [398, 240] on button "Pesquisar" at bounding box center [413, 234] width 39 height 15
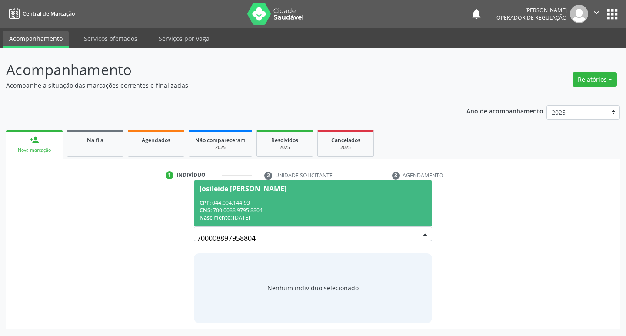
click at [282, 206] on div "CPF: 044.004.144-93" at bounding box center [313, 202] width 227 height 7
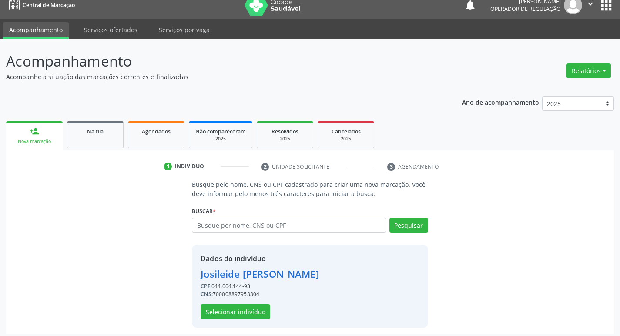
scroll to position [13, 0]
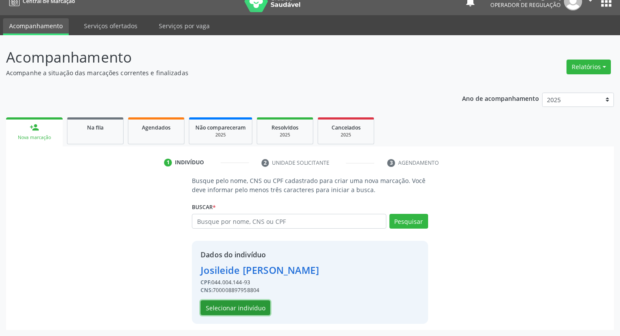
click at [253, 311] on button "Selecionar indivíduo" at bounding box center [235, 307] width 70 height 15
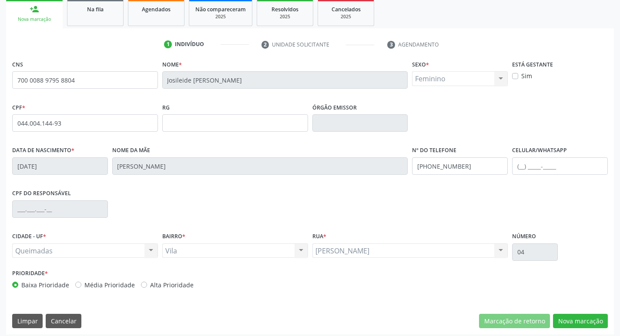
scroll to position [135, 0]
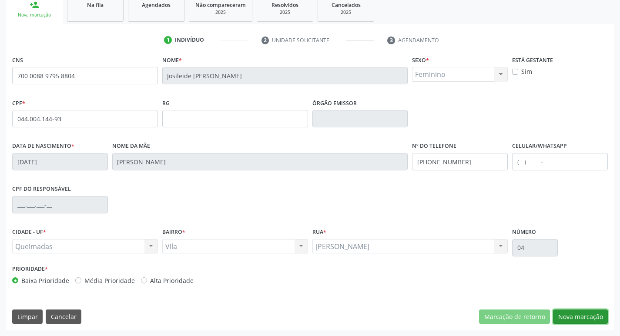
click at [579, 321] on button "Nova marcação" at bounding box center [580, 317] width 55 height 15
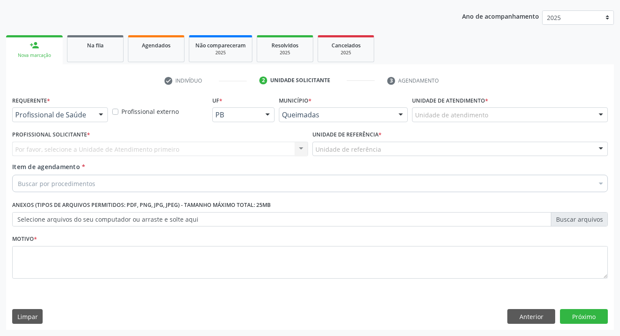
scroll to position [95, 0]
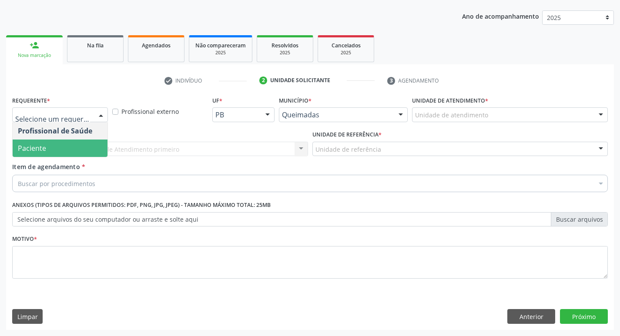
click at [40, 152] on span "Paciente" at bounding box center [32, 148] width 28 height 10
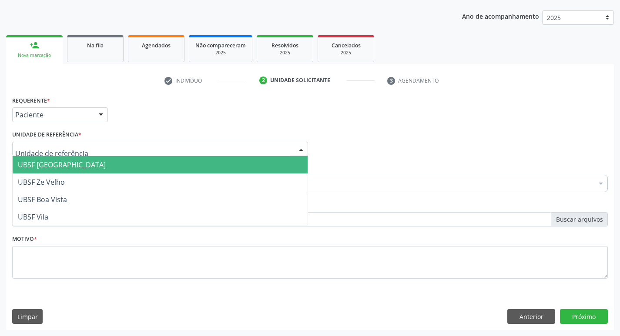
type input "V"
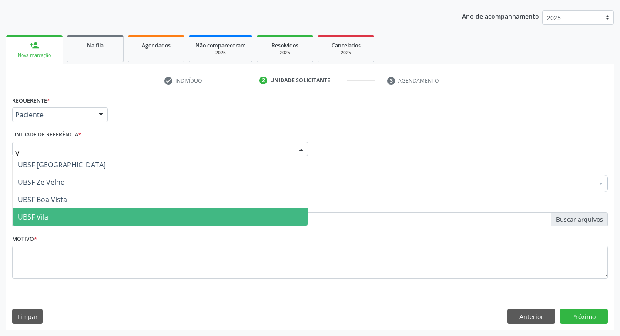
click at [50, 216] on span "UBSF Vila" at bounding box center [160, 216] width 295 height 17
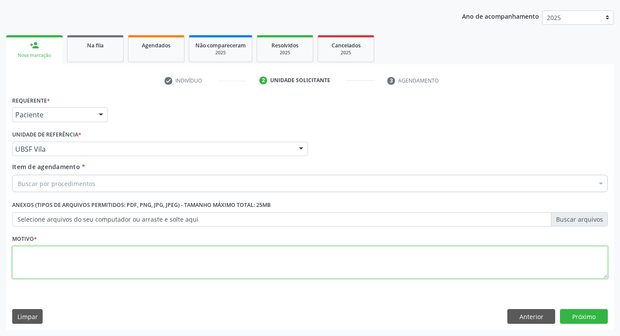
click at [41, 266] on textarea at bounding box center [309, 262] width 595 height 33
paste textarea "AVALIACAO"
type textarea "AVALIACAO"
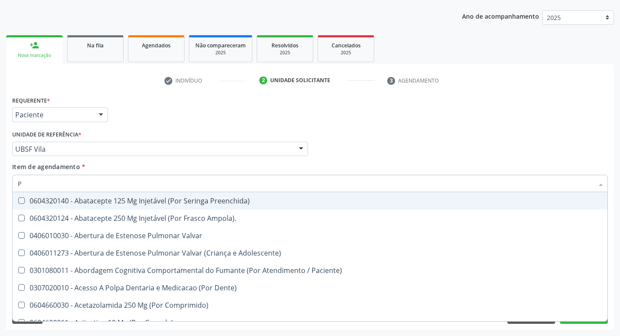
type input "PSIQUIA"
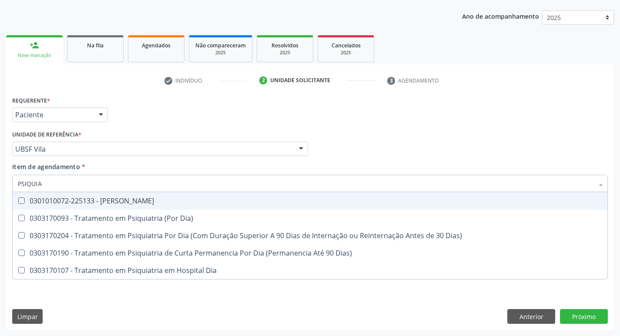
click at [138, 204] on div "0301010072-225133 - [PERSON_NAME]" at bounding box center [310, 200] width 584 height 7
checkbox Psiquiatra "true"
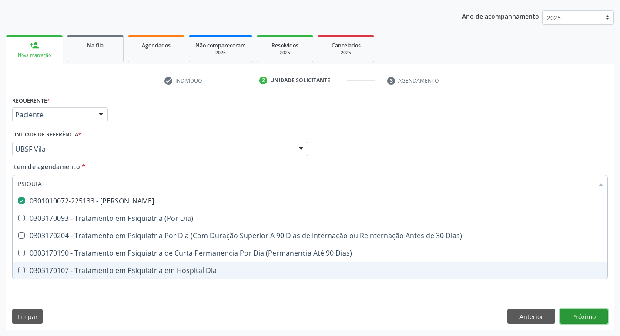
click at [579, 311] on div "Requerente * Paciente Profissional de Saúde Paciente Nenhum resultado encontrad…" at bounding box center [309, 212] width 607 height 236
checkbox Dia\) "true"
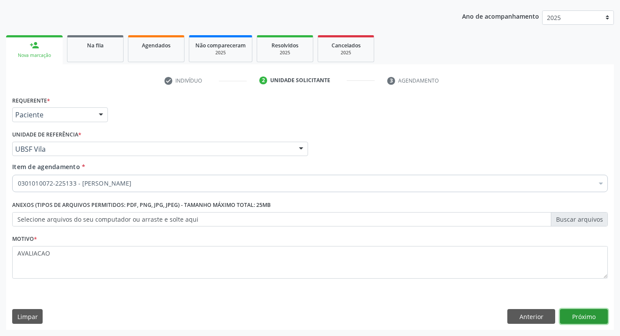
click at [579, 314] on button "Próximo" at bounding box center [584, 316] width 48 height 15
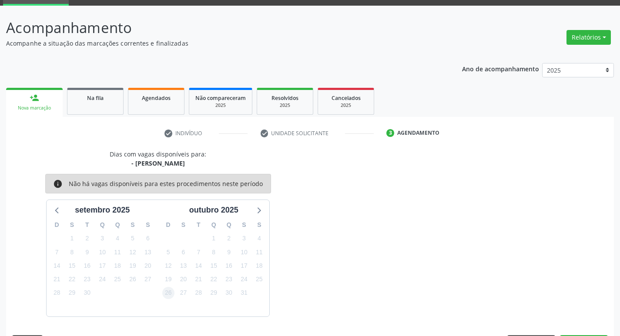
scroll to position [68, 0]
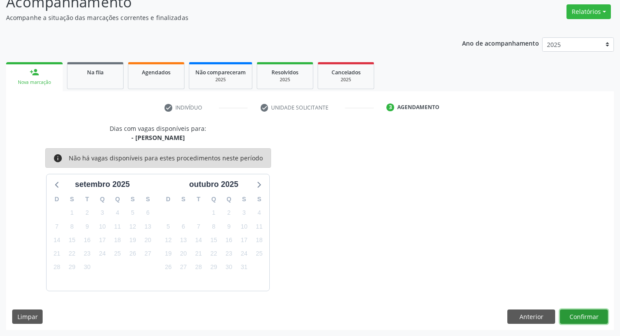
click at [581, 319] on button "Confirmar" at bounding box center [584, 317] width 48 height 15
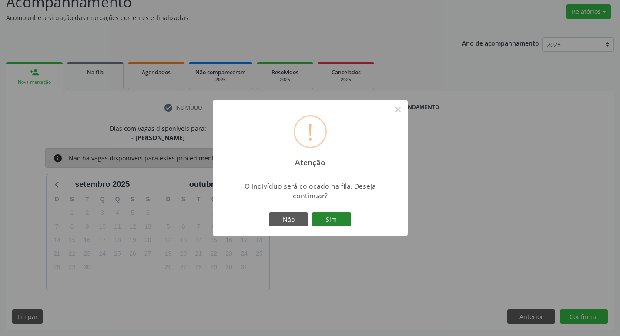
click at [330, 219] on button "Sim" at bounding box center [331, 219] width 39 height 15
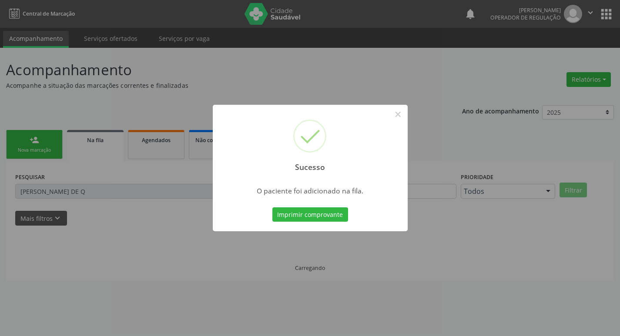
scroll to position [0, 0]
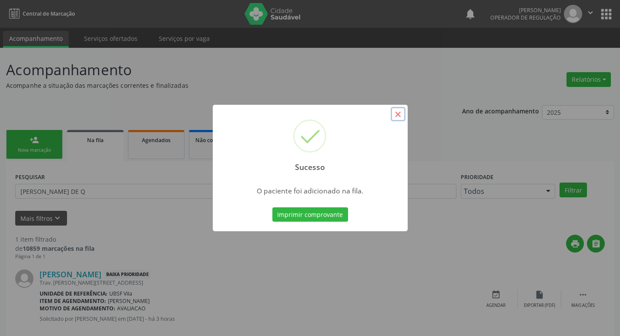
click at [397, 116] on button "×" at bounding box center [397, 114] width 15 height 15
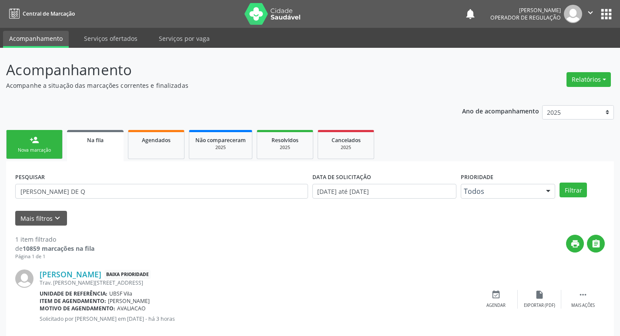
click at [33, 137] on div "person_add" at bounding box center [35, 140] width 10 height 10
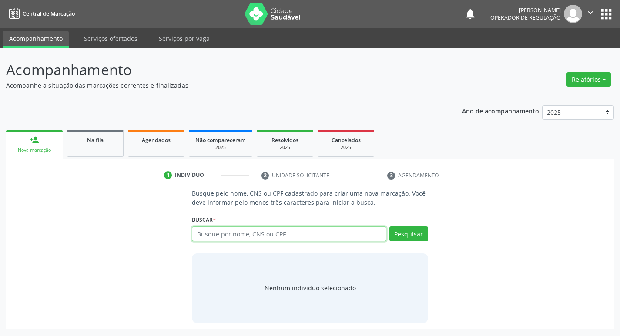
click at [215, 237] on input "text" at bounding box center [289, 234] width 194 height 15
type input "700004015543003"
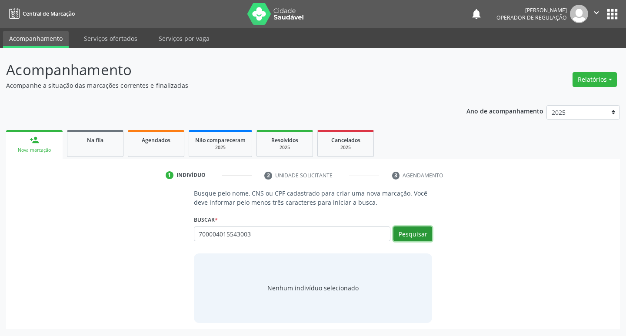
click at [404, 236] on button "Pesquisar" at bounding box center [413, 234] width 39 height 15
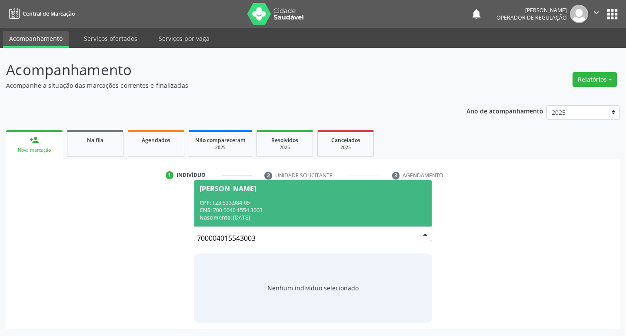
click at [222, 197] on span "[PERSON_NAME] CPF: 123.533.984-05 CNS: 700 0040 1554 3003 Nascimento: [DATE]" at bounding box center [313, 203] width 238 height 47
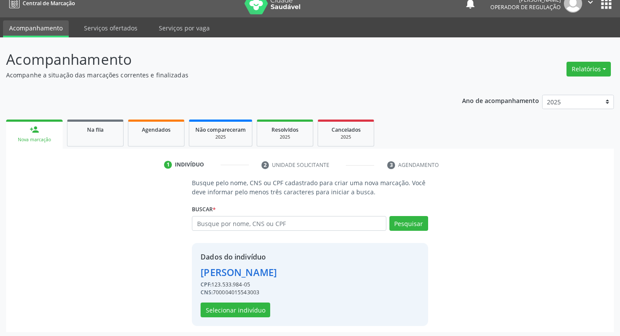
scroll to position [13, 0]
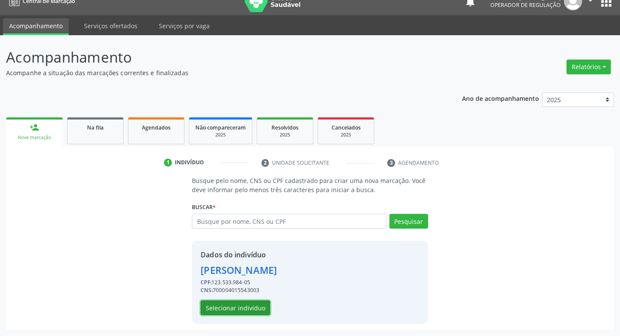
click at [237, 310] on button "Selecionar indivíduo" at bounding box center [235, 307] width 70 height 15
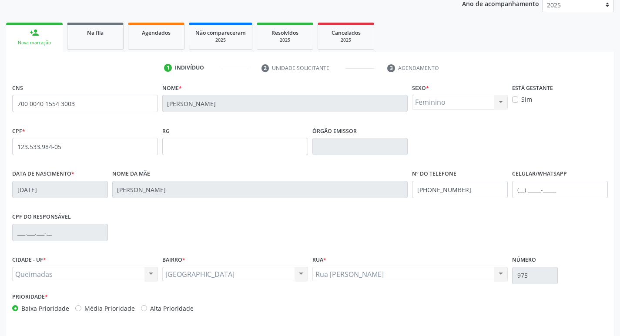
scroll to position [135, 0]
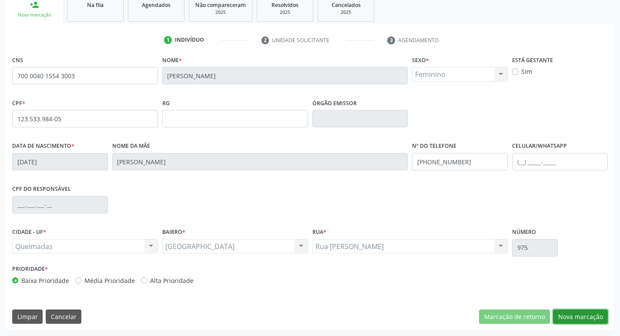
click at [564, 318] on button "Nova marcação" at bounding box center [580, 317] width 55 height 15
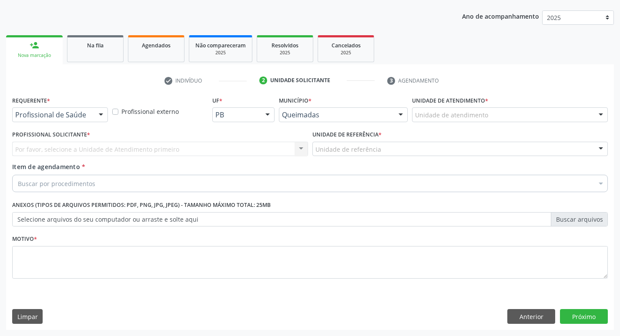
click at [63, 108] on div "Profissional de Saúde" at bounding box center [60, 114] width 96 height 15
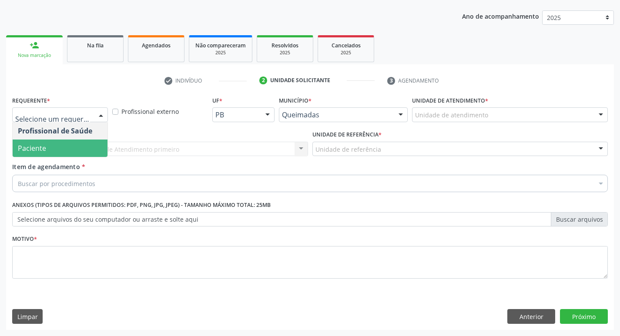
click at [48, 146] on span "Paciente" at bounding box center [60, 148] width 95 height 17
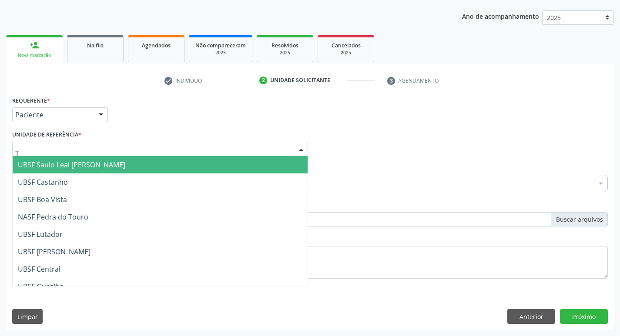
type input "TI"
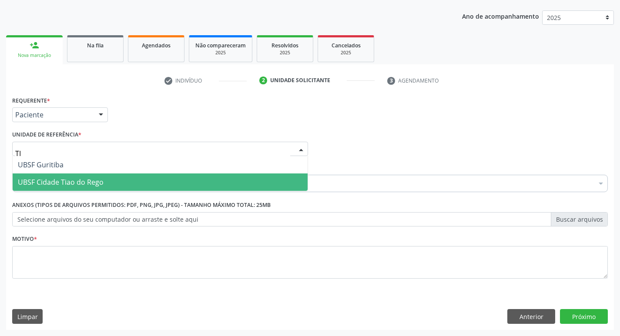
click at [79, 182] on span "UBSF Cidade Tiao do Rego" at bounding box center [61, 182] width 86 height 10
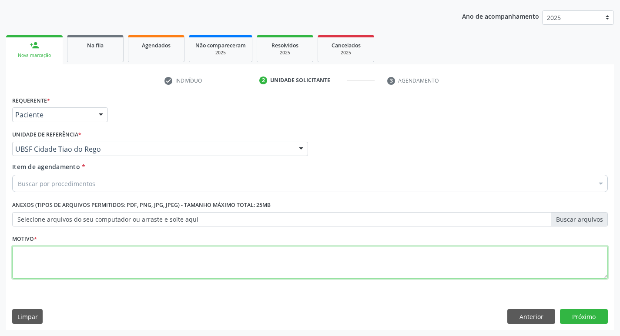
click at [48, 257] on textarea at bounding box center [309, 262] width 595 height 33
paste textarea "AVALIACAO"
type textarea "AVALIACAO"
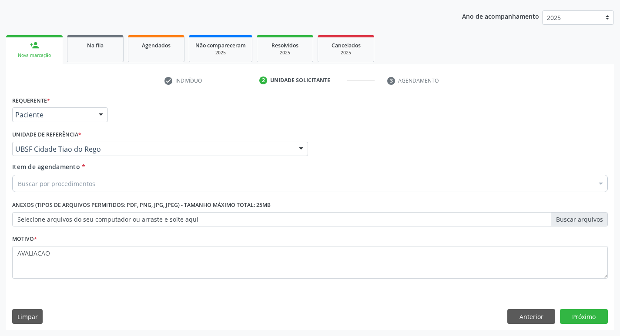
click at [62, 190] on div "Buscar por procedimentos" at bounding box center [309, 183] width 595 height 17
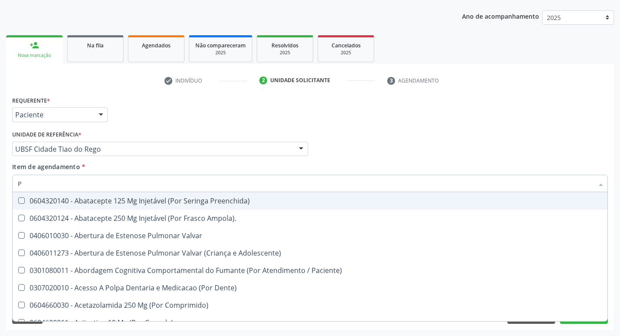
type input "PSIQUIA"
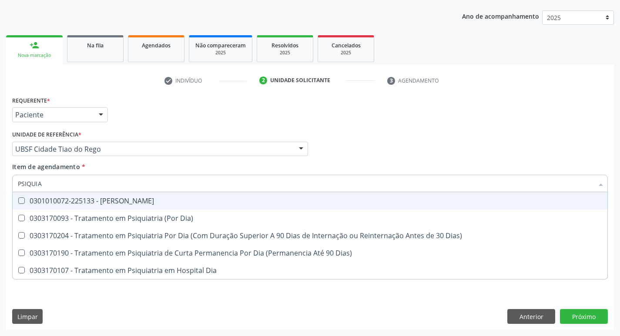
click at [152, 204] on div "0301010072-225133 - [PERSON_NAME]" at bounding box center [310, 200] width 584 height 7
checkbox Psiquiatra "true"
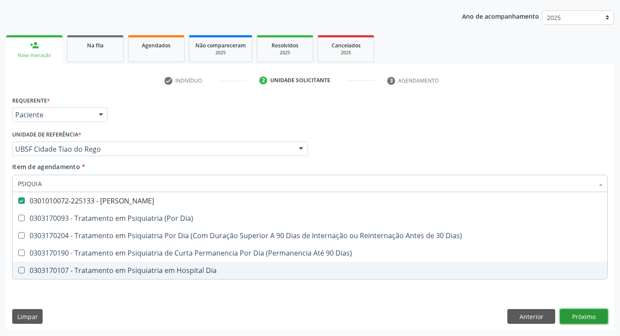
click at [573, 317] on div "Requerente * Paciente Profissional de Saúde Paciente Nenhum resultado encontrad…" at bounding box center [309, 212] width 607 height 236
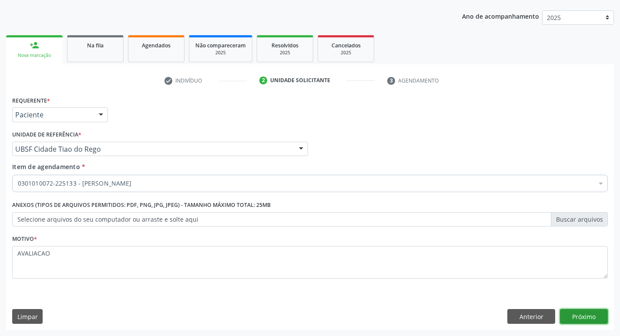
click at [593, 317] on button "Próximo" at bounding box center [584, 316] width 48 height 15
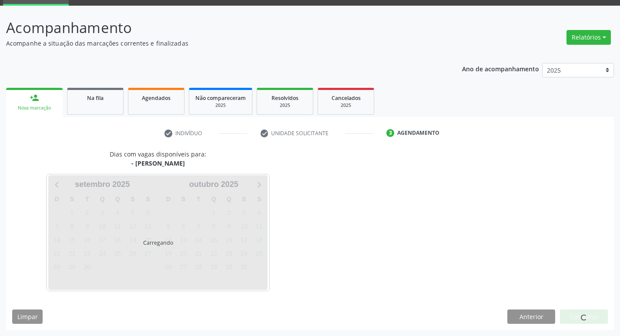
scroll to position [68, 0]
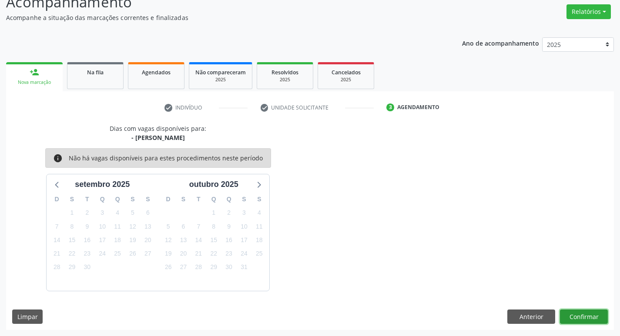
click at [588, 316] on button "Confirmar" at bounding box center [584, 317] width 48 height 15
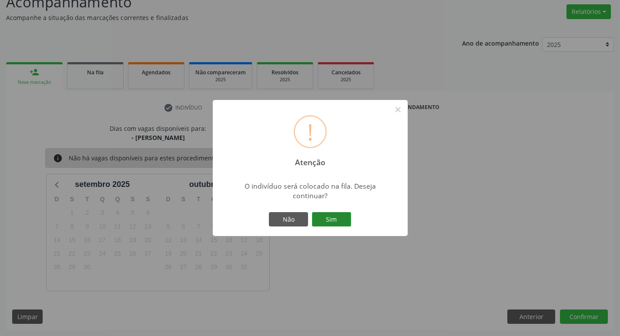
click at [333, 220] on button "Sim" at bounding box center [331, 219] width 39 height 15
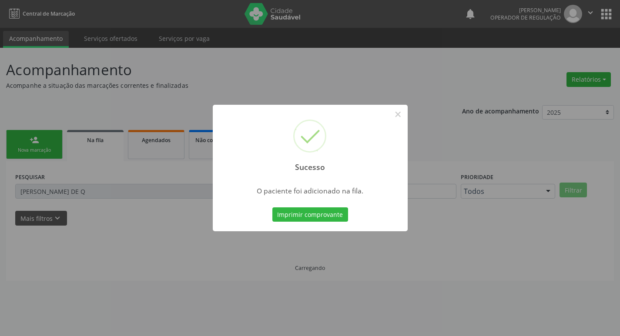
scroll to position [0, 0]
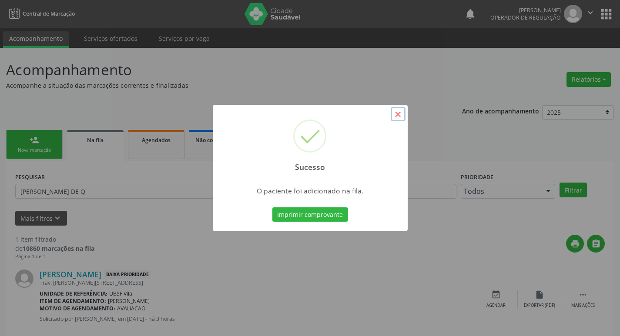
drag, startPoint x: 403, startPoint y: 109, endPoint x: 394, endPoint y: 110, distance: 8.4
click at [402, 109] on button "×" at bounding box center [397, 114] width 15 height 15
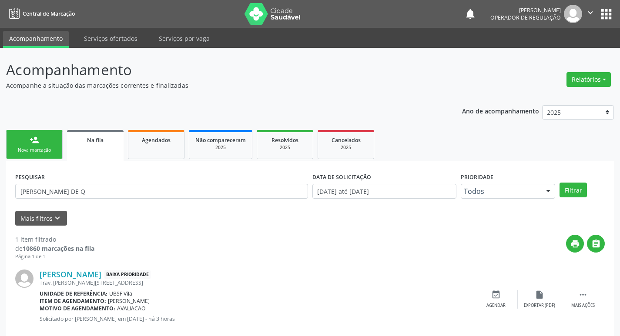
drag, startPoint x: 33, startPoint y: 151, endPoint x: 0, endPoint y: 133, distance: 37.9
click at [33, 151] on div "Nova marcação" at bounding box center [34, 150] width 43 height 7
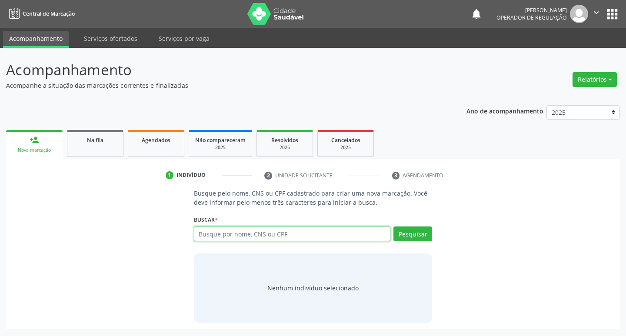
click at [223, 227] on input "text" at bounding box center [292, 234] width 197 height 15
type input "708707195890892"
click at [410, 235] on button "Pesquisar" at bounding box center [413, 234] width 39 height 15
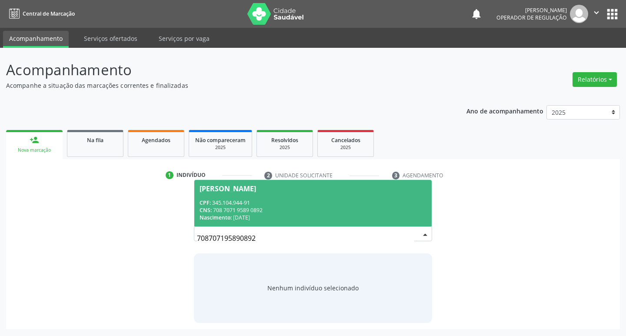
click at [301, 207] on div "CNS: 708 7071 9589 0892" at bounding box center [313, 210] width 227 height 7
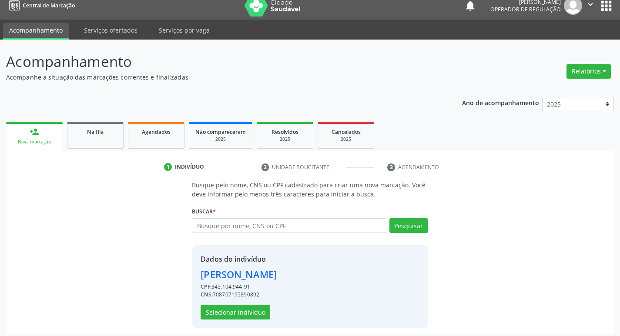
scroll to position [13, 0]
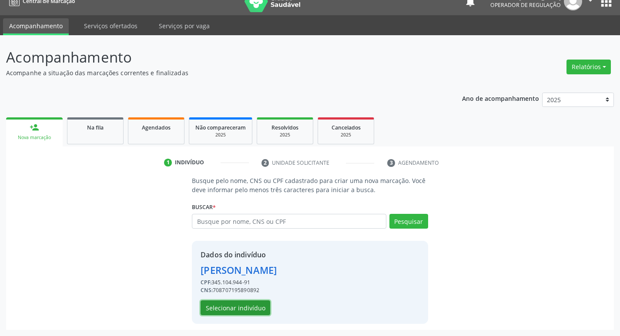
click at [241, 312] on button "Selecionar indivíduo" at bounding box center [235, 307] width 70 height 15
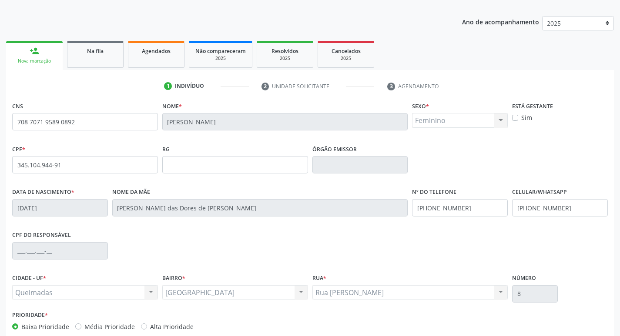
scroll to position [135, 0]
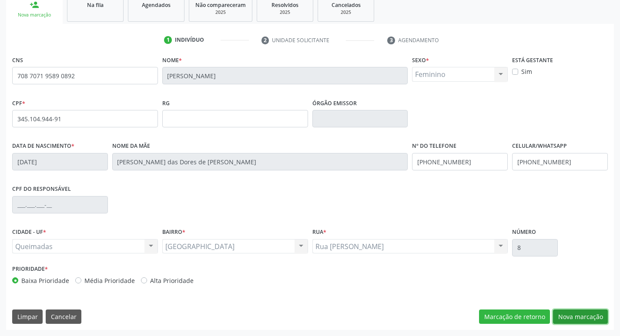
click at [586, 314] on button "Nova marcação" at bounding box center [580, 317] width 55 height 15
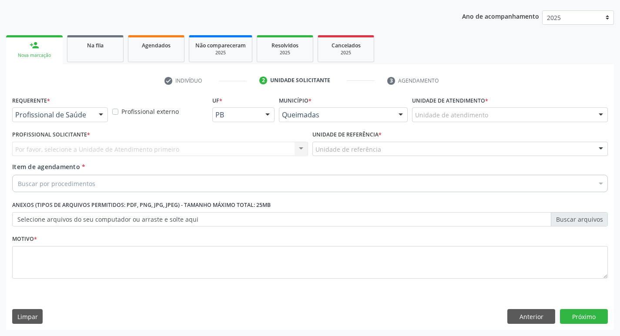
scroll to position [95, 0]
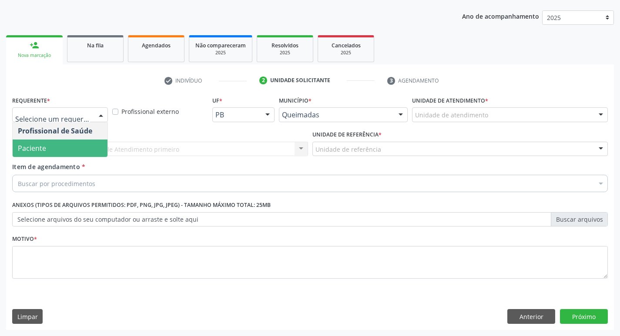
click at [28, 155] on span "Paciente" at bounding box center [60, 148] width 95 height 17
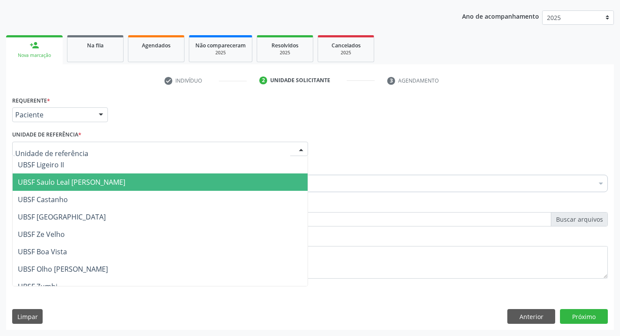
drag, startPoint x: 80, startPoint y: 177, endPoint x: 77, endPoint y: 180, distance: 4.6
click at [80, 178] on span "UBSF Saulo Leal [PERSON_NAME]" at bounding box center [71, 182] width 107 height 10
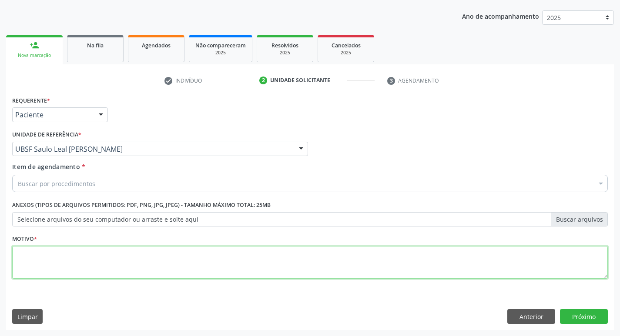
click at [63, 255] on textarea at bounding box center [309, 262] width 595 height 33
type textarea "V"
paste textarea "AVALIACAO"
type textarea "AVALIACAO"
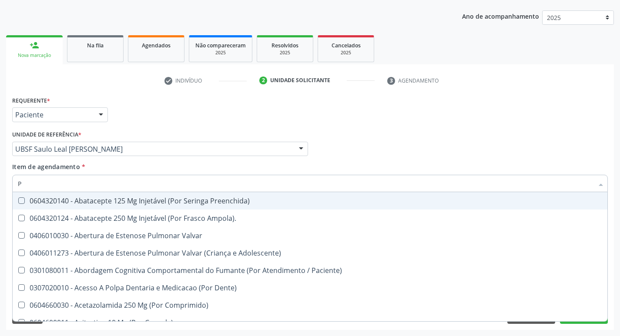
type input "PSIQUIA"
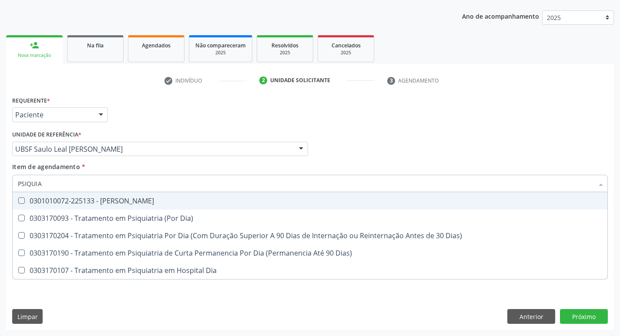
click at [168, 196] on span "0301010072-225133 - [PERSON_NAME]" at bounding box center [310, 200] width 594 height 17
checkbox Psiquiatra "true"
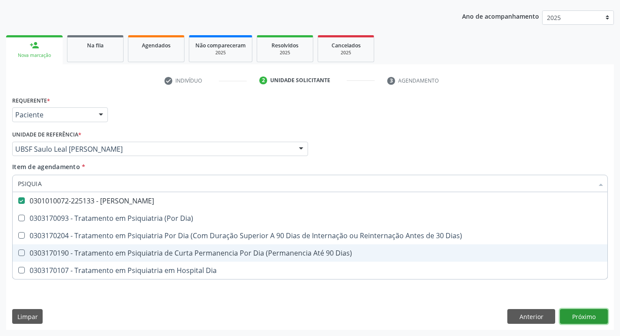
click at [571, 320] on div "Requerente * Paciente Profissional de Saúde Paciente Nenhum resultado encontrad…" at bounding box center [309, 212] width 607 height 236
checkbox Dia\) "true"
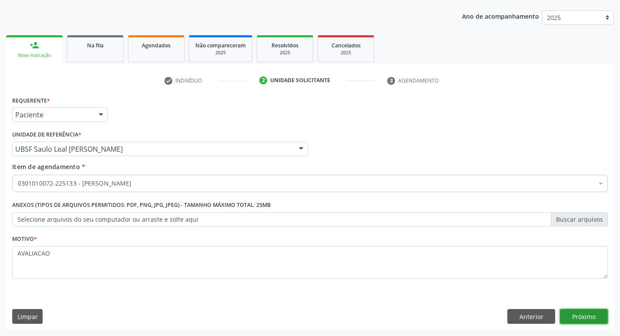
click at [576, 316] on button "Próximo" at bounding box center [584, 316] width 48 height 15
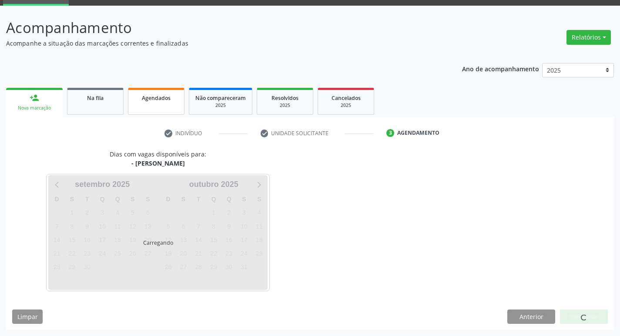
scroll to position [68, 0]
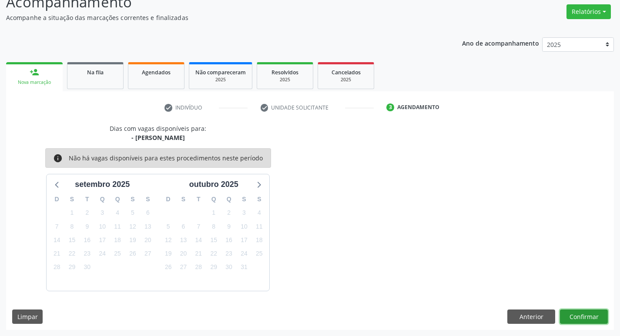
click at [579, 314] on button "Confirmar" at bounding box center [584, 317] width 48 height 15
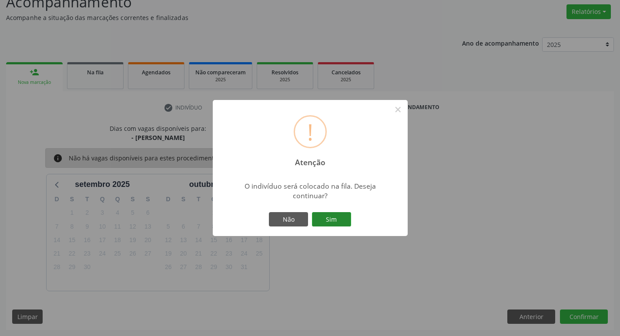
click at [325, 220] on button "Sim" at bounding box center [331, 219] width 39 height 15
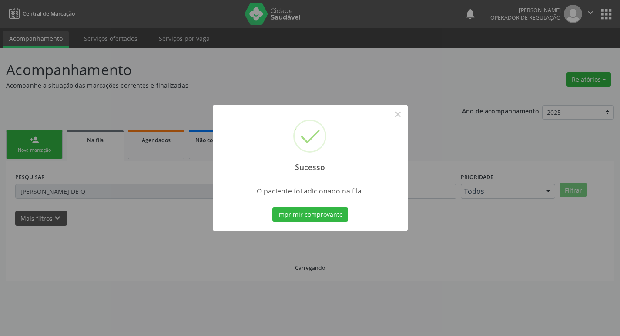
scroll to position [0, 0]
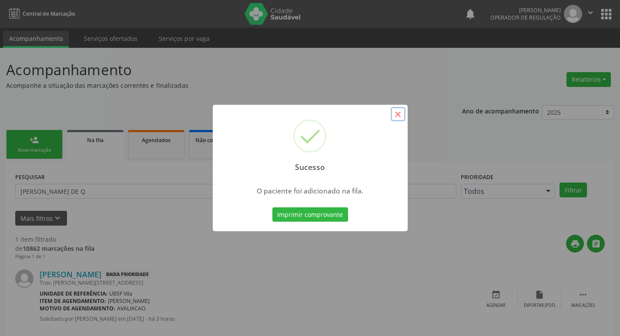
click at [390, 111] on button "×" at bounding box center [397, 114] width 15 height 15
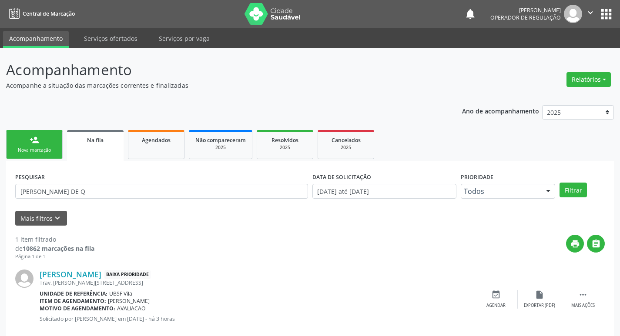
click at [50, 149] on div "Nova marcação" at bounding box center [34, 150] width 43 height 7
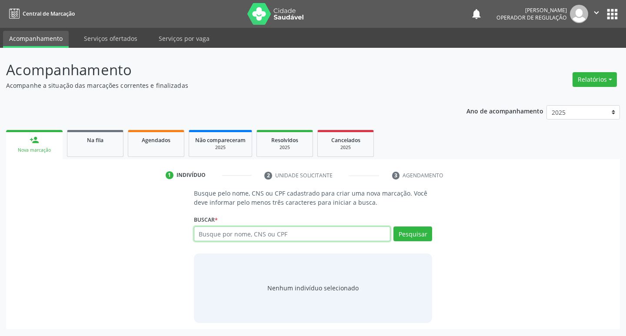
click at [228, 239] on input "text" at bounding box center [292, 234] width 197 height 15
type input "700507940760955"
drag, startPoint x: 385, startPoint y: 228, endPoint x: 346, endPoint y: 219, distance: 40.2
click at [381, 219] on div "Buscar * Busque por nome, CNS ou CPF Nenhum resultado encontrado para: " " Não …" at bounding box center [313, 230] width 239 height 34
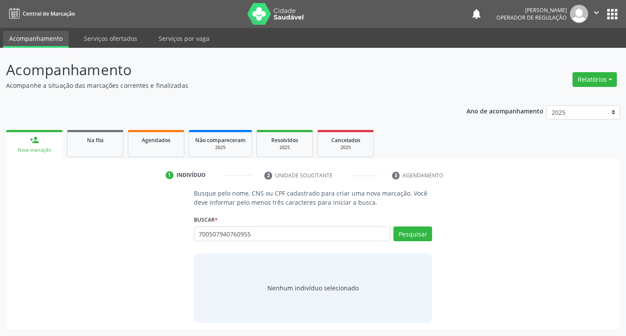
click at [433, 231] on div "Busque pelo nome, CNS ou CPF cadastrado para criar uma nova marcação. Você deve…" at bounding box center [313, 256] width 251 height 134
click at [420, 235] on button "Pesquisar" at bounding box center [413, 234] width 39 height 15
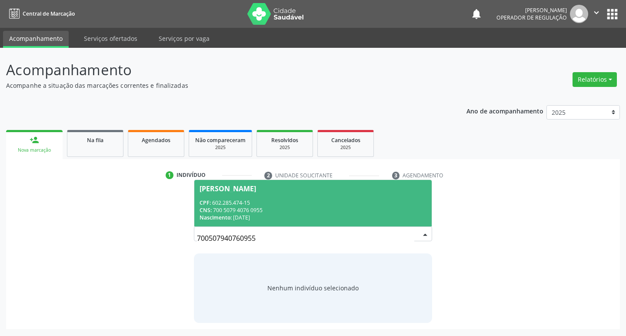
click at [222, 192] on div "[PERSON_NAME]" at bounding box center [228, 188] width 57 height 7
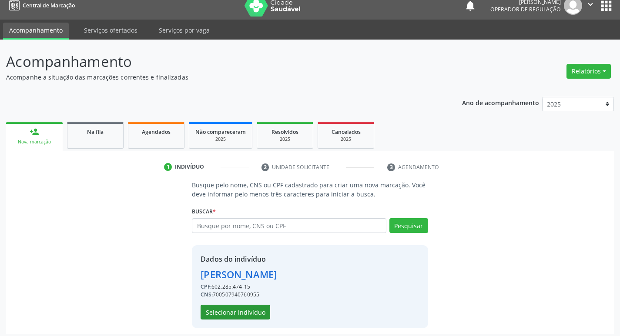
scroll to position [13, 0]
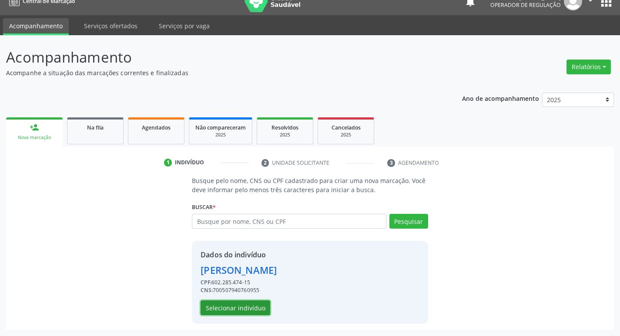
click at [235, 309] on button "Selecionar indivíduo" at bounding box center [235, 307] width 70 height 15
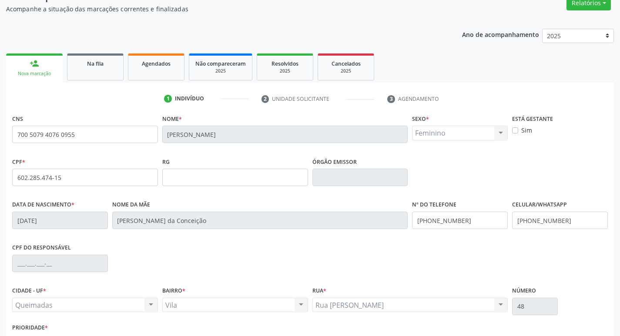
scroll to position [135, 0]
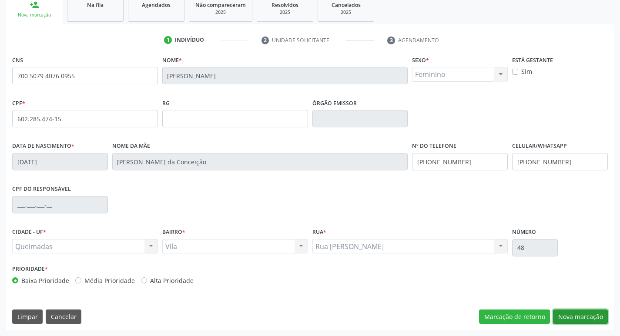
click at [581, 320] on button "Nova marcação" at bounding box center [580, 317] width 55 height 15
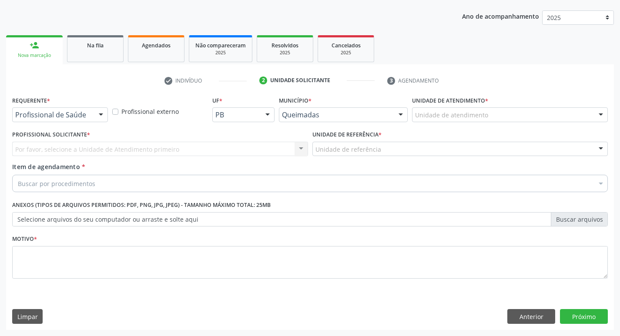
scroll to position [95, 0]
click at [60, 110] on div "Profissional de Saúde" at bounding box center [60, 114] width 96 height 15
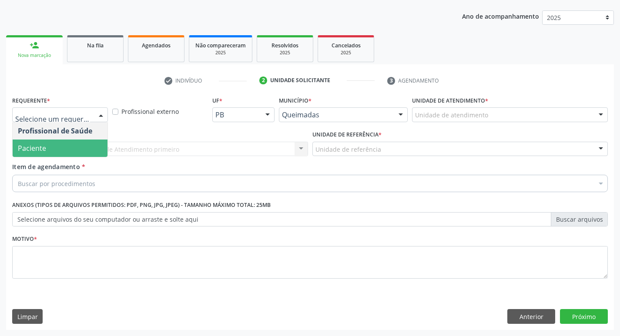
click at [61, 145] on span "Paciente" at bounding box center [60, 148] width 95 height 17
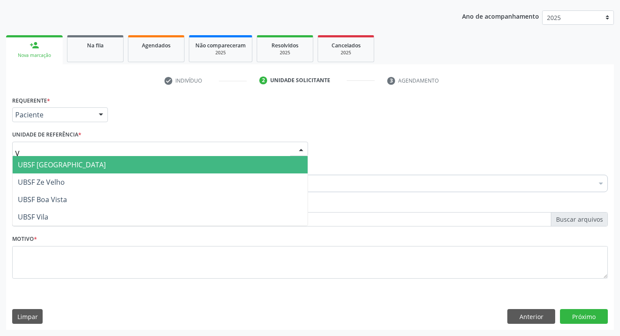
type input "VI"
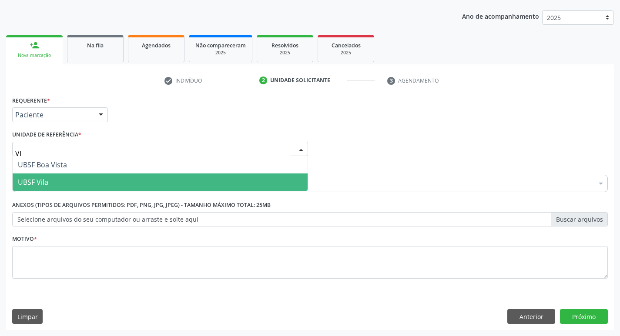
click at [51, 184] on span "UBSF Vila" at bounding box center [160, 182] width 295 height 17
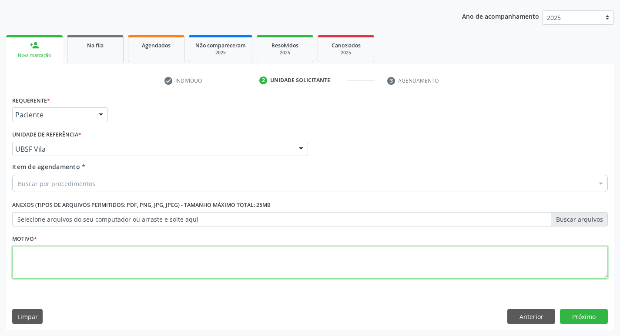
click at [22, 270] on textarea at bounding box center [309, 262] width 595 height 33
paste textarea "AVALIACAO"
type textarea "AVALIACAO"
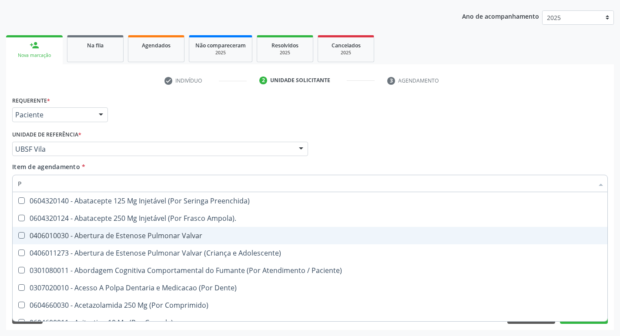
type input "PSIQUIA"
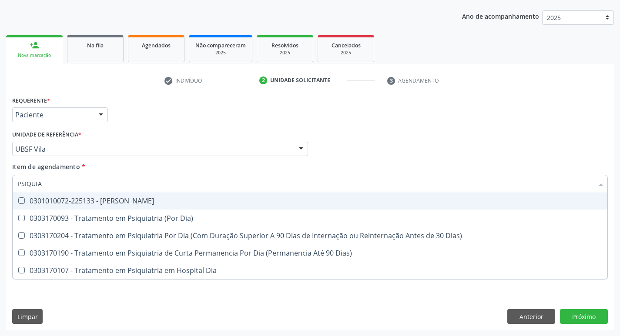
click at [143, 200] on div "0301010072-225133 - [PERSON_NAME]" at bounding box center [310, 200] width 584 height 7
checkbox Psiquiatra "true"
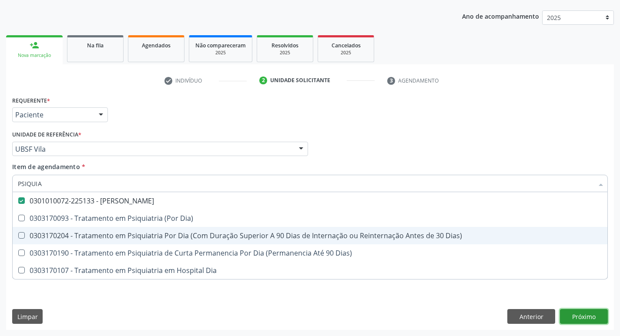
click at [579, 312] on div "Requerente * Paciente Profissional de Saúde Paciente Nenhum resultado encontrad…" at bounding box center [309, 212] width 607 height 236
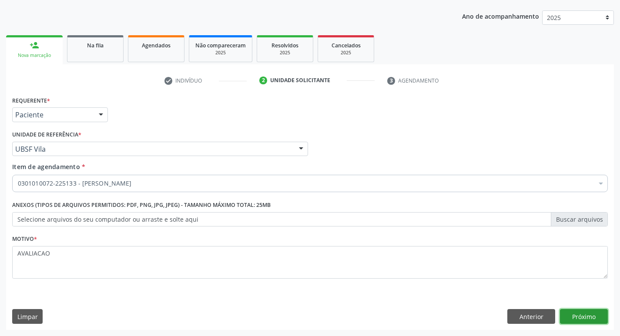
click at [581, 317] on button "Próximo" at bounding box center [584, 316] width 48 height 15
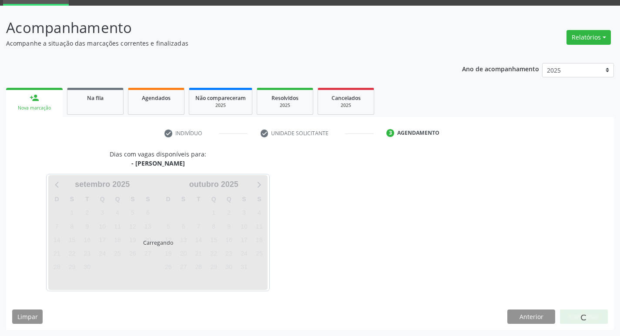
scroll to position [68, 0]
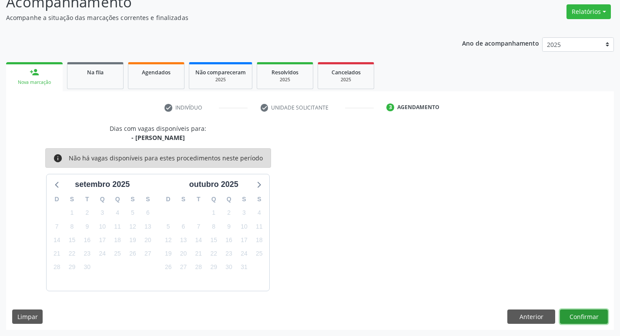
click at [581, 314] on button "Confirmar" at bounding box center [584, 317] width 48 height 15
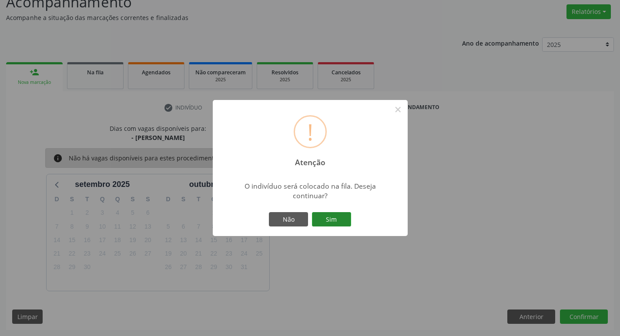
click at [330, 223] on button "Sim" at bounding box center [331, 219] width 39 height 15
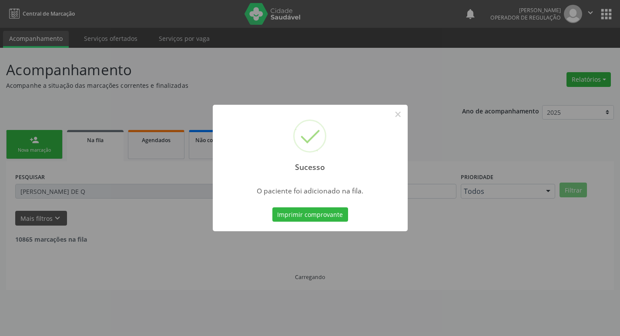
scroll to position [0, 0]
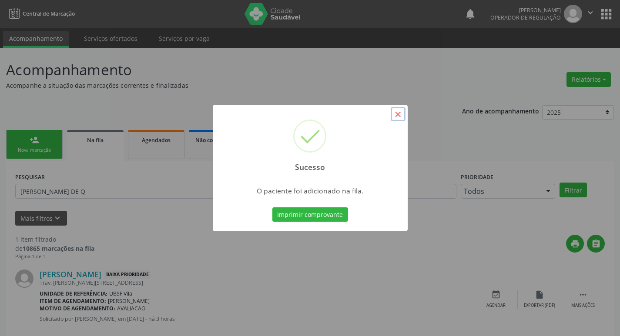
click at [399, 120] on button "×" at bounding box center [397, 114] width 15 height 15
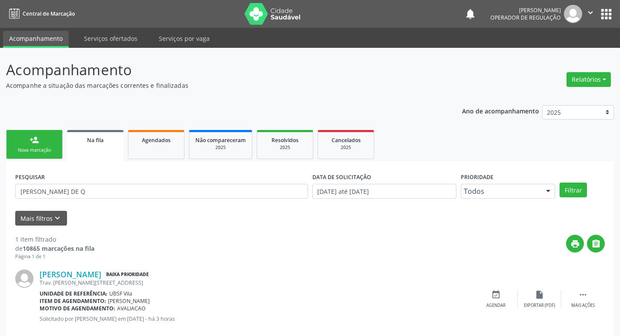
click at [29, 150] on div "Nova marcação" at bounding box center [34, 150] width 43 height 7
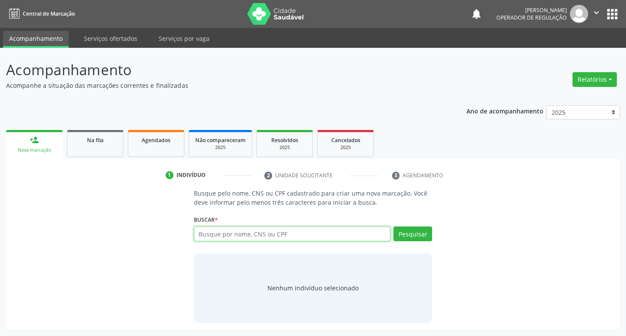
click at [230, 234] on input "text" at bounding box center [292, 234] width 197 height 15
type input "703606044183134"
click at [416, 237] on button "Pesquisar" at bounding box center [413, 234] width 39 height 15
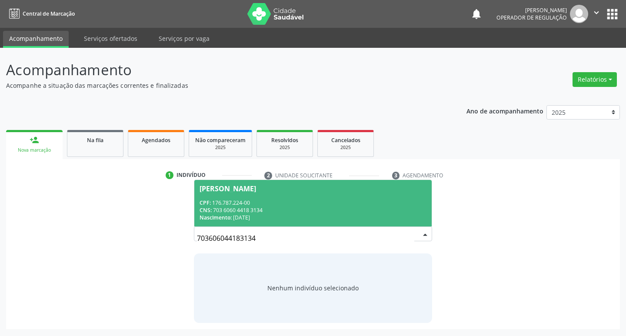
click at [273, 220] on div "Nascimento: [DATE]" at bounding box center [313, 217] width 227 height 7
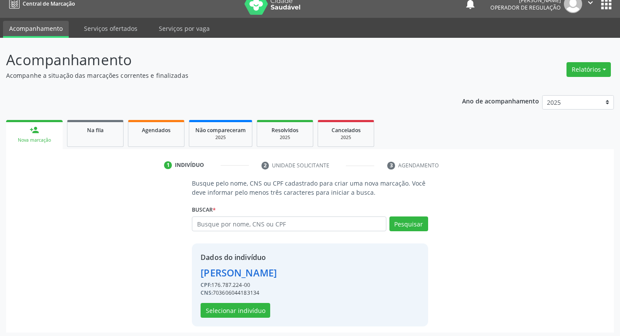
scroll to position [13, 0]
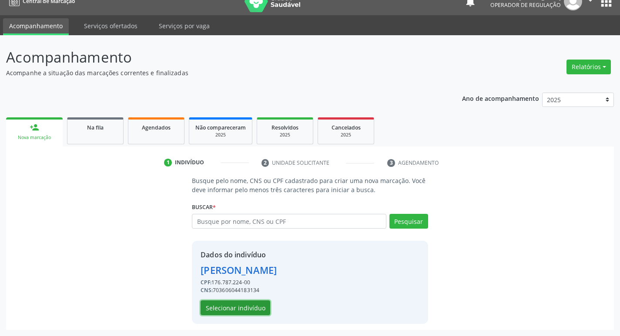
click at [244, 309] on button "Selecionar indivíduo" at bounding box center [235, 307] width 70 height 15
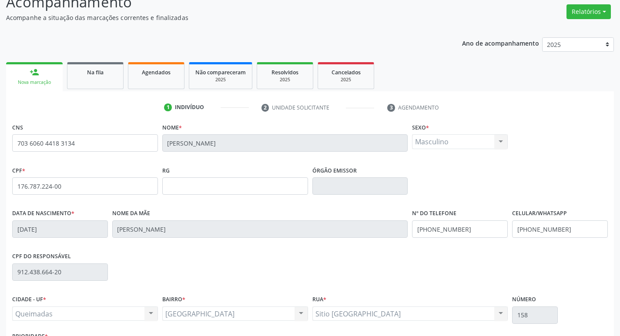
scroll to position [135, 0]
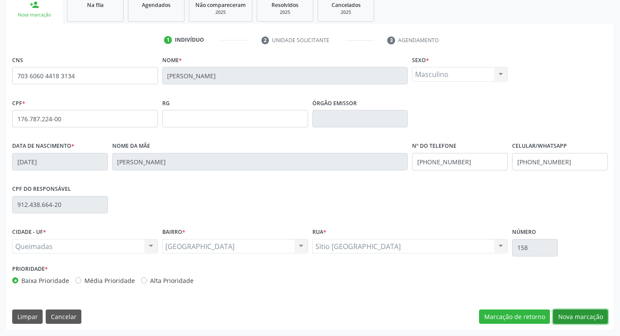
click at [587, 312] on button "Nova marcação" at bounding box center [580, 317] width 55 height 15
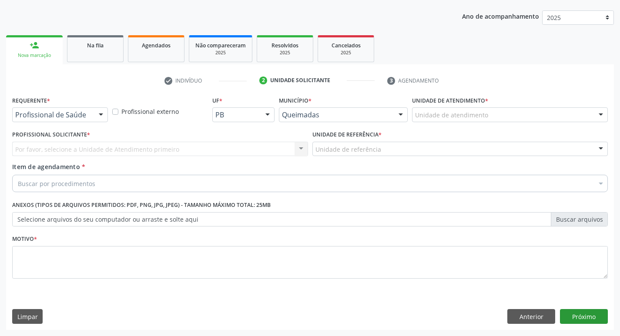
scroll to position [95, 0]
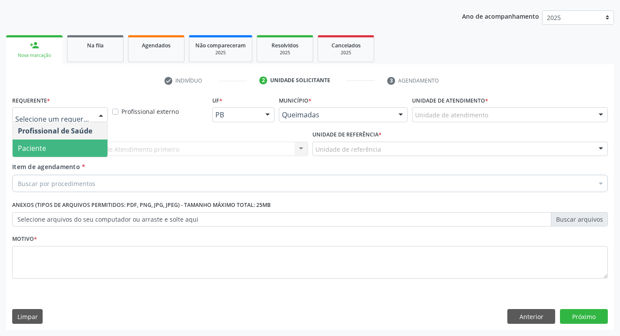
click at [30, 151] on span "Paciente" at bounding box center [32, 148] width 28 height 10
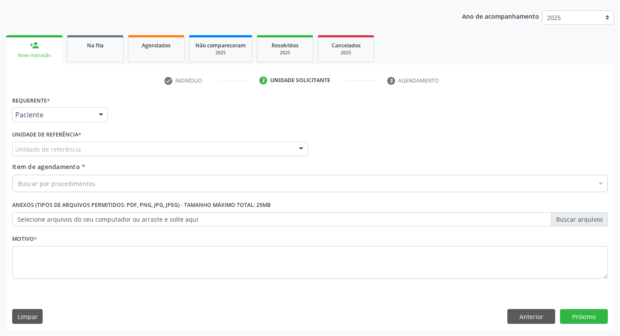
scroll to position [95, 0]
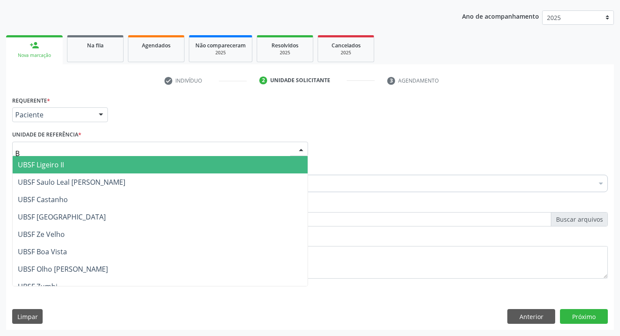
type input "BO"
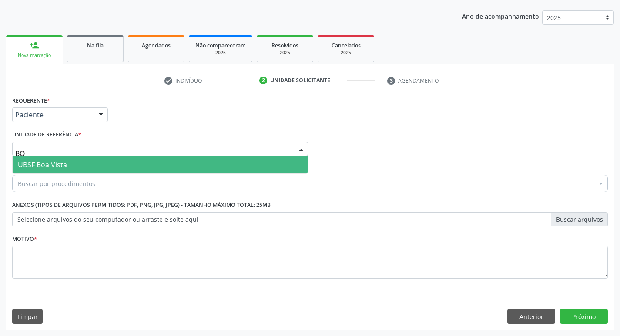
click at [26, 160] on span "UBSF Boa Vista" at bounding box center [42, 165] width 49 height 10
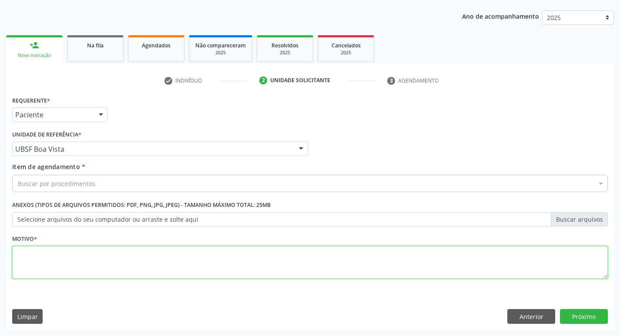
click at [24, 258] on textarea at bounding box center [309, 262] width 595 height 33
paste textarea "AVALIACAO"
type textarea "AVALIACAO"
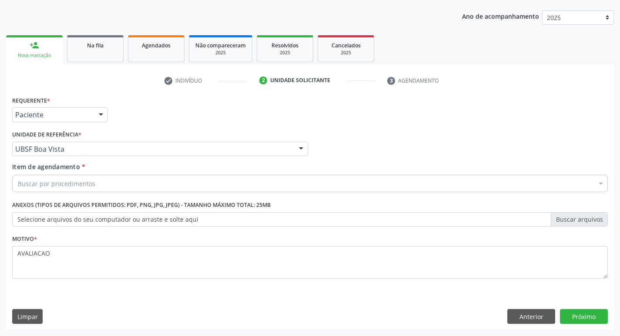
click at [96, 180] on div "Buscar por procedimentos" at bounding box center [309, 183] width 595 height 17
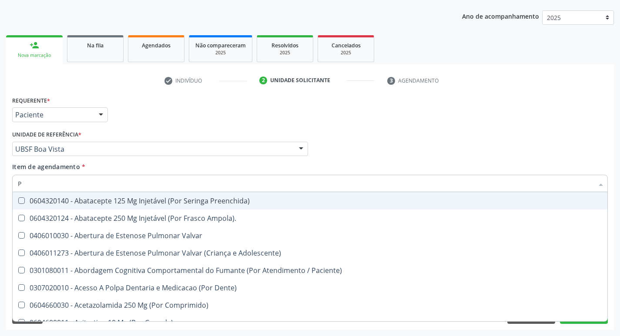
type input "PSIQUIA"
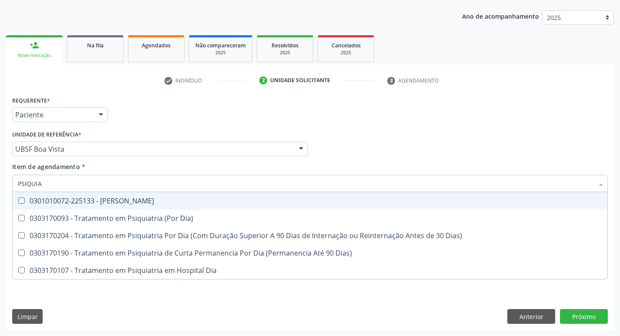
click at [102, 204] on div "0301010072-225133 - [PERSON_NAME]" at bounding box center [310, 200] width 584 height 7
checkbox Psiquiatra "true"
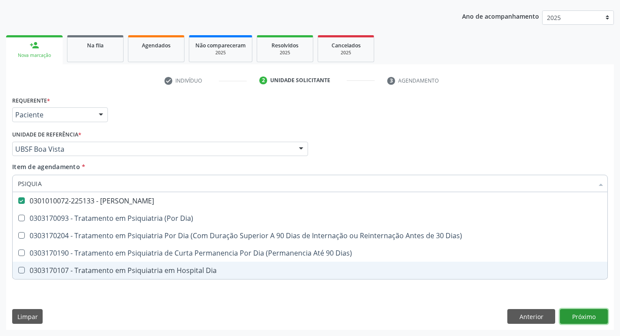
click at [591, 320] on div "Requerente * Paciente Profissional de Saúde Paciente Nenhum resultado encontrad…" at bounding box center [309, 212] width 607 height 236
checkbox Dia\) "true"
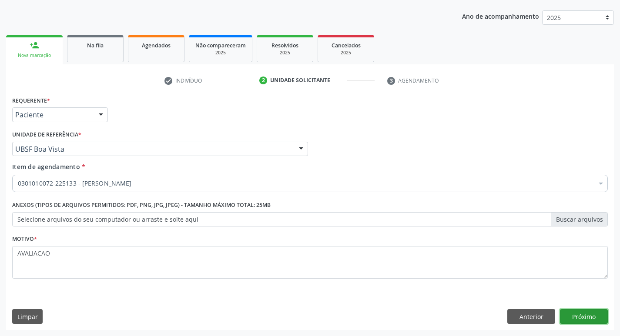
click at [593, 323] on button "Próximo" at bounding box center [584, 316] width 48 height 15
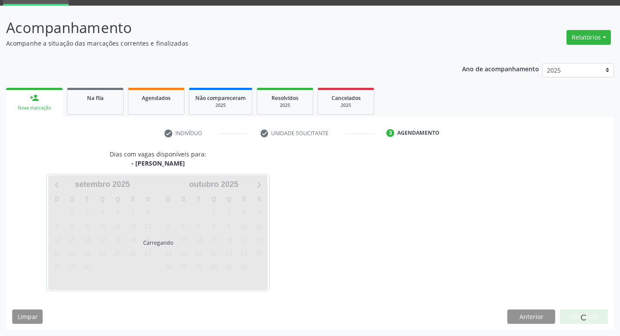
scroll to position [68, 0]
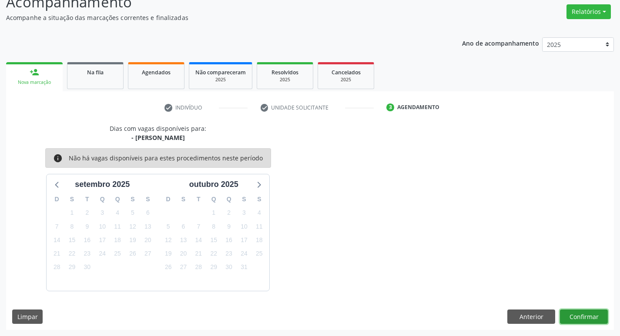
click at [590, 320] on button "Confirmar" at bounding box center [584, 317] width 48 height 15
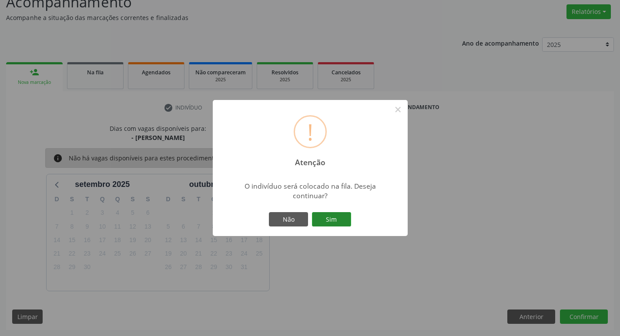
click at [331, 223] on button "Sim" at bounding box center [331, 219] width 39 height 15
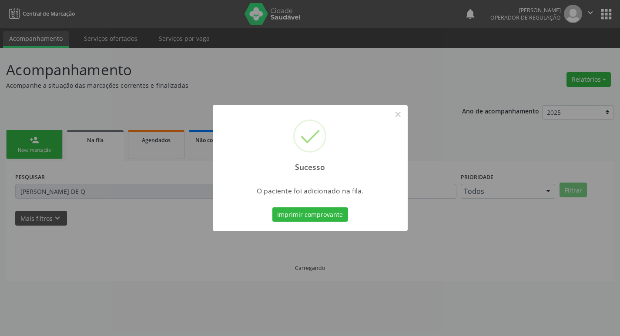
scroll to position [0, 0]
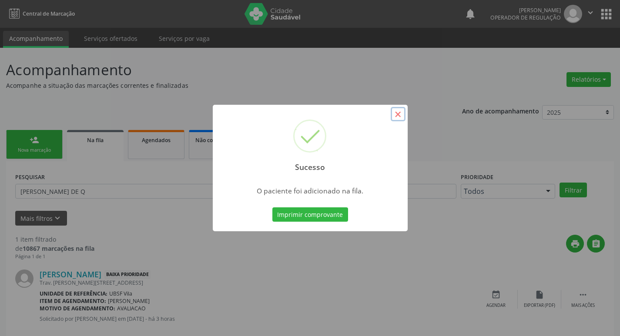
click at [395, 115] on button "×" at bounding box center [397, 114] width 15 height 15
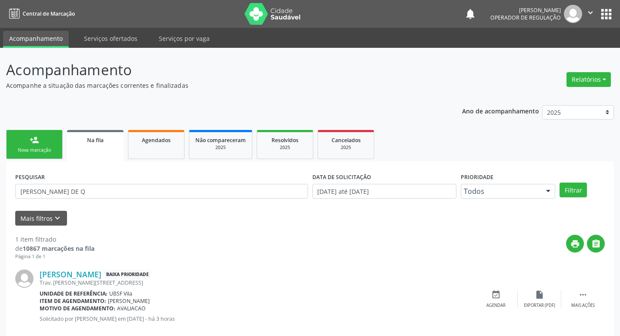
click at [39, 151] on div "Nova marcação" at bounding box center [34, 150] width 43 height 7
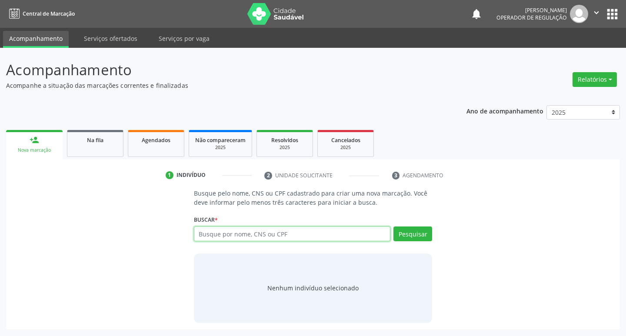
click at [242, 240] on input "text" at bounding box center [292, 234] width 197 height 15
type input "706201087698369"
click at [420, 227] on button "Pesquisar" at bounding box center [413, 234] width 39 height 15
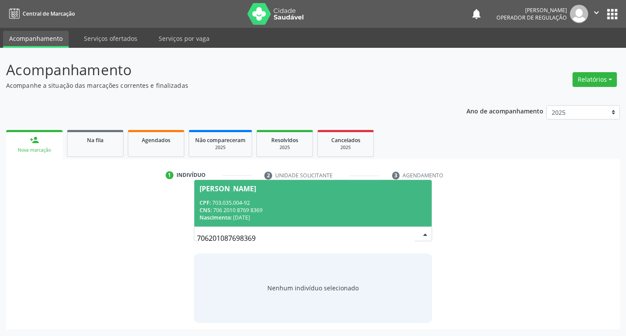
click at [314, 207] on div "CNS: 706 2010 8769 8369" at bounding box center [313, 210] width 227 height 7
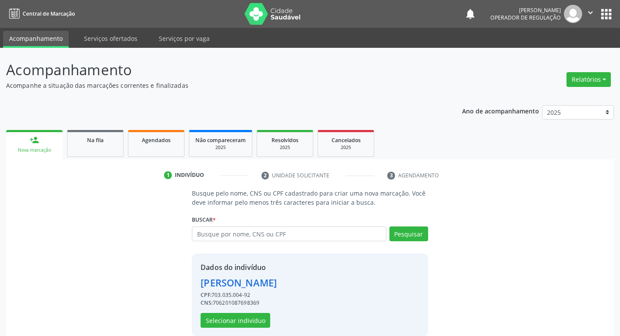
scroll to position [13, 0]
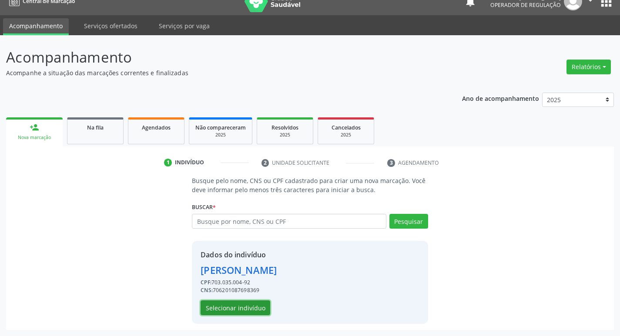
click at [236, 314] on button "Selecionar indivíduo" at bounding box center [235, 307] width 70 height 15
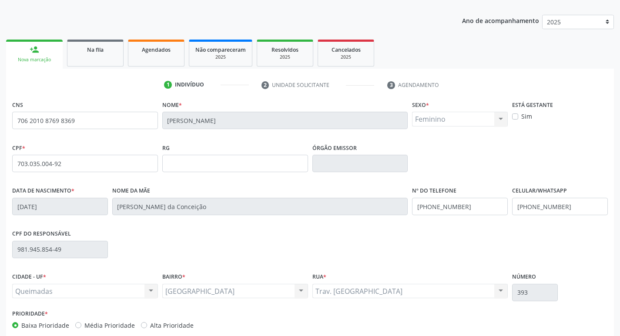
scroll to position [135, 0]
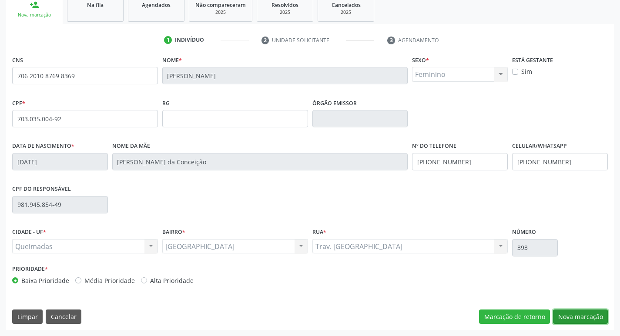
click at [586, 316] on button "Nova marcação" at bounding box center [580, 317] width 55 height 15
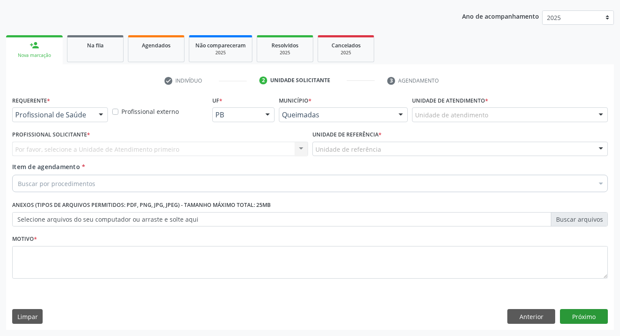
scroll to position [95, 0]
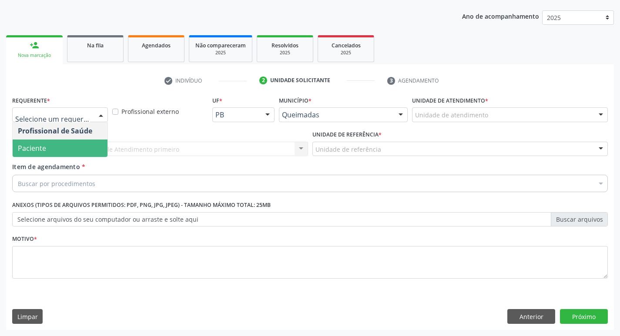
click at [42, 144] on span "Paciente" at bounding box center [32, 148] width 28 height 10
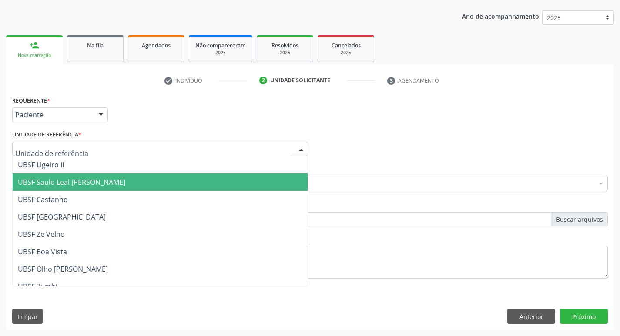
click at [61, 184] on span "UBSF Saulo Leal [PERSON_NAME]" at bounding box center [71, 182] width 107 height 10
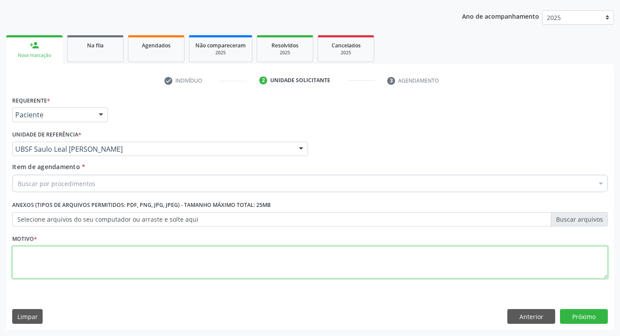
click at [61, 260] on textarea at bounding box center [309, 262] width 595 height 33
paste textarea "AVALIACAO"
type textarea "AVALIACAO"
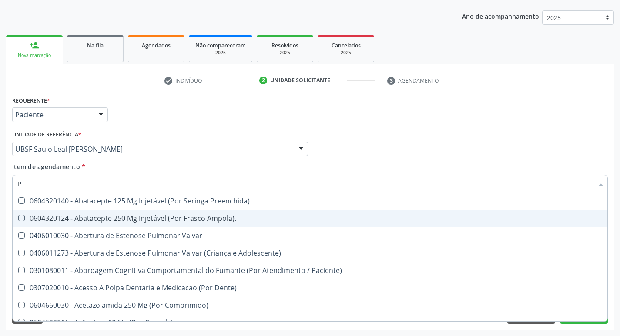
type input "PSIQUIA"
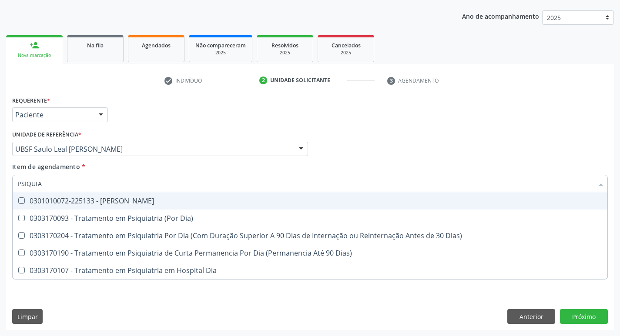
click at [178, 197] on span "0301010072-225133 - [PERSON_NAME]" at bounding box center [310, 200] width 594 height 17
checkbox Psiquiatra "true"
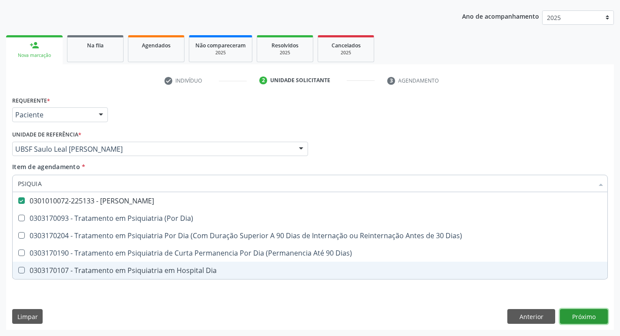
click at [591, 314] on div "Requerente * Paciente Profissional de Saúde Paciente Nenhum resultado encontrad…" at bounding box center [309, 212] width 607 height 236
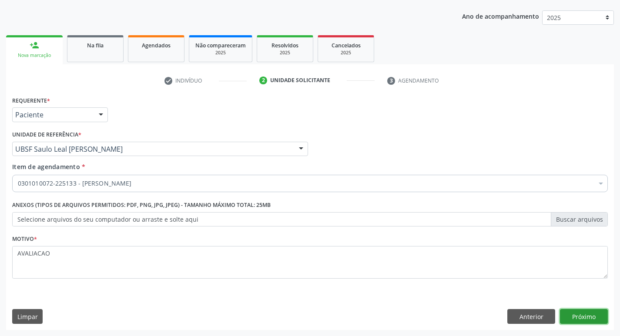
click at [591, 321] on button "Próximo" at bounding box center [584, 316] width 48 height 15
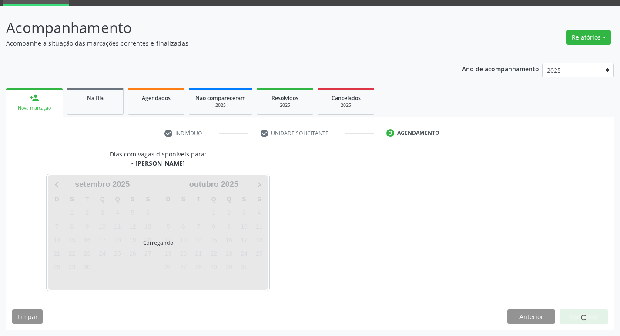
scroll to position [68, 0]
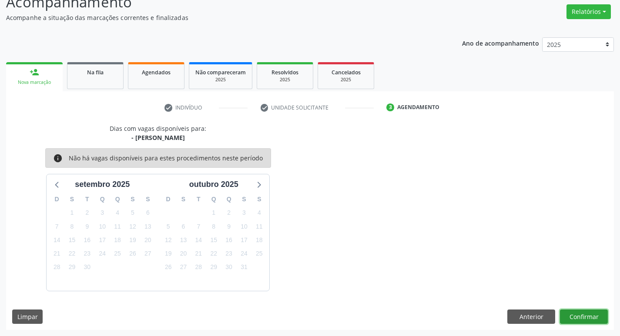
click at [582, 314] on button "Confirmar" at bounding box center [584, 317] width 48 height 15
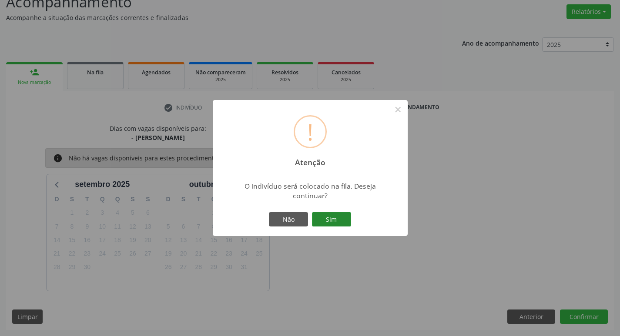
click at [329, 220] on button "Sim" at bounding box center [331, 219] width 39 height 15
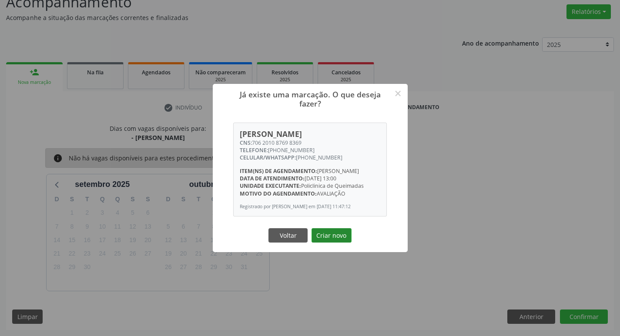
click at [330, 234] on button "Criar novo" at bounding box center [331, 235] width 40 height 15
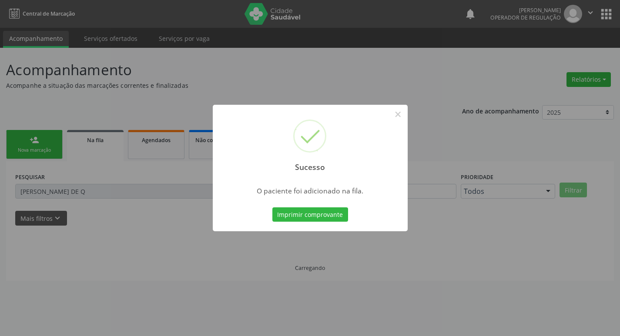
scroll to position [0, 0]
click at [403, 117] on button "×" at bounding box center [401, 114] width 15 height 15
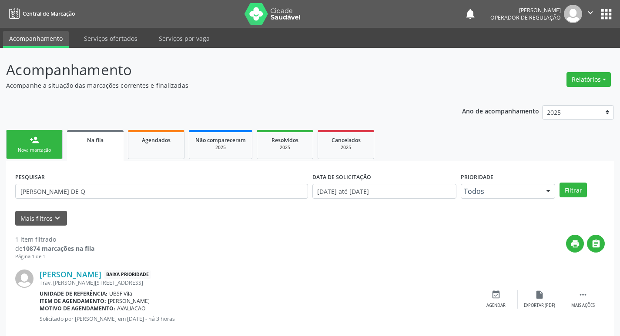
click at [94, 147] on link "Na fila" at bounding box center [95, 145] width 57 height 31
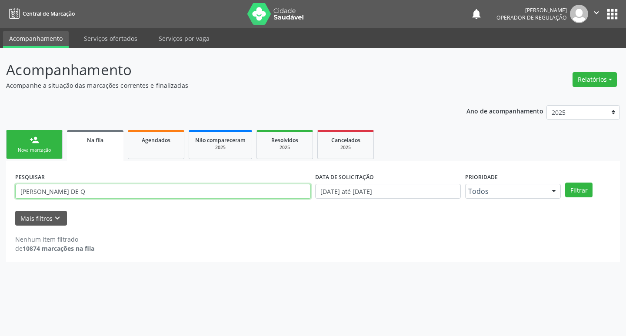
click at [92, 196] on input "[PERSON_NAME] DE Q" at bounding box center [163, 191] width 296 height 15
type input "P"
type input "706201087698369"
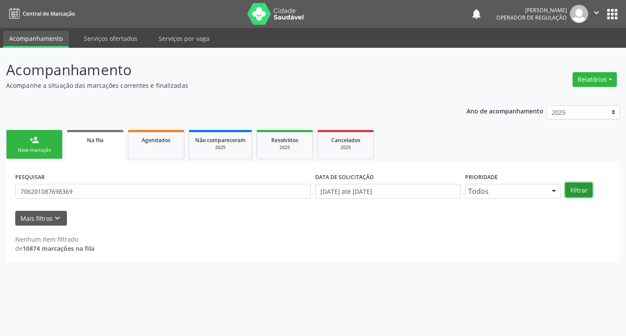
click at [583, 189] on button "Filtrar" at bounding box center [578, 190] width 27 height 15
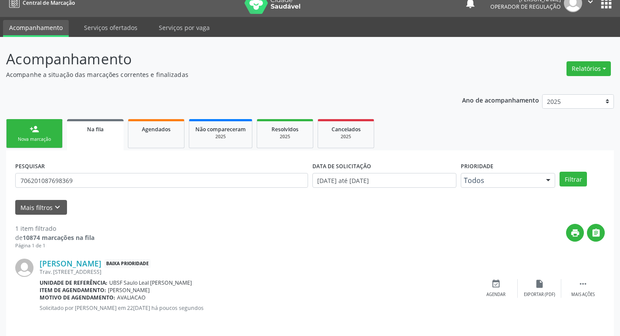
scroll to position [17, 0]
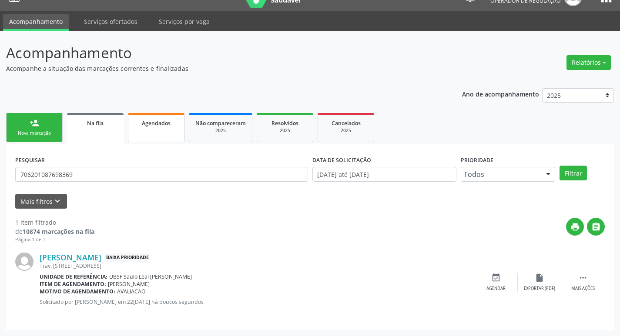
click at [166, 124] on span "Agendados" at bounding box center [156, 123] width 29 height 7
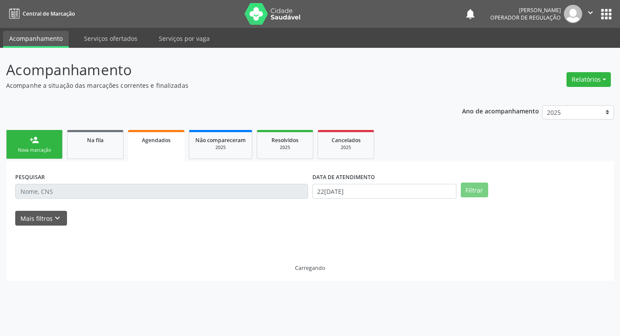
scroll to position [0, 0]
click at [87, 183] on div "PESQUISAR" at bounding box center [163, 187] width 300 height 34
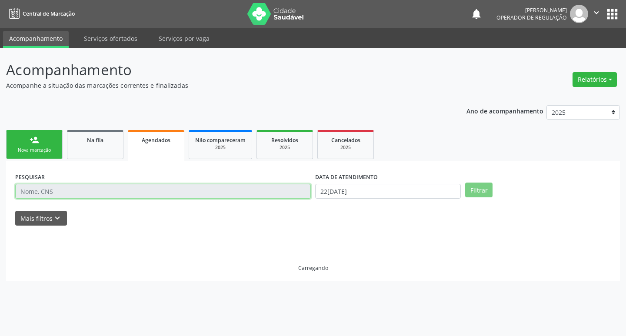
click at [86, 193] on input "text" at bounding box center [163, 191] width 296 height 15
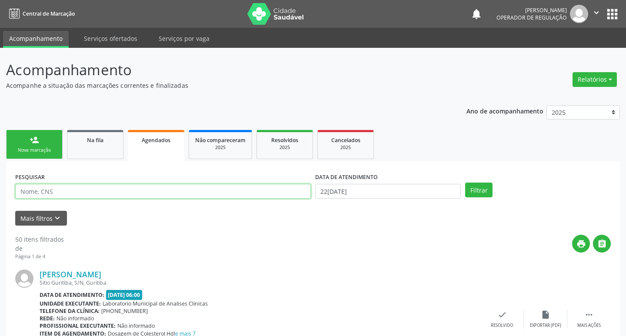
click at [86, 193] on input "text" at bounding box center [163, 191] width 296 height 15
type input "706201087698369"
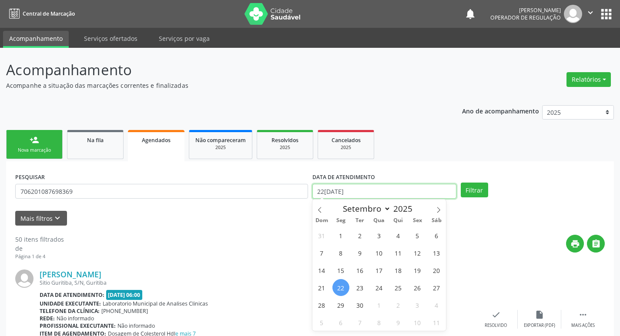
click at [331, 186] on input "22/09/2025" at bounding box center [384, 191] width 144 height 15
click at [377, 236] on span "3" at bounding box center [378, 235] width 17 height 17
type input "03/09/2025"
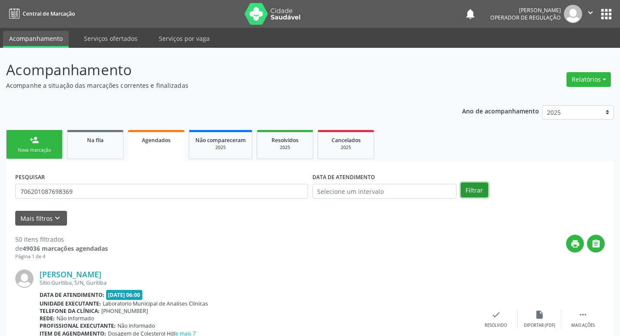
click at [464, 194] on button "Filtrar" at bounding box center [474, 190] width 27 height 15
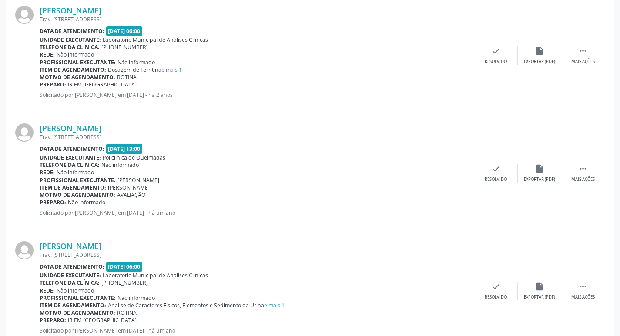
scroll to position [1732, 0]
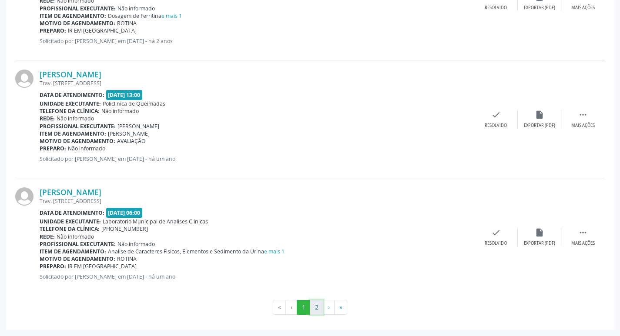
click at [320, 306] on button "2" at bounding box center [316, 307] width 13 height 15
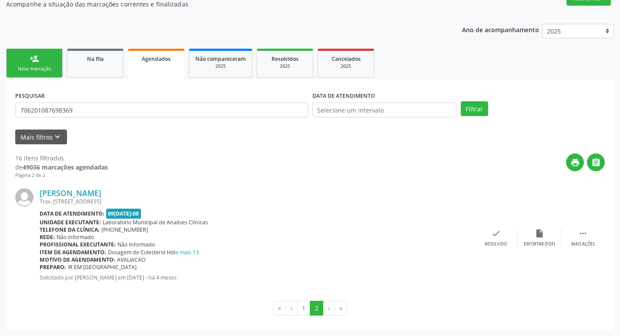
scroll to position [82, 0]
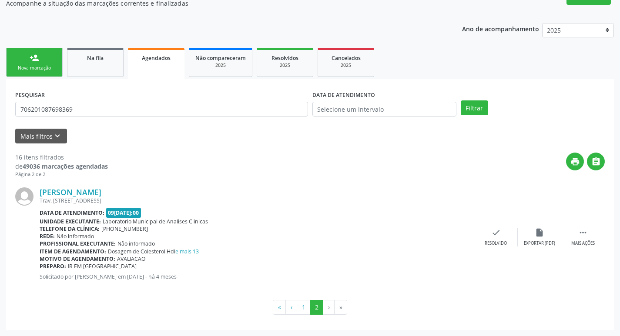
click at [34, 70] on div "Nova marcação" at bounding box center [34, 68] width 43 height 7
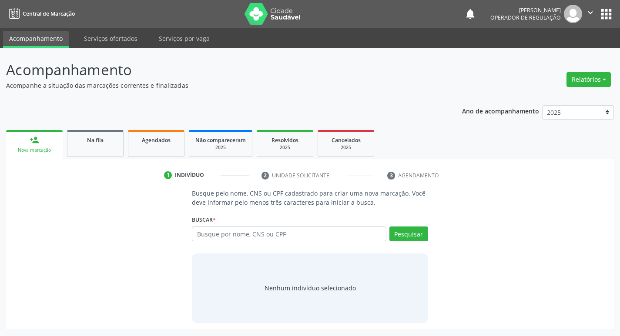
scroll to position [0, 0]
click at [219, 237] on input "text" at bounding box center [292, 234] width 197 height 15
click at [232, 236] on input "text" at bounding box center [292, 234] width 197 height 15
click at [226, 236] on input "text" at bounding box center [292, 234] width 197 height 15
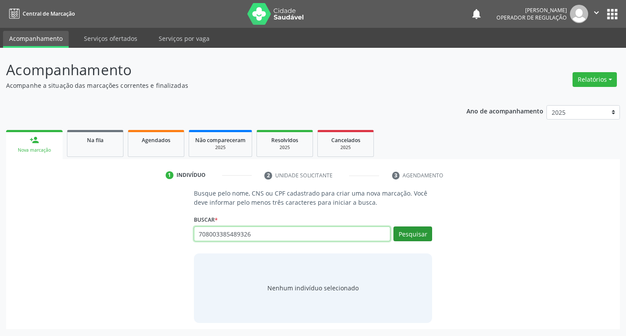
type input "708003385489326"
click at [415, 236] on button "Pesquisar" at bounding box center [413, 234] width 39 height 15
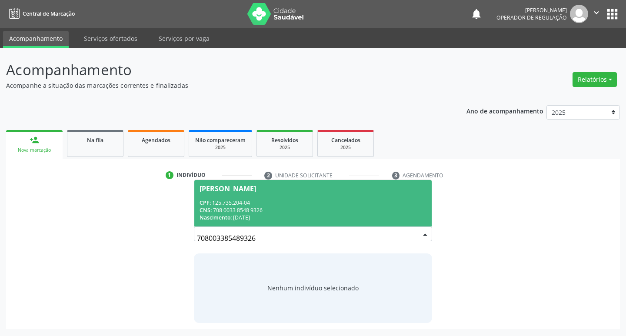
click at [284, 211] on div "CNS: 708 0033 8548 9326" at bounding box center [313, 210] width 227 height 7
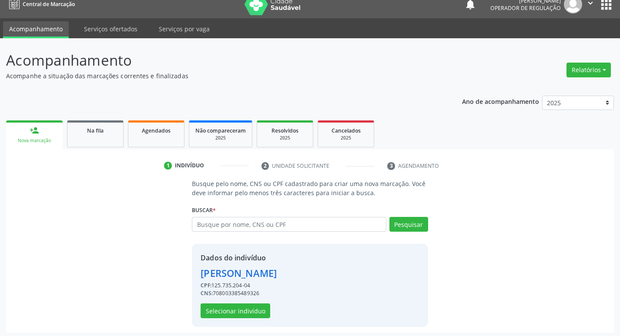
scroll to position [13, 0]
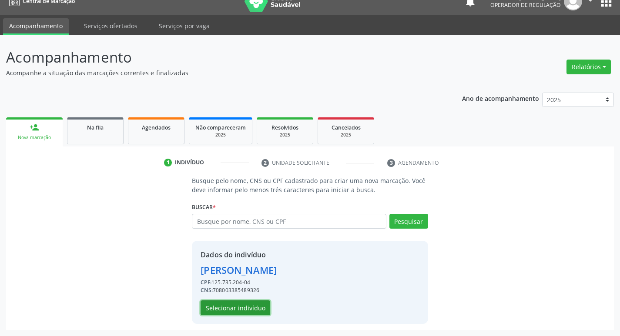
click at [246, 304] on button "Selecionar indivíduo" at bounding box center [235, 307] width 70 height 15
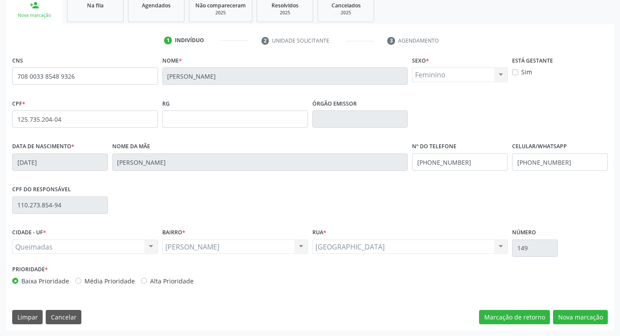
scroll to position [135, 0]
click at [567, 315] on button "Nova marcação" at bounding box center [580, 317] width 55 height 15
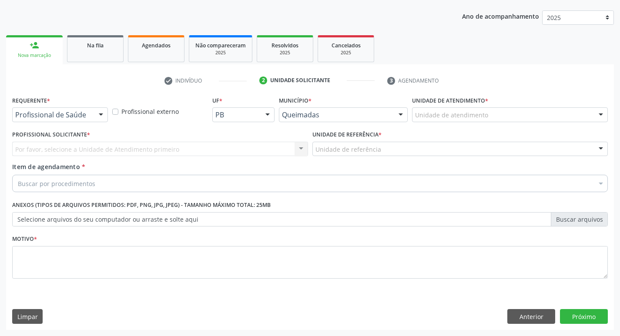
scroll to position [95, 0]
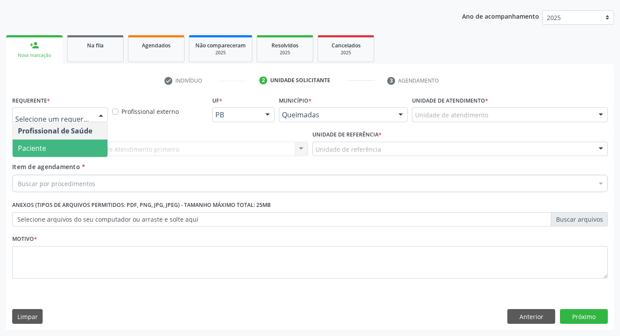
click at [46, 151] on span "Paciente" at bounding box center [60, 148] width 95 height 17
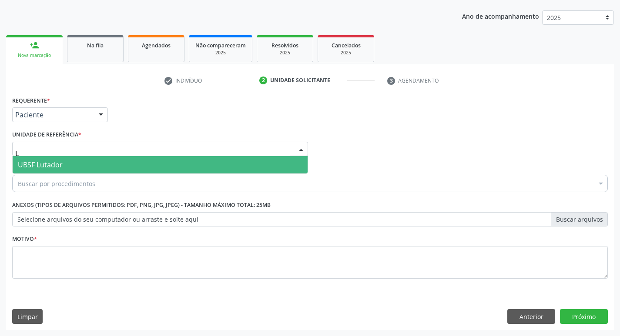
type input "LU"
click at [51, 159] on span "UBSF Lutador" at bounding box center [160, 164] width 295 height 17
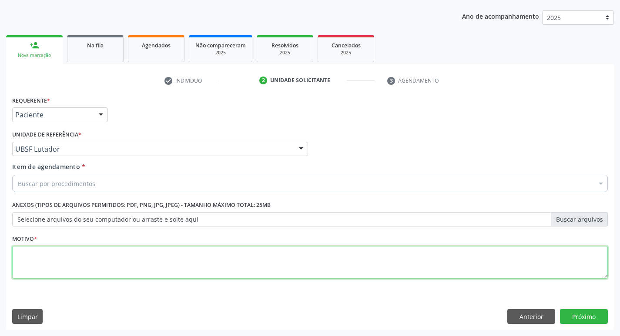
click at [37, 257] on textarea at bounding box center [309, 262] width 595 height 33
paste textarea "AVALIACAO"
type textarea "AVALIACAO"
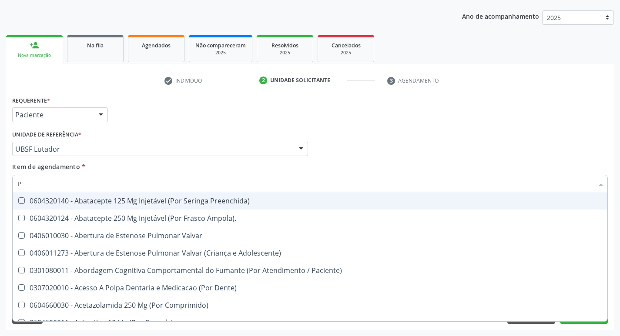
type input "PSIQUIA"
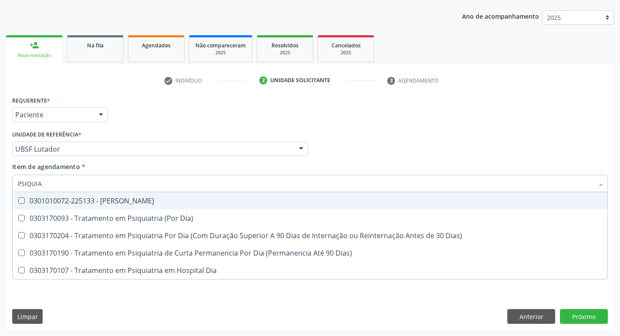
click at [139, 201] on div "0301010072-225133 - [PERSON_NAME]" at bounding box center [310, 200] width 584 height 7
checkbox Psiquiatra "true"
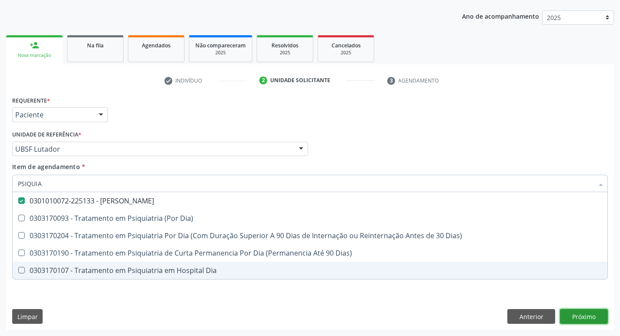
click at [579, 317] on div "Requerente * Paciente Profissional de Saúde Paciente Nenhum resultado encontrad…" at bounding box center [309, 212] width 607 height 236
checkbox Dia\) "true"
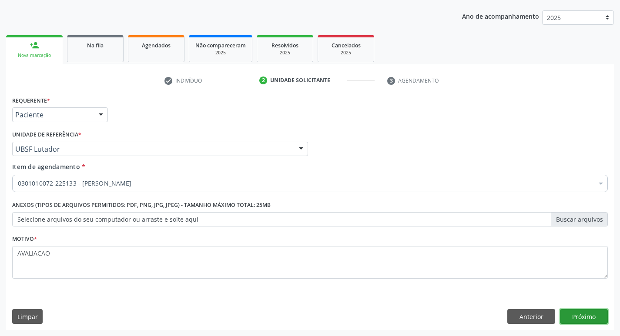
click at [584, 314] on button "Próximo" at bounding box center [584, 316] width 48 height 15
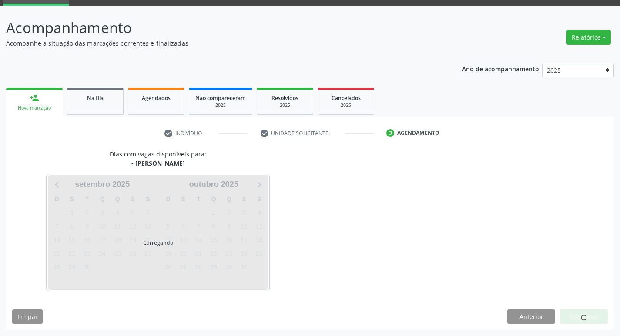
scroll to position [68, 0]
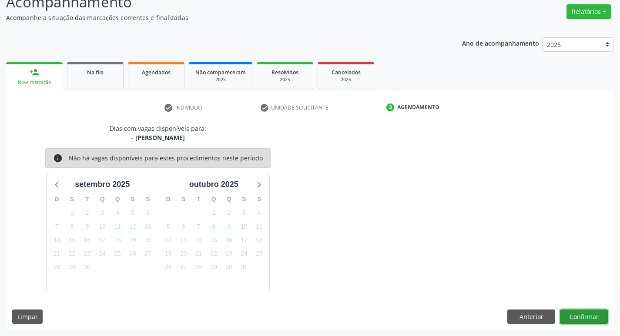
click at [582, 315] on button "Confirmar" at bounding box center [584, 317] width 48 height 15
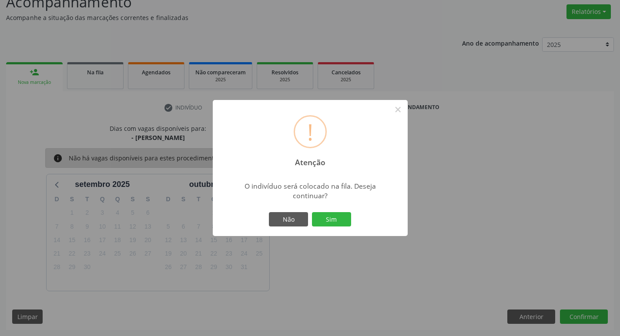
click at [336, 210] on div "Não Sim" at bounding box center [310, 219] width 86 height 18
click at [335, 216] on button "Sim" at bounding box center [331, 219] width 39 height 15
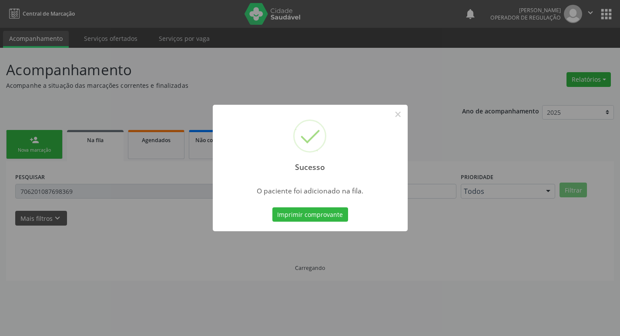
scroll to position [0, 0]
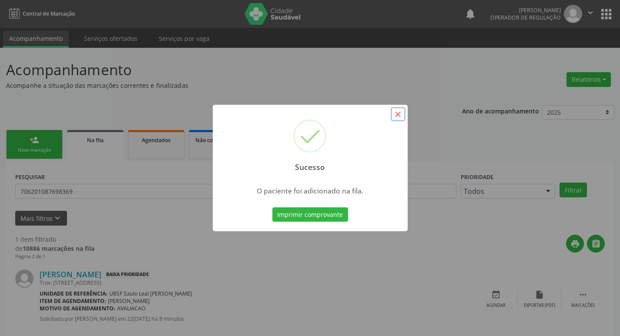
click at [397, 113] on button "×" at bounding box center [397, 114] width 15 height 15
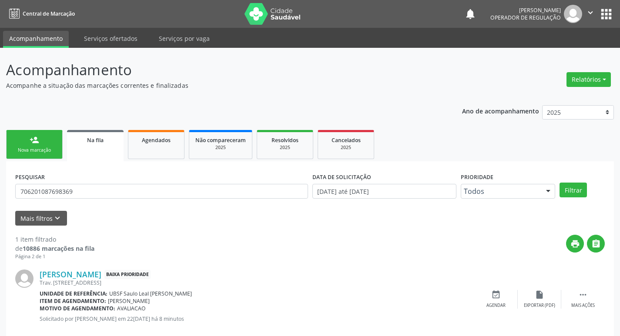
click at [52, 147] on div "Nova marcação" at bounding box center [34, 150] width 43 height 7
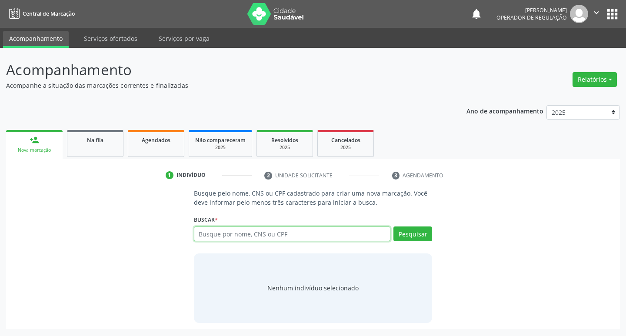
click at [255, 232] on input "text" at bounding box center [292, 234] width 197 height 15
type input "ELIZANDRA MIKELLY RAMOS"
click at [407, 234] on button "Pesquisar" at bounding box center [413, 234] width 39 height 15
type input "ELIZANDRA MIKELLY RAMOS"
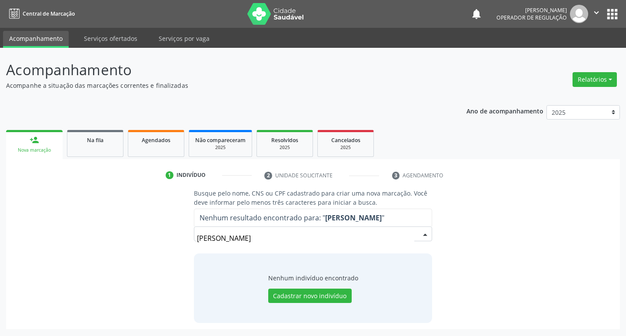
click at [256, 240] on input "ELIZANDRA MIKELLY RAMOS" at bounding box center [306, 238] width 218 height 17
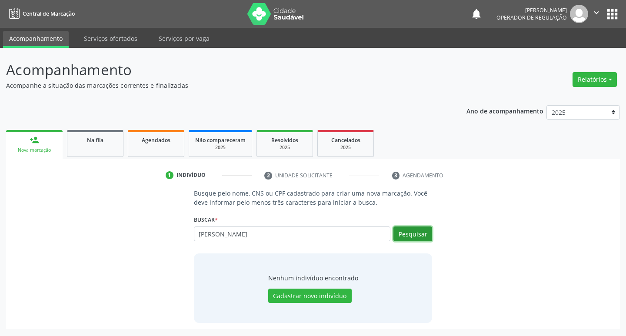
click at [406, 235] on button "Pesquisar" at bounding box center [413, 234] width 39 height 15
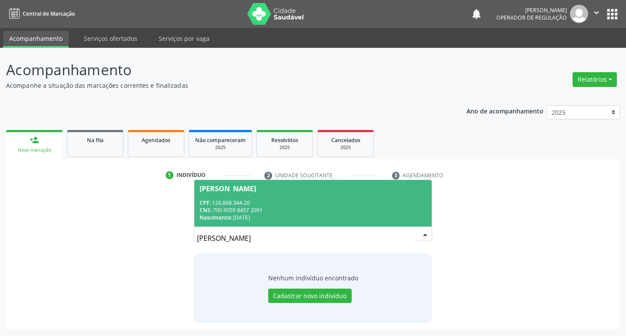
click at [270, 198] on span "Elizandra Mikely Ramos CPF: 126.868.344-20 CNS: 700 9059 8457 2091 Nascimento: …" at bounding box center [313, 203] width 238 height 47
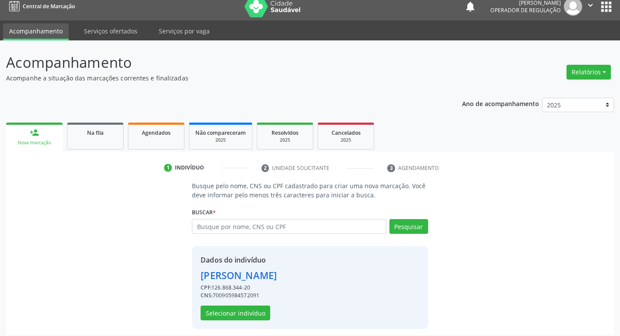
scroll to position [13, 0]
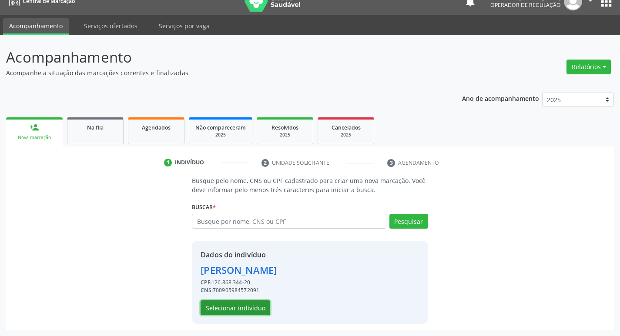
click at [244, 309] on button "Selecionar indivíduo" at bounding box center [235, 307] width 70 height 15
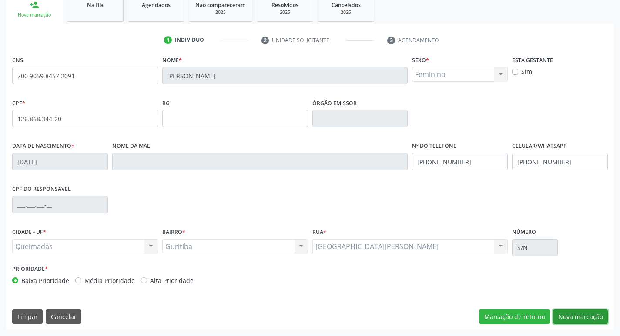
click at [576, 316] on button "Nova marcação" at bounding box center [580, 317] width 55 height 15
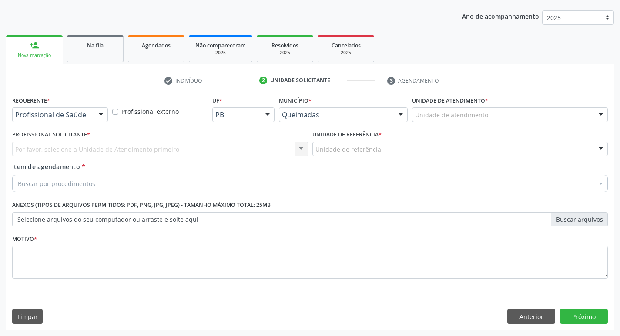
scroll to position [95, 0]
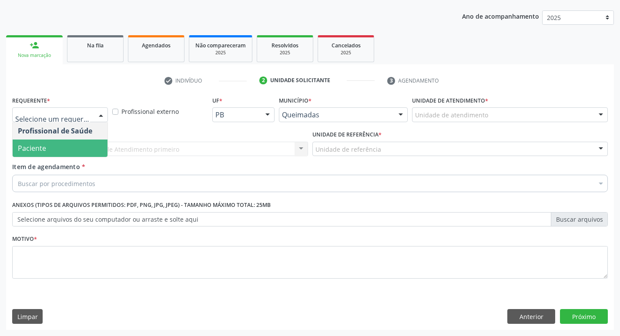
click at [51, 149] on span "Paciente" at bounding box center [60, 148] width 95 height 17
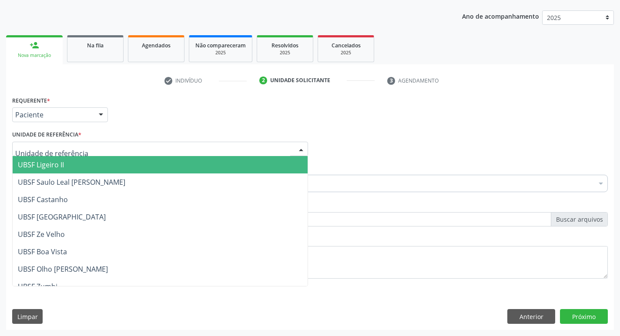
click at [88, 151] on div at bounding box center [160, 149] width 296 height 15
type input "H"
type input "GU"
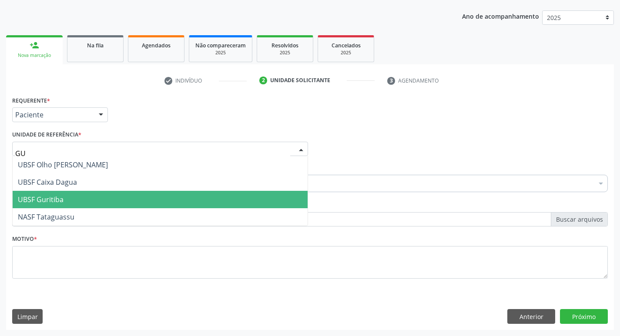
click at [82, 198] on span "UBSF Guritiba" at bounding box center [160, 199] width 295 height 17
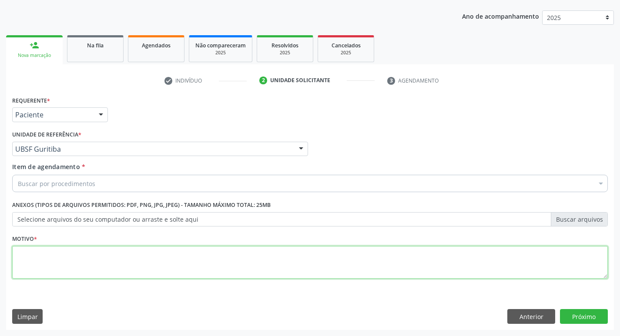
click at [73, 264] on textarea at bounding box center [309, 262] width 595 height 33
type textarea "AFHB"
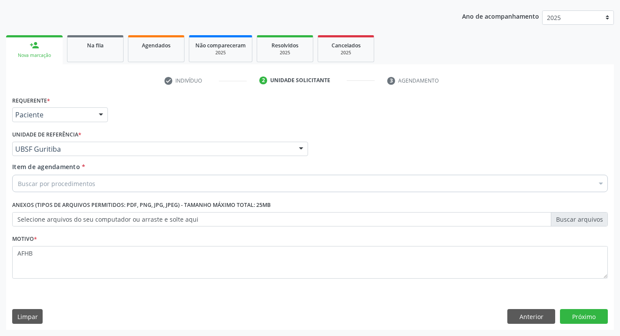
click at [37, 190] on div "Buscar por procedimentos" at bounding box center [309, 183] width 595 height 17
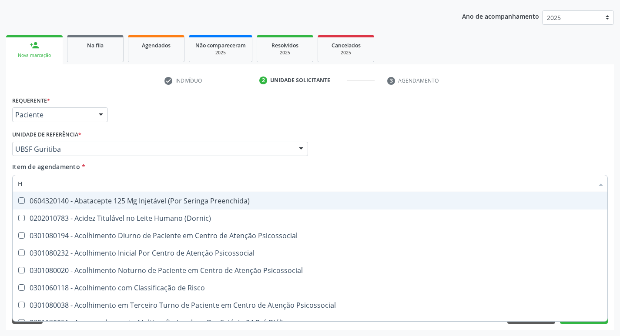
type input "HEMOGR"
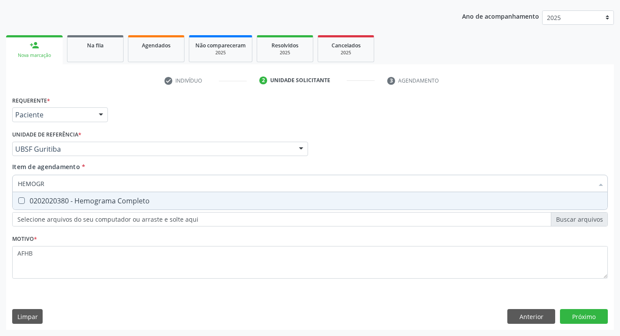
click at [117, 204] on div "0202020380 - Hemograma Completo" at bounding box center [310, 200] width 584 height 7
checkbox Completo "true"
click at [592, 311] on div "Requerente * Paciente Profissional de Saúde Paciente Nenhum resultado encontrad…" at bounding box center [309, 212] width 607 height 236
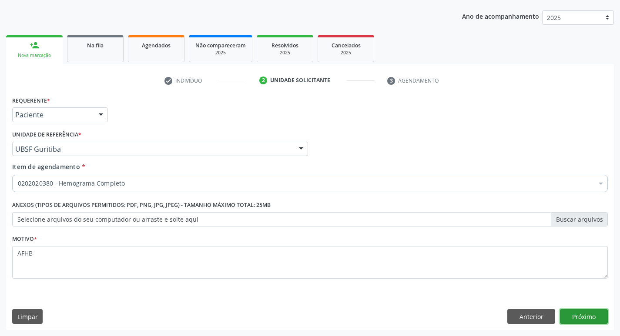
click at [582, 318] on button "Próximo" at bounding box center [584, 316] width 48 height 15
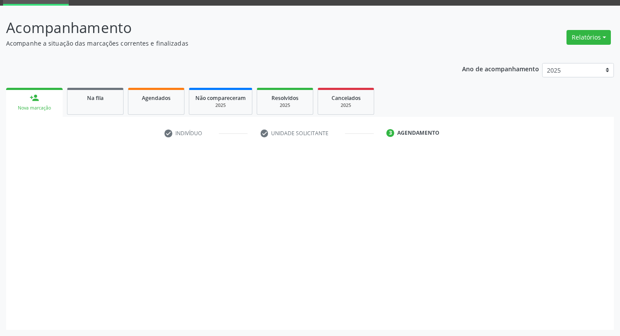
scroll to position [42, 0]
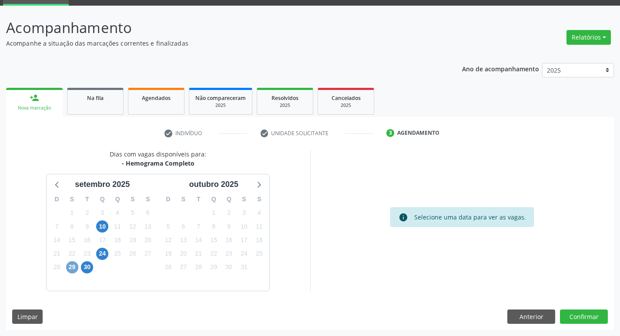
click at [75, 267] on span "29" at bounding box center [72, 267] width 12 height 12
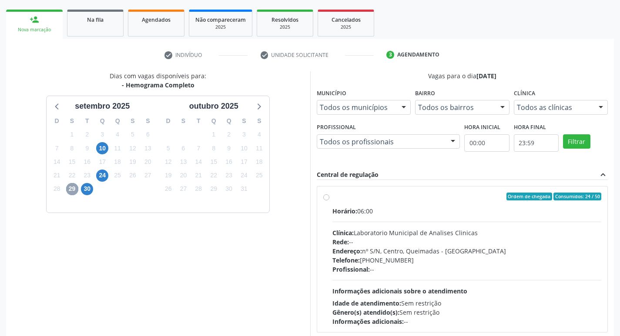
scroll to position [168, 0]
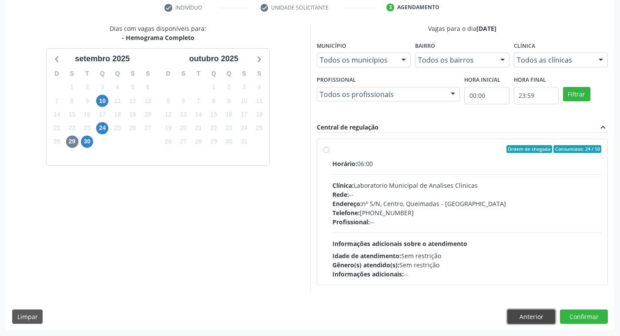
click at [525, 317] on button "Anterior" at bounding box center [531, 317] width 48 height 15
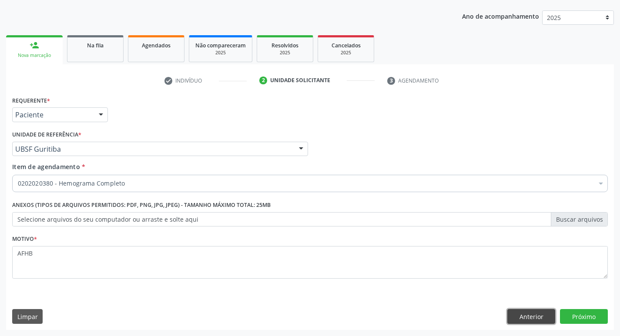
click at [520, 313] on button "Anterior" at bounding box center [531, 316] width 48 height 15
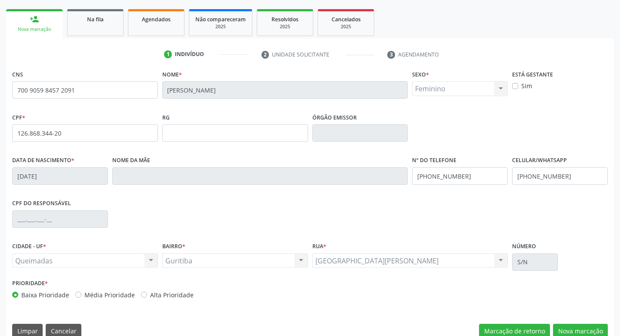
scroll to position [135, 0]
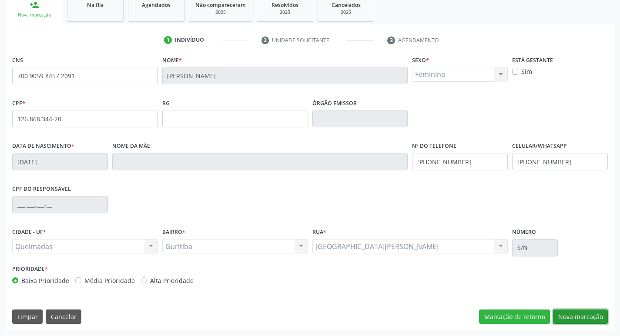
click at [578, 315] on button "Nova marcação" at bounding box center [580, 317] width 55 height 15
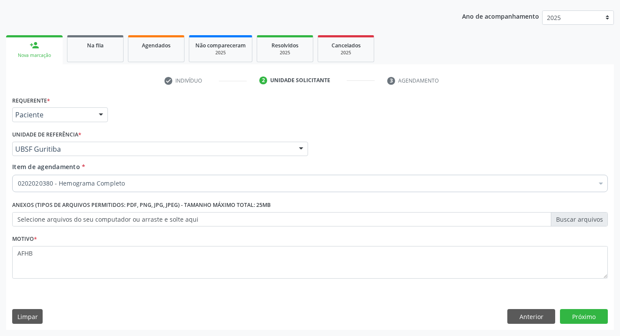
scroll to position [95, 0]
click at [578, 316] on button "Próximo" at bounding box center [584, 316] width 48 height 15
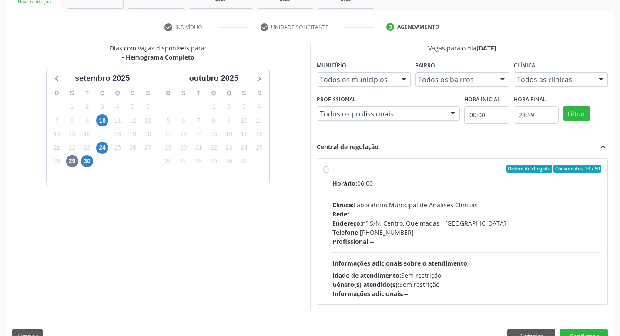
scroll to position [168, 0]
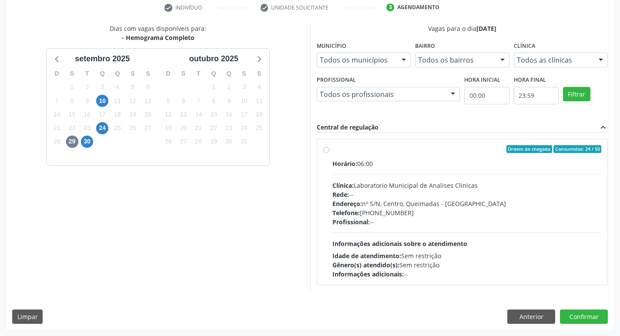
click at [333, 174] on div "Horário: 06:00 Clínica: Laboratorio Municipal de Analises Clinicas Rede: -- End…" at bounding box center [466, 219] width 269 height 120
click at [329, 153] on input "Ordem de chegada Consumidos: 24 / 50 Horário: 06:00 Clínica: Laboratorio Munici…" at bounding box center [326, 149] width 6 height 8
radio input "true"
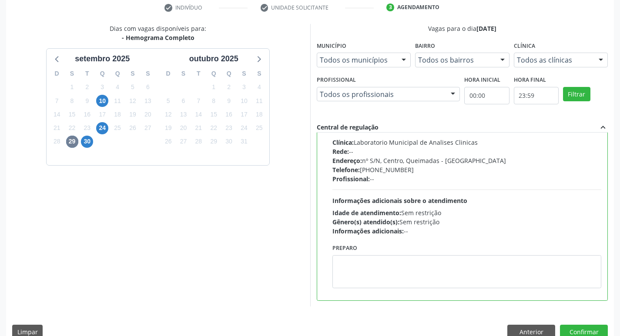
scroll to position [184, 0]
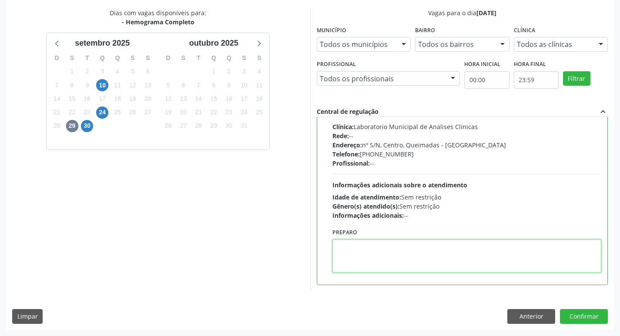
click at [430, 269] on textarea at bounding box center [466, 256] width 269 height 33
type textarea "GGGHHG"
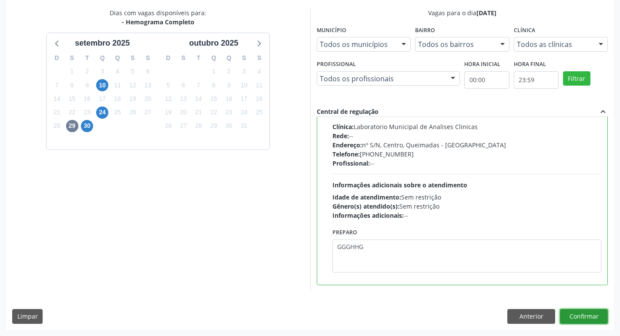
click at [582, 317] on button "Confirmar" at bounding box center [584, 316] width 48 height 15
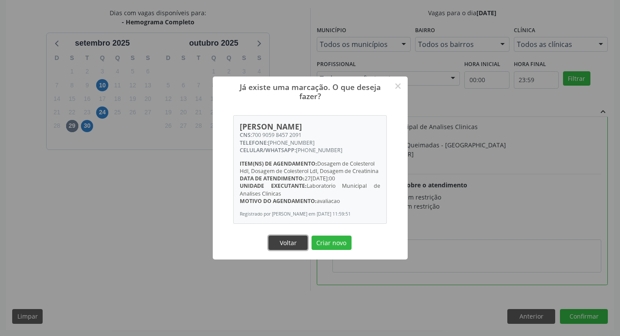
click at [291, 246] on button "Voltar" at bounding box center [287, 243] width 39 height 15
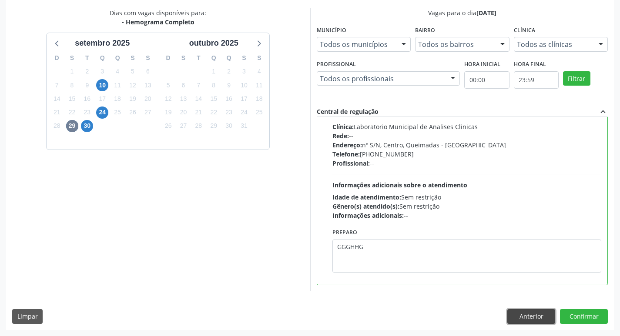
click at [544, 320] on button "Anterior" at bounding box center [531, 316] width 48 height 15
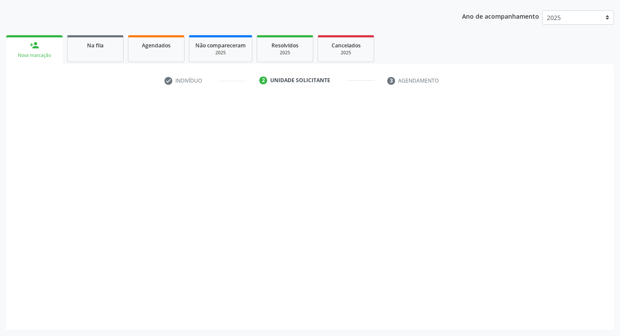
scroll to position [95, 0]
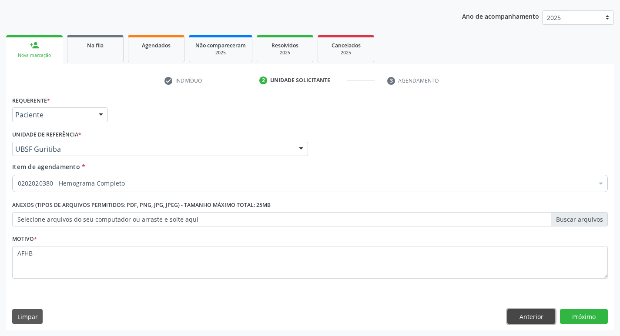
click at [541, 318] on button "Anterior" at bounding box center [531, 316] width 48 height 15
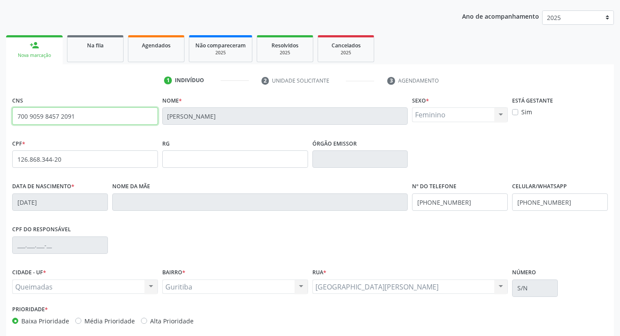
click at [96, 123] on input "700 9059 8457 2091" at bounding box center [85, 115] width 146 height 17
type input "7"
click at [149, 53] on link "Agendados" at bounding box center [156, 48] width 57 height 27
click at [31, 51] on div "Acompanhamento Acompanhe a situação das marcações correntes e finalizadas Relat…" at bounding box center [310, 165] width 620 height 424
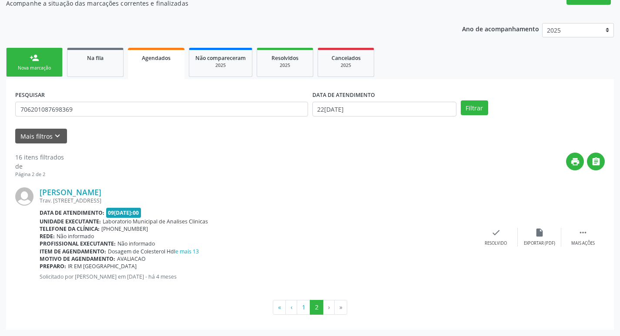
scroll to position [0, 0]
